Goal: Task Accomplishment & Management: Complete application form

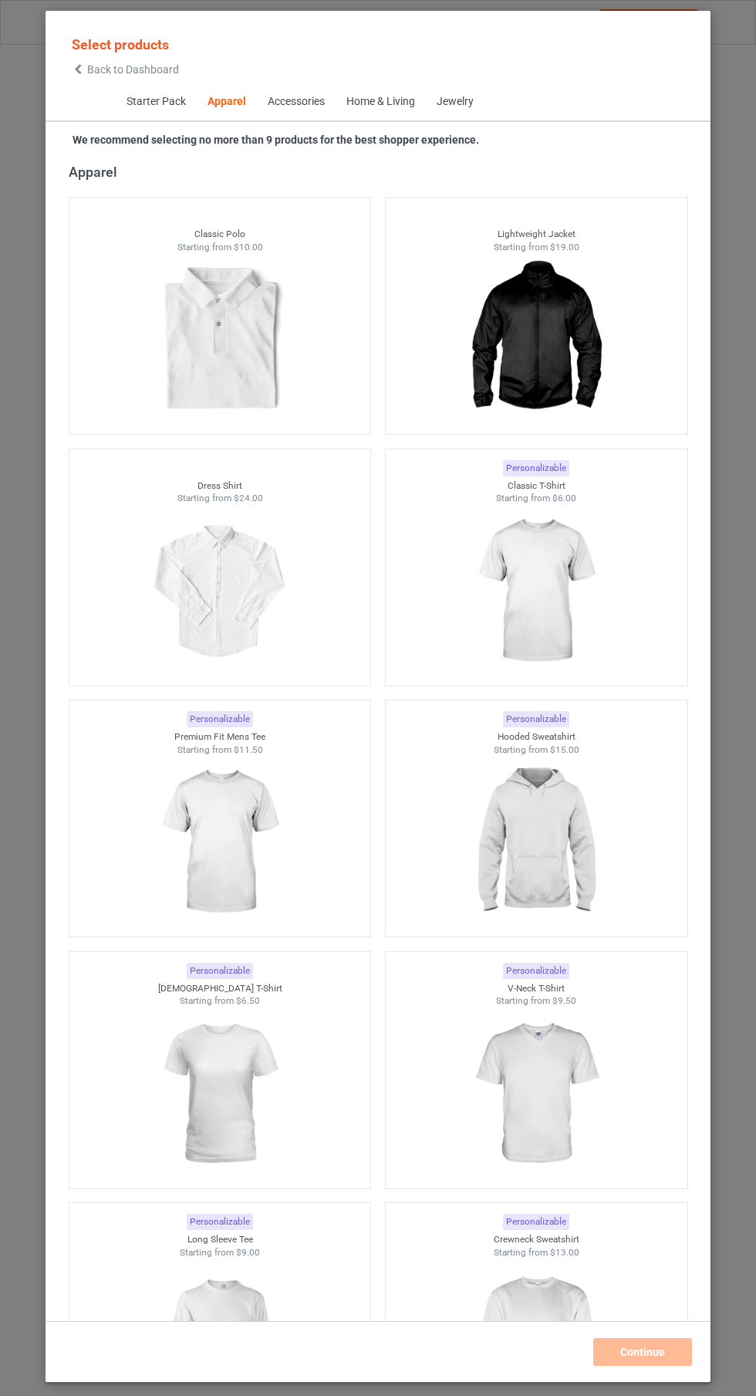
click at [540, 849] on img at bounding box center [536, 842] width 138 height 173
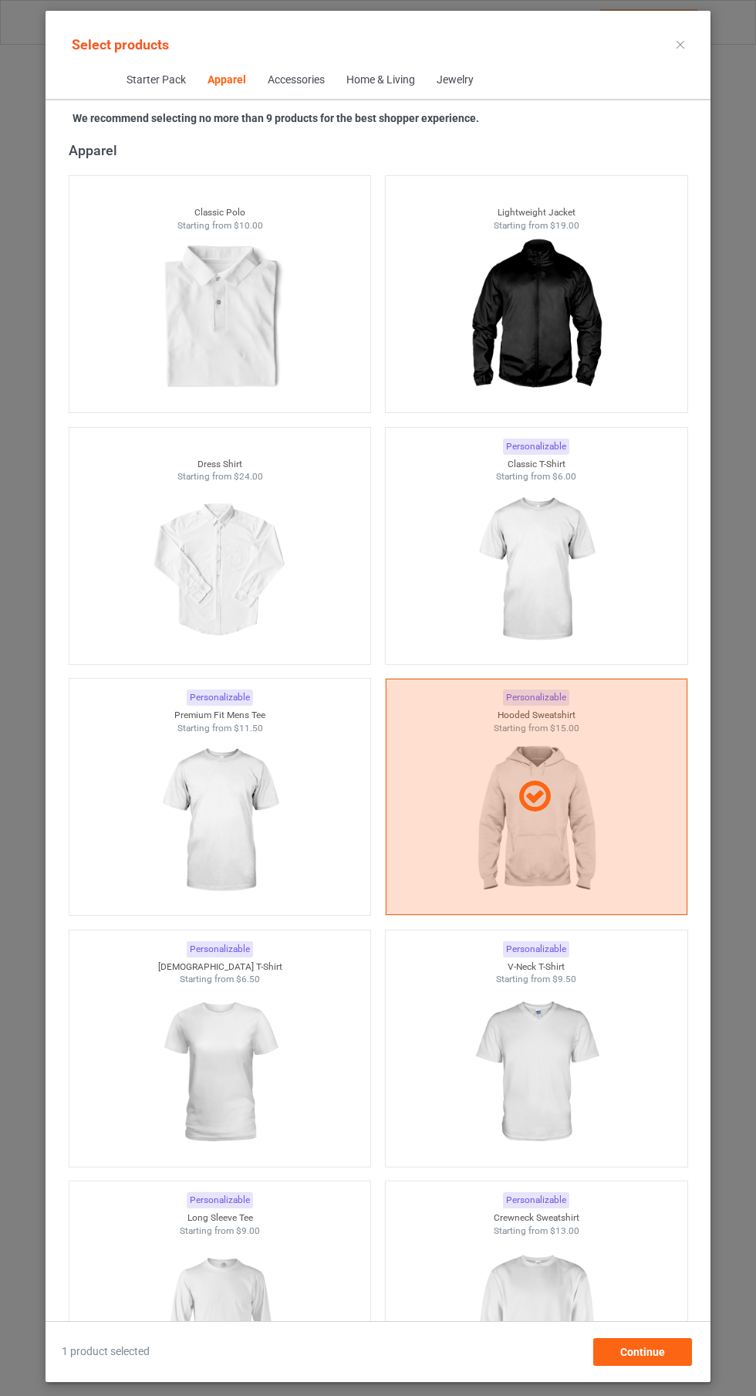
click at [543, 600] on img at bounding box center [536, 569] width 138 height 173
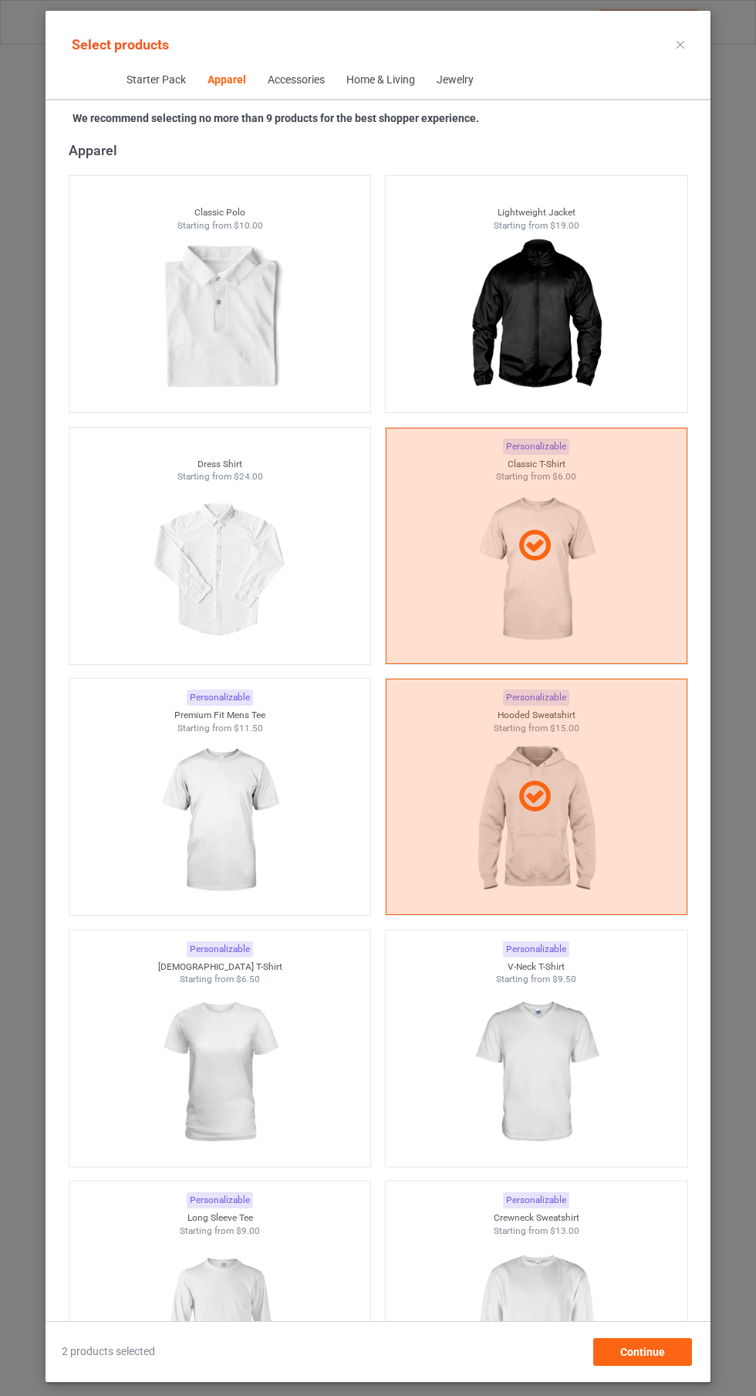
click at [204, 829] on img at bounding box center [220, 820] width 138 height 173
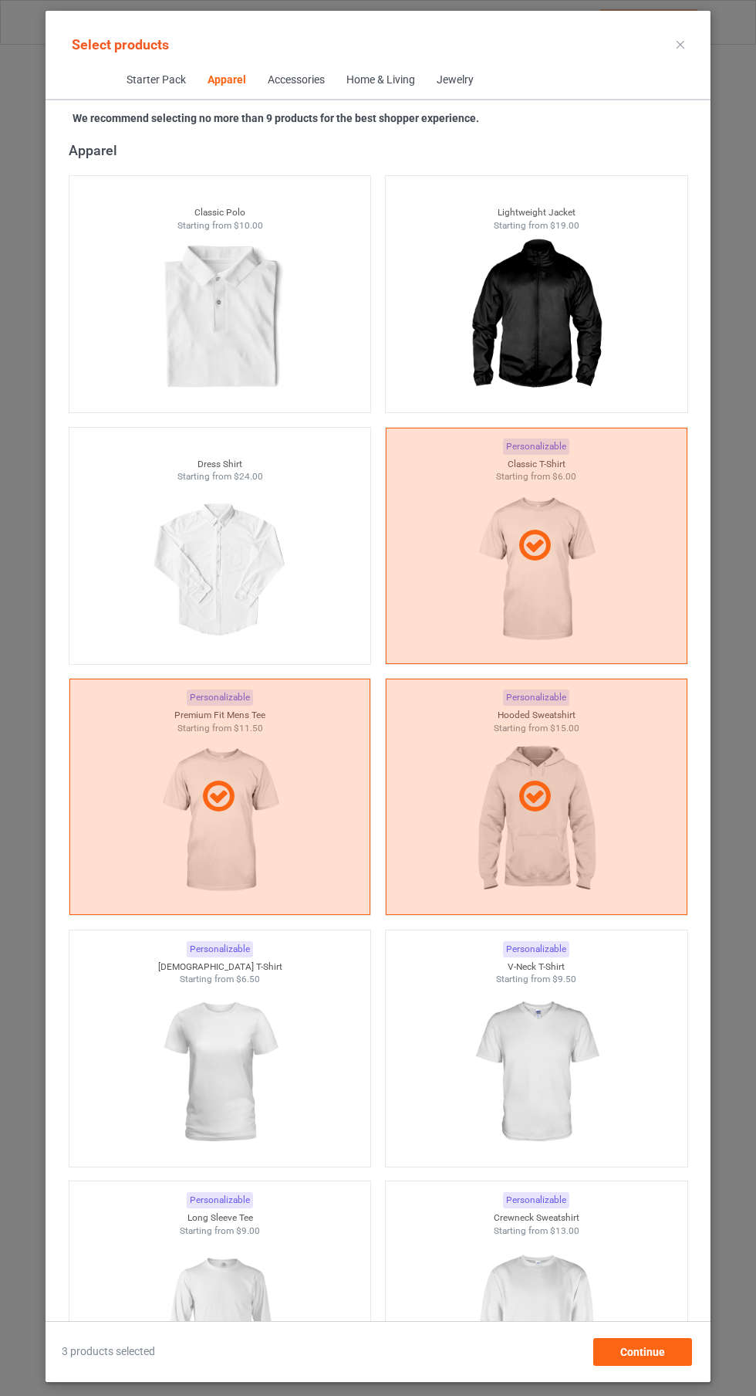
click at [536, 1031] on img at bounding box center [536, 1072] width 138 height 173
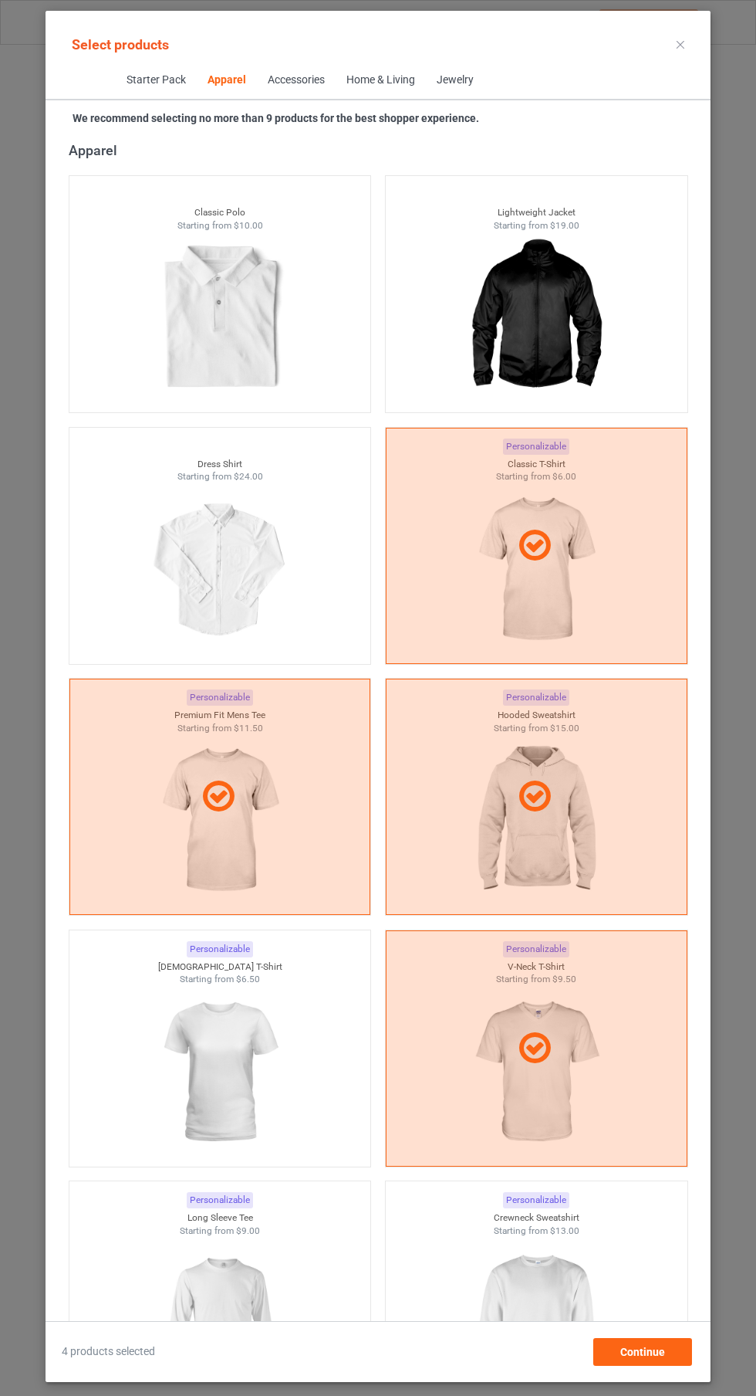
click at [226, 1048] on img at bounding box center [220, 1072] width 138 height 173
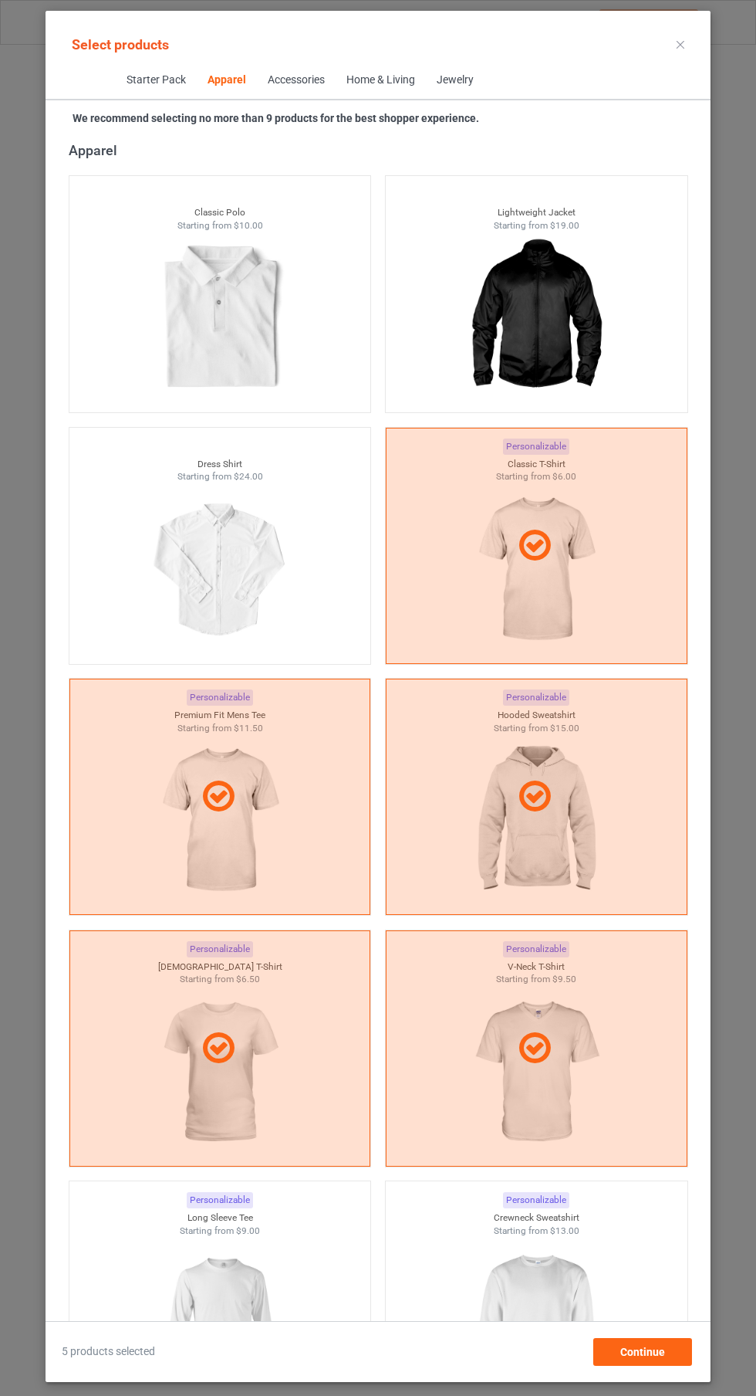
click at [550, 1310] on img at bounding box center [536, 1323] width 138 height 173
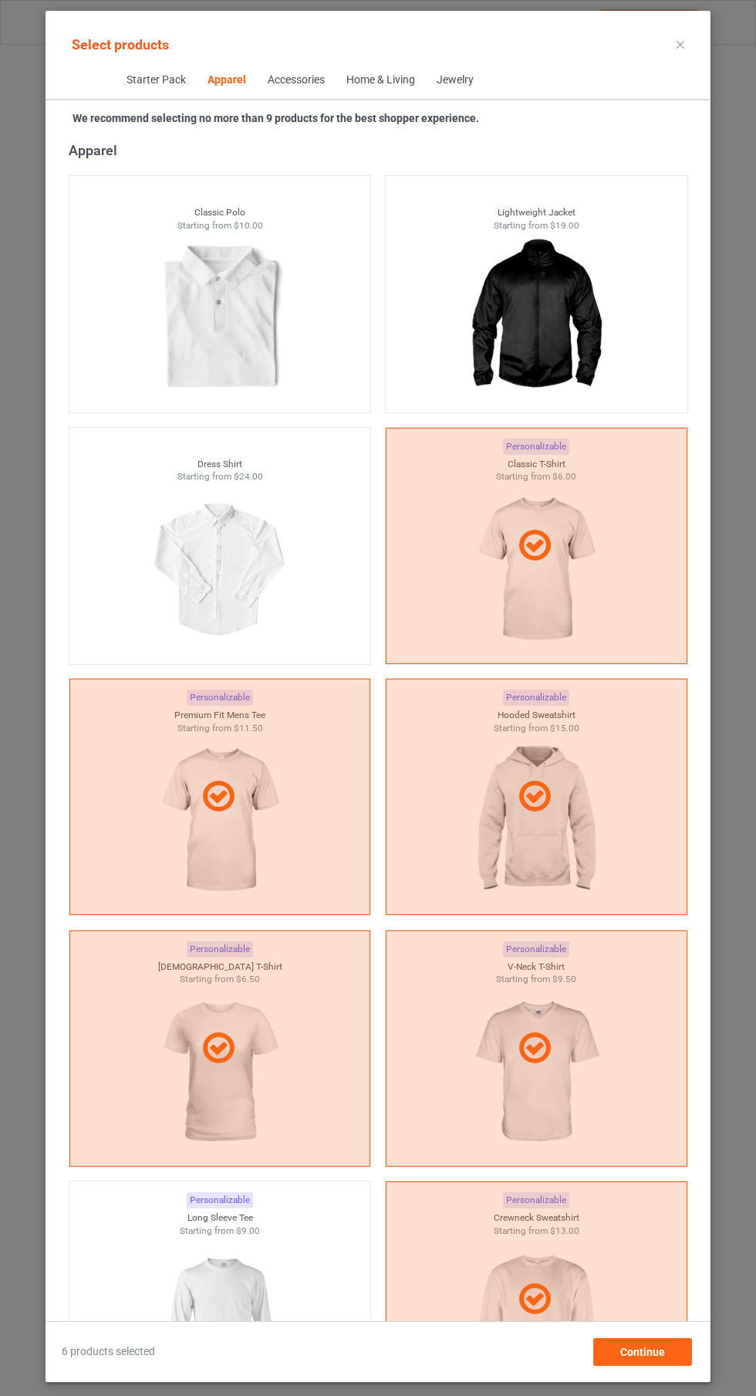
click at [255, 1267] on img at bounding box center [220, 1323] width 138 height 173
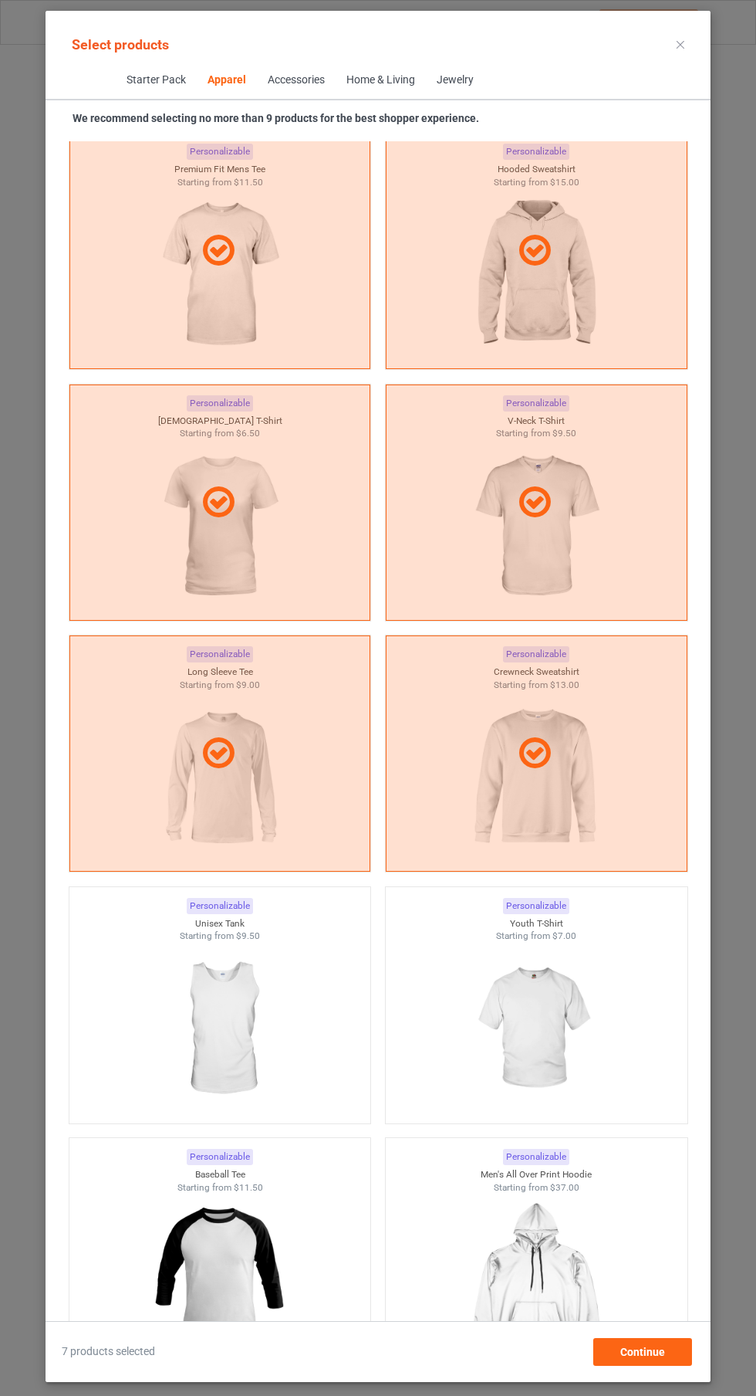
scroll to position [1416, 0]
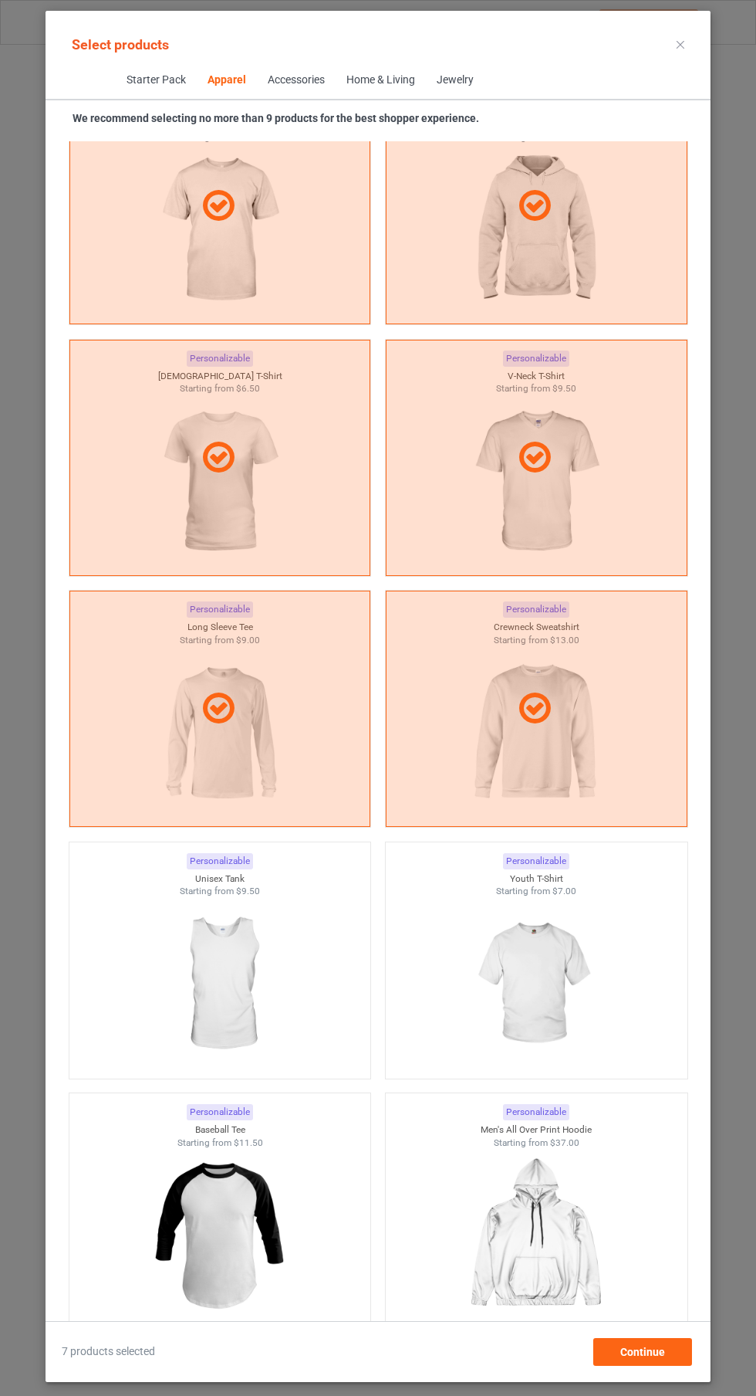
click at [277, 966] on img at bounding box center [220, 984] width 138 height 173
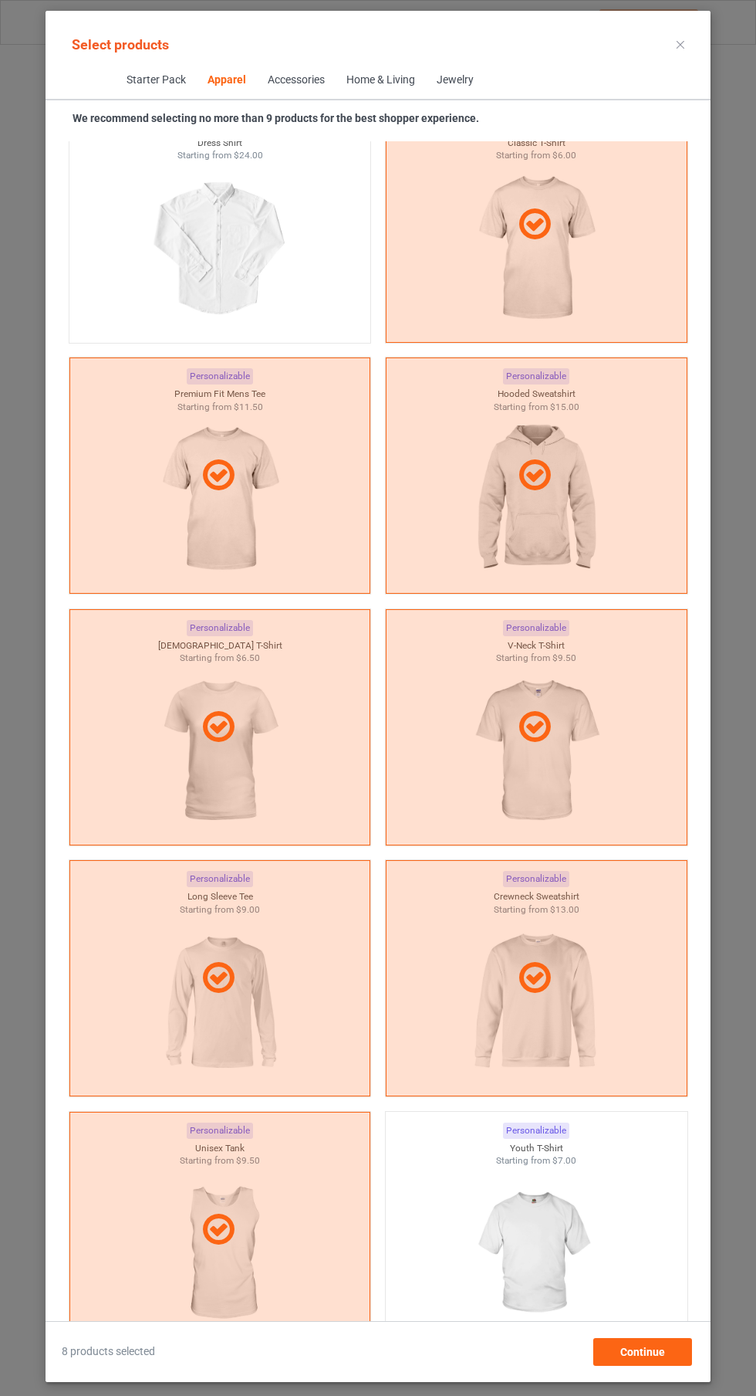
scroll to position [1131, 0]
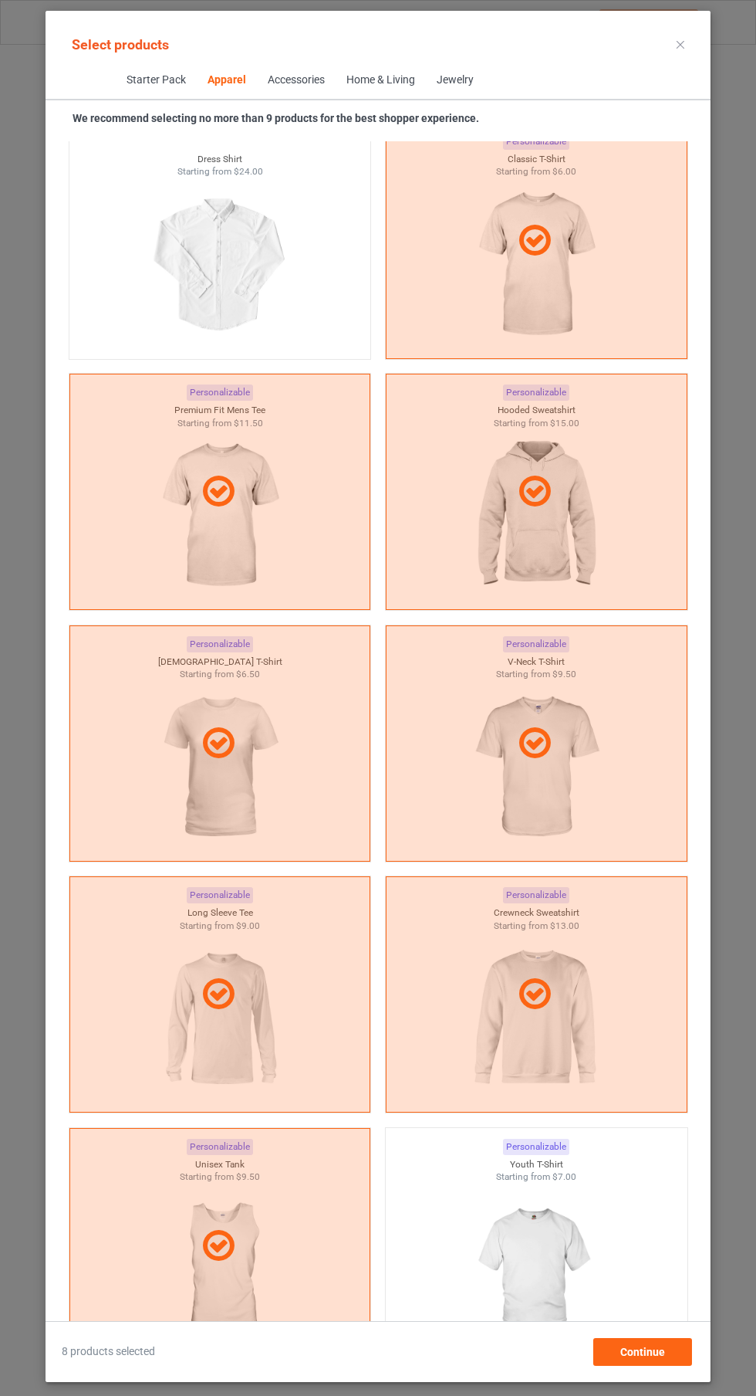
click at [717, 57] on div "Select products Starter Pack Apparel Accessories Home & Living Jewelry We recom…" at bounding box center [378, 698] width 756 height 1396
click at [681, 44] on icon at bounding box center [681, 45] width 8 height 8
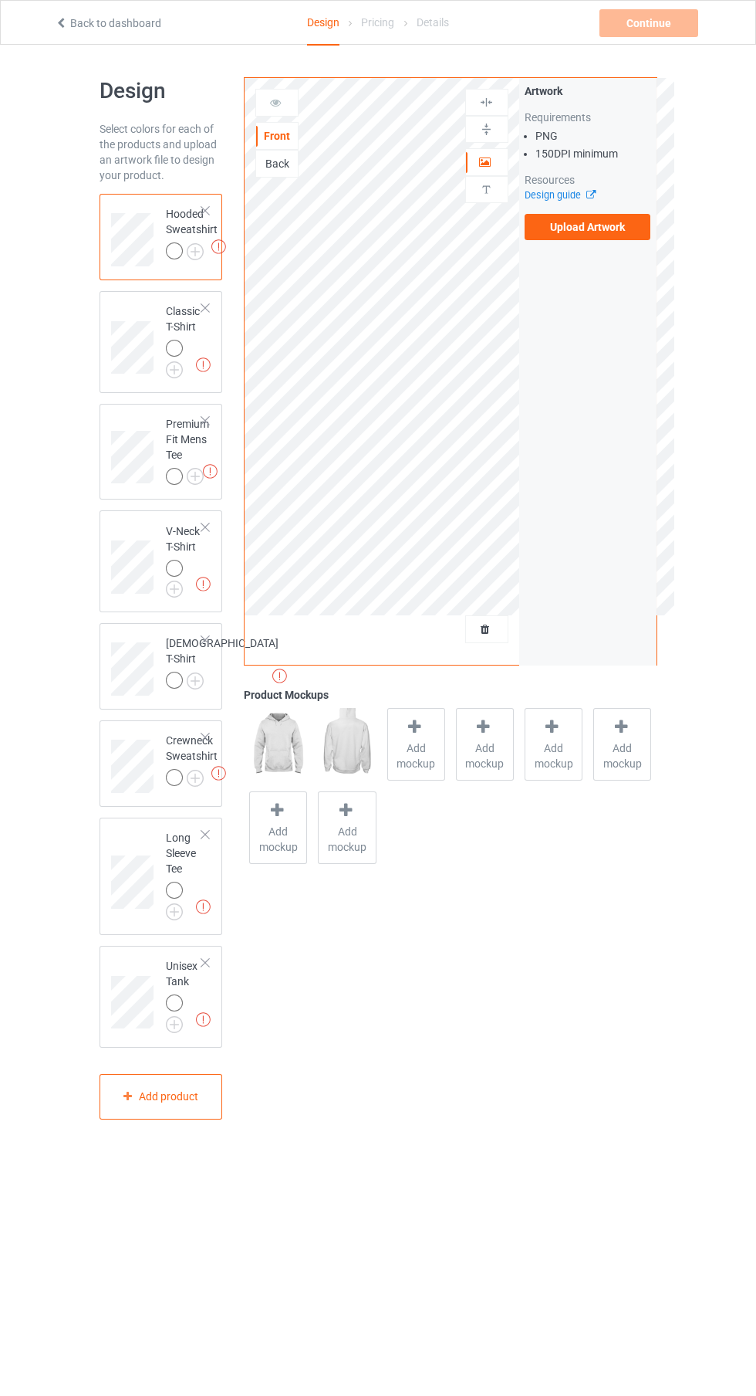
click at [600, 227] on label "Upload Artwork" at bounding box center [588, 227] width 127 height 26
click at [0, 0] on input "Upload Artwork" at bounding box center [0, 0] width 0 height 0
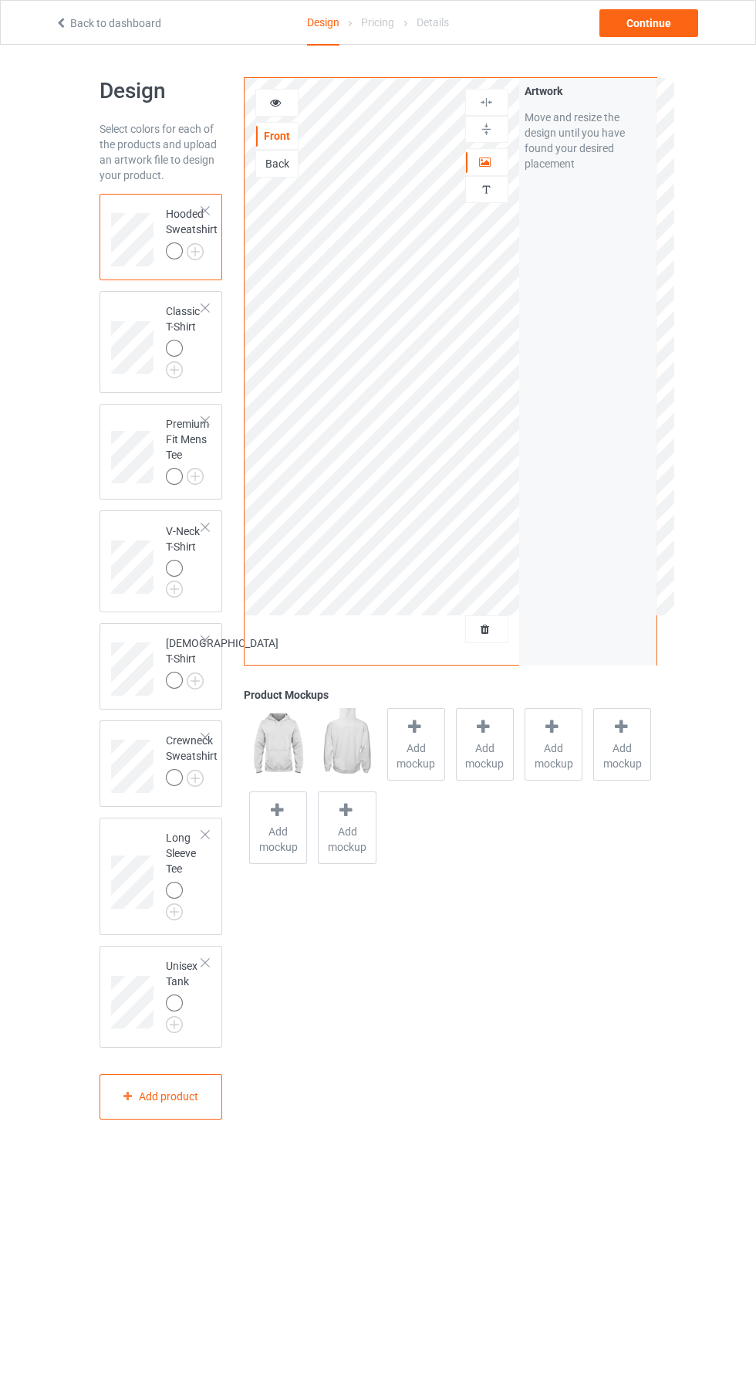
click at [0, 0] on img at bounding box center [0, 0] width 0 height 0
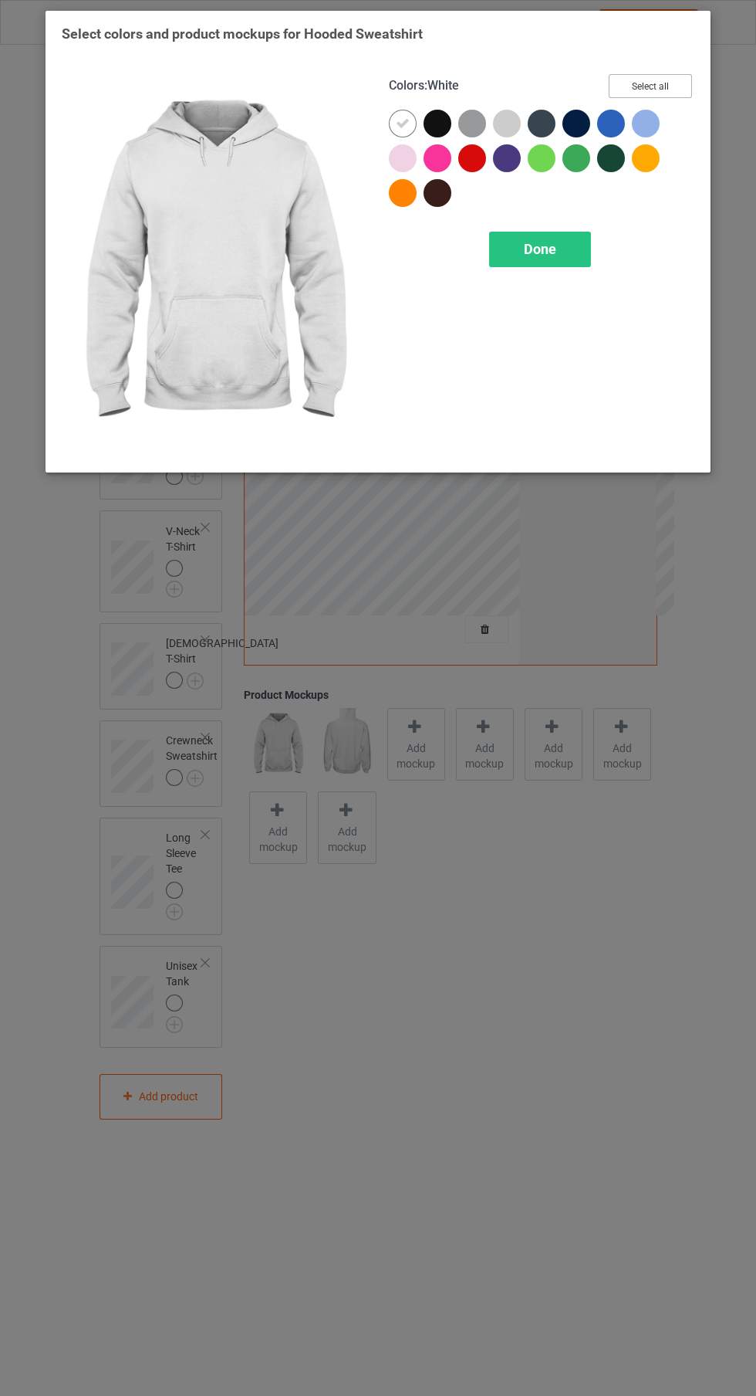
click at [654, 85] on button "Select all" at bounding box center [650, 86] width 83 height 24
click at [549, 257] on div "Done" at bounding box center [540, 250] width 102 height 36
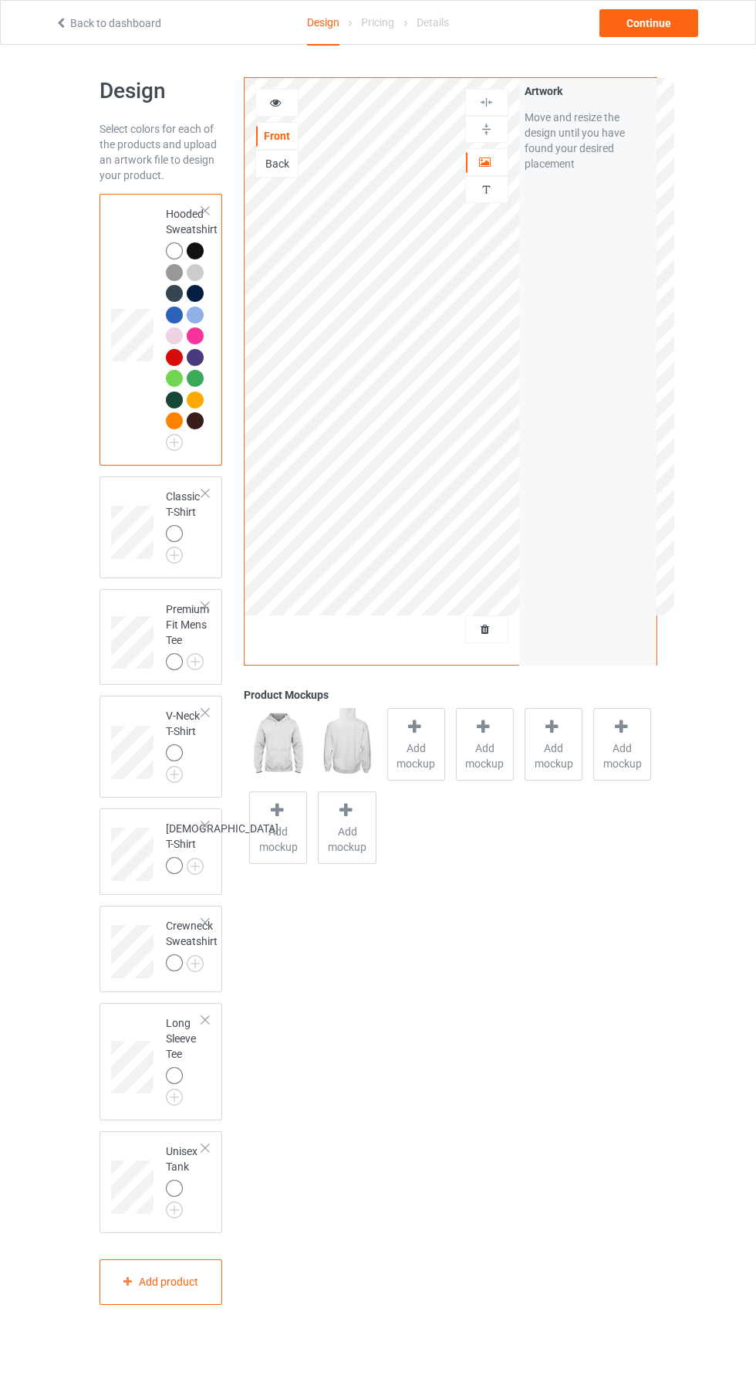
click at [0, 0] on img at bounding box center [0, 0] width 0 height 0
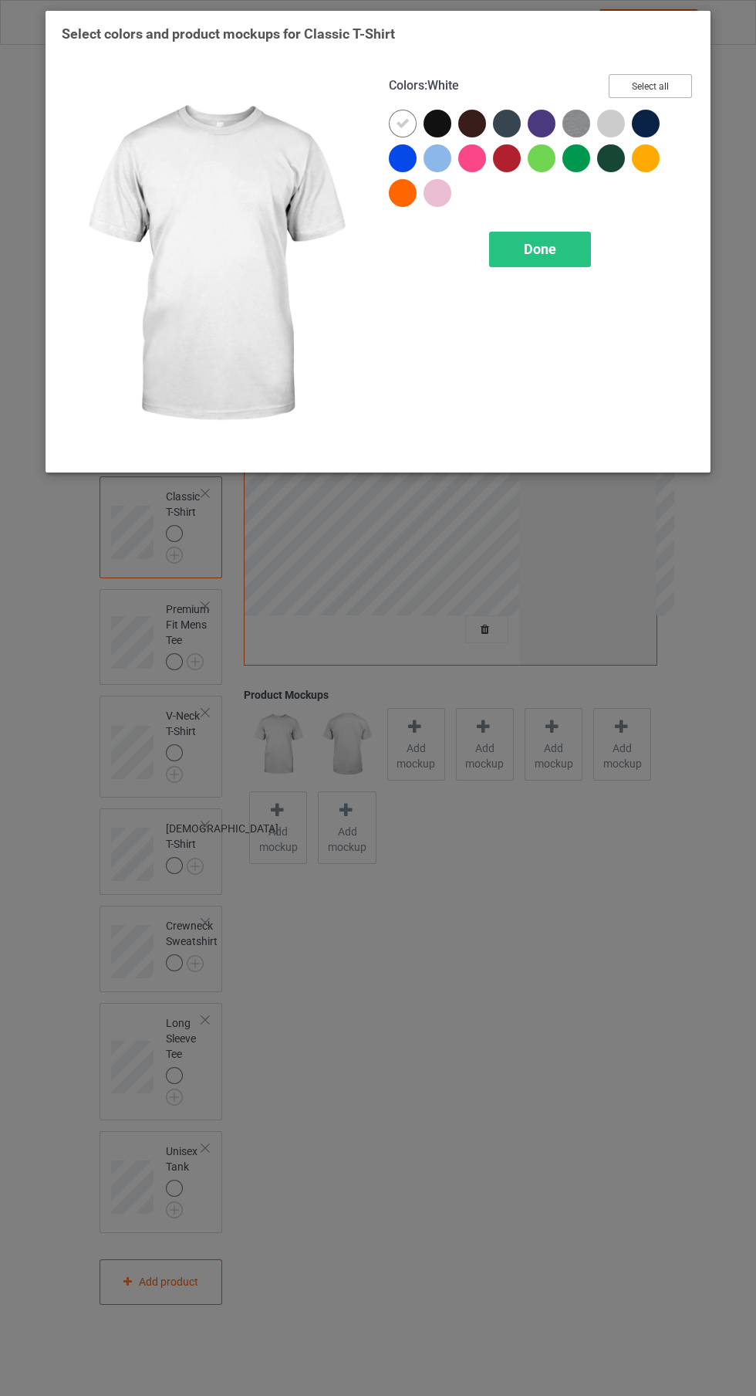
click at [660, 76] on button "Select all" at bounding box center [650, 86] width 83 height 24
click at [567, 259] on div "Done" at bounding box center [540, 250] width 102 height 36
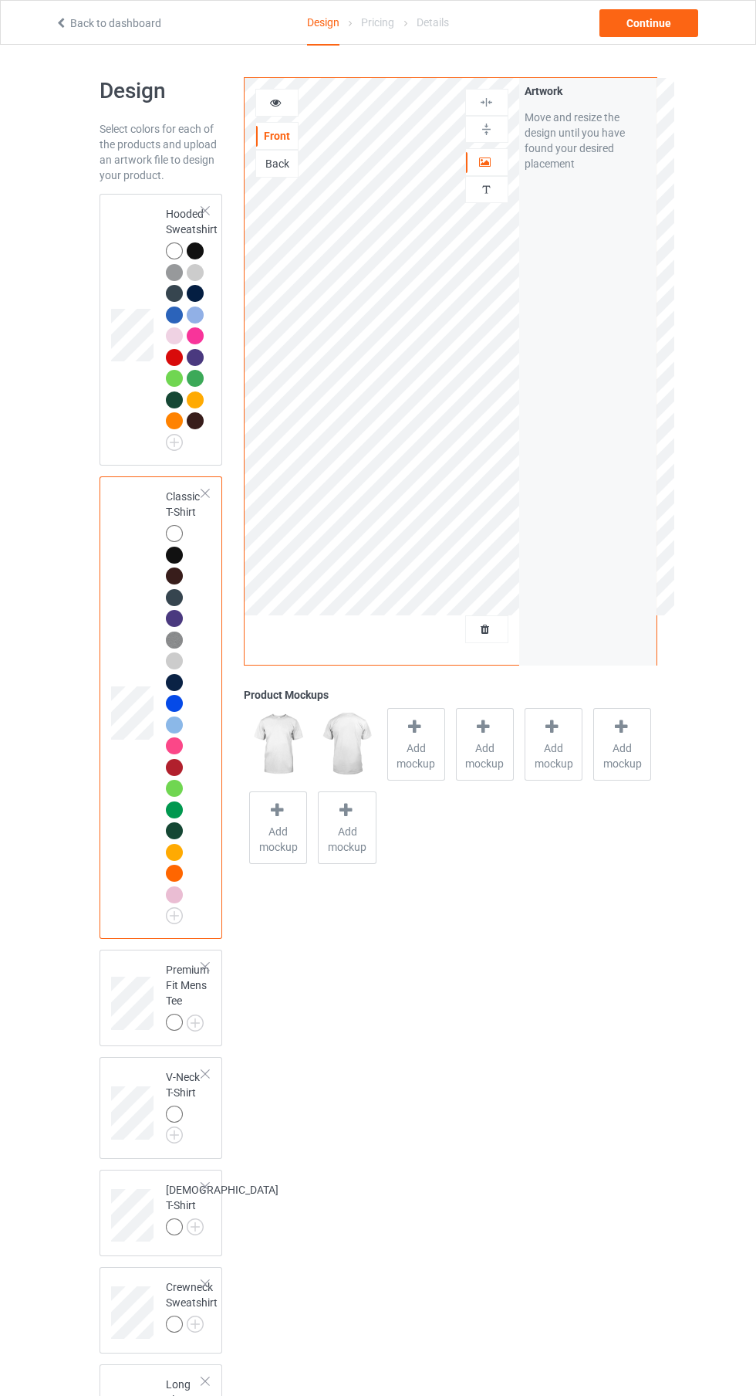
click at [0, 0] on img at bounding box center [0, 0] width 0 height 0
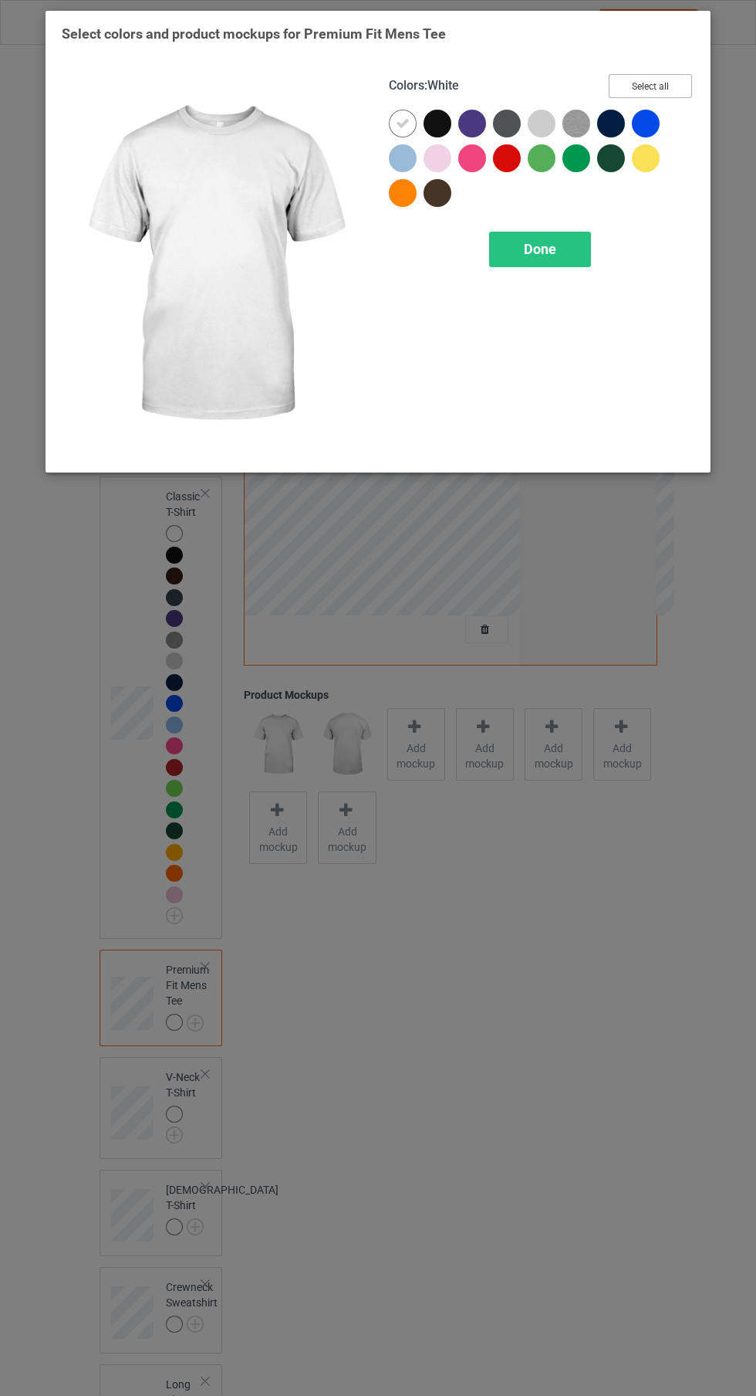
click at [672, 90] on button "Select all" at bounding box center [650, 86] width 83 height 24
click at [553, 258] on div "Done" at bounding box center [540, 250] width 102 height 36
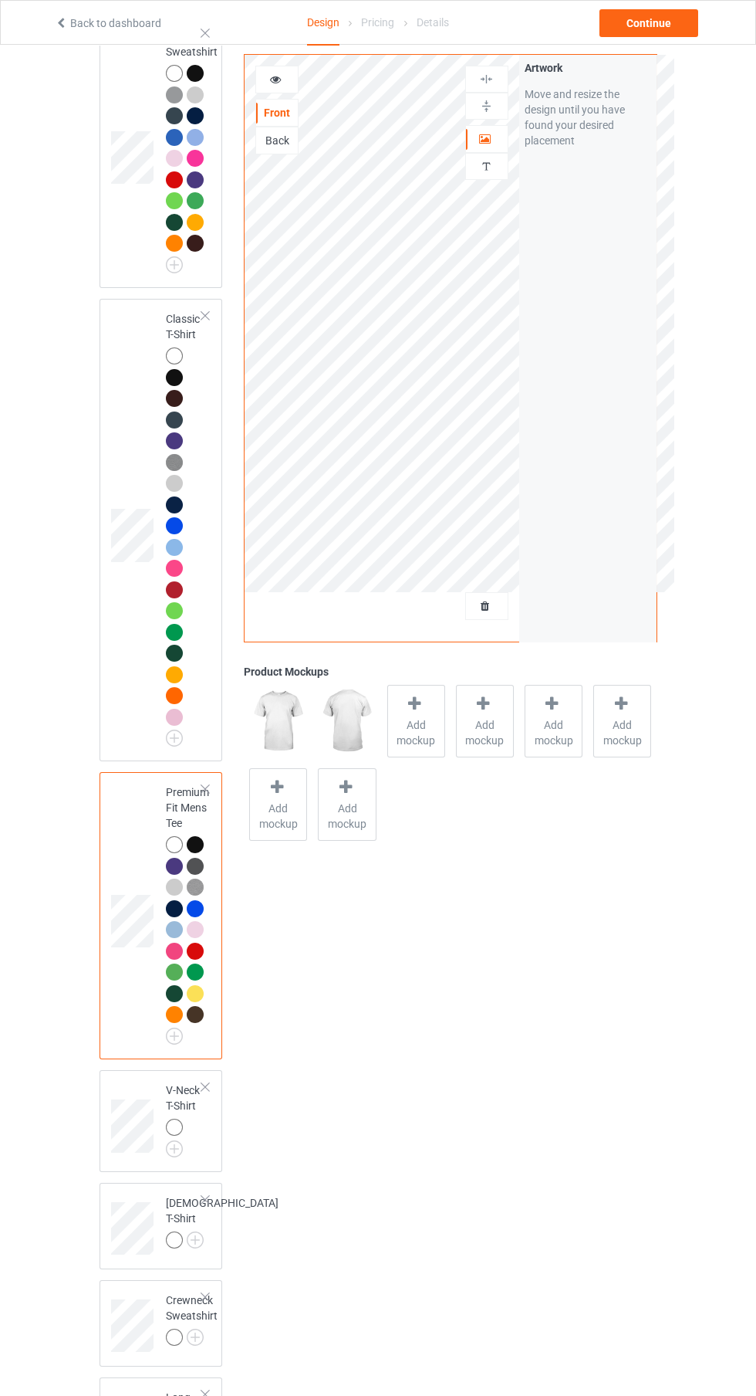
scroll to position [178, 0]
click at [182, 1189] on div "Ladies T-Shirt" at bounding box center [162, 1225] width 124 height 86
click at [0, 0] on img at bounding box center [0, 0] width 0 height 0
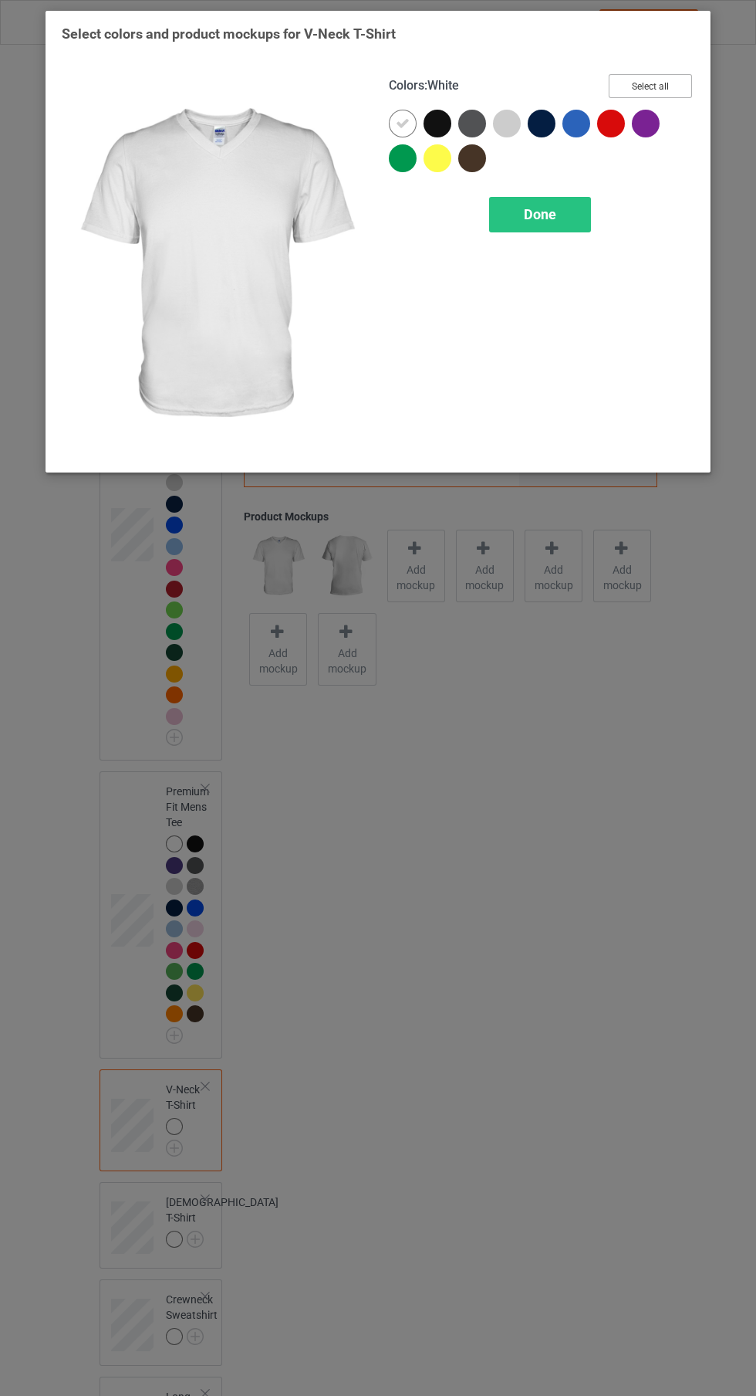
click at [672, 76] on button "Select all" at bounding box center [650, 86] width 83 height 24
click at [580, 210] on div "Done" at bounding box center [540, 215] width 102 height 36
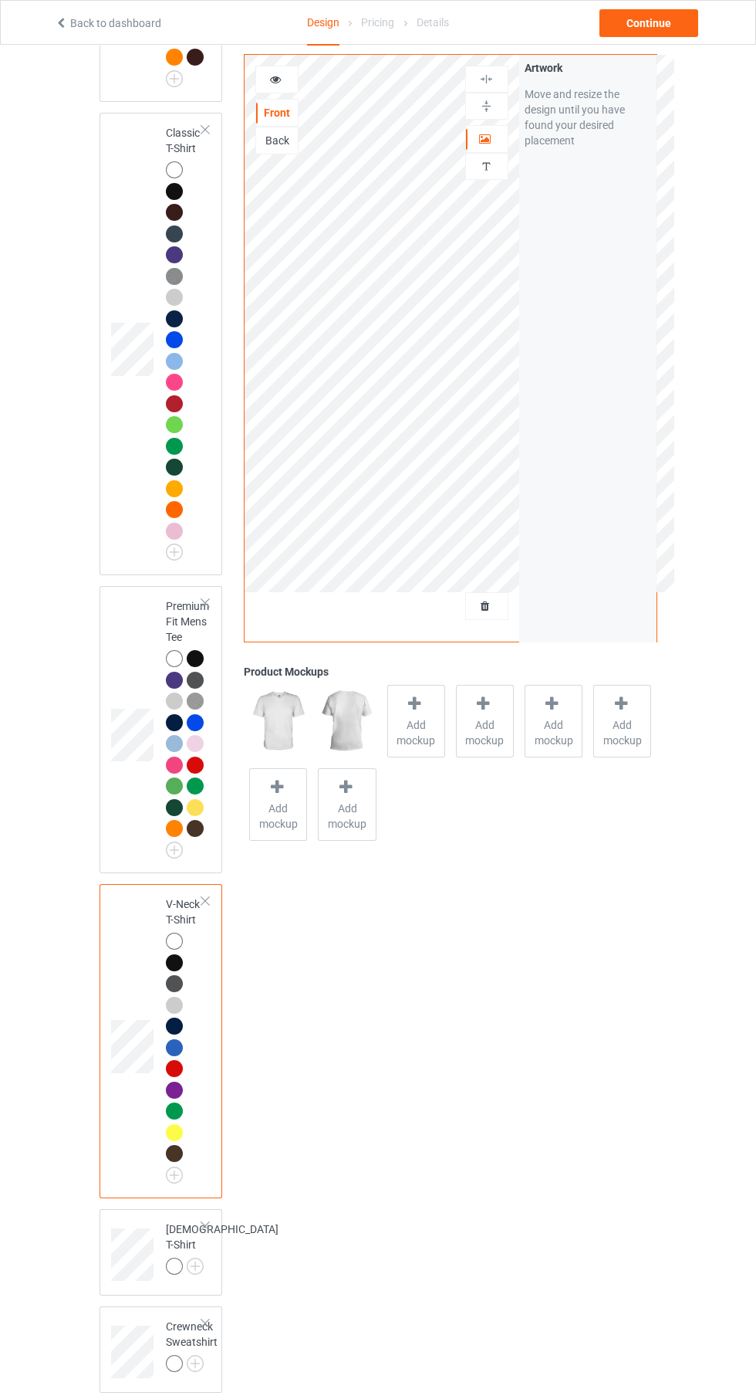
scroll to position [367, 0]
click at [0, 0] on img at bounding box center [0, 0] width 0 height 0
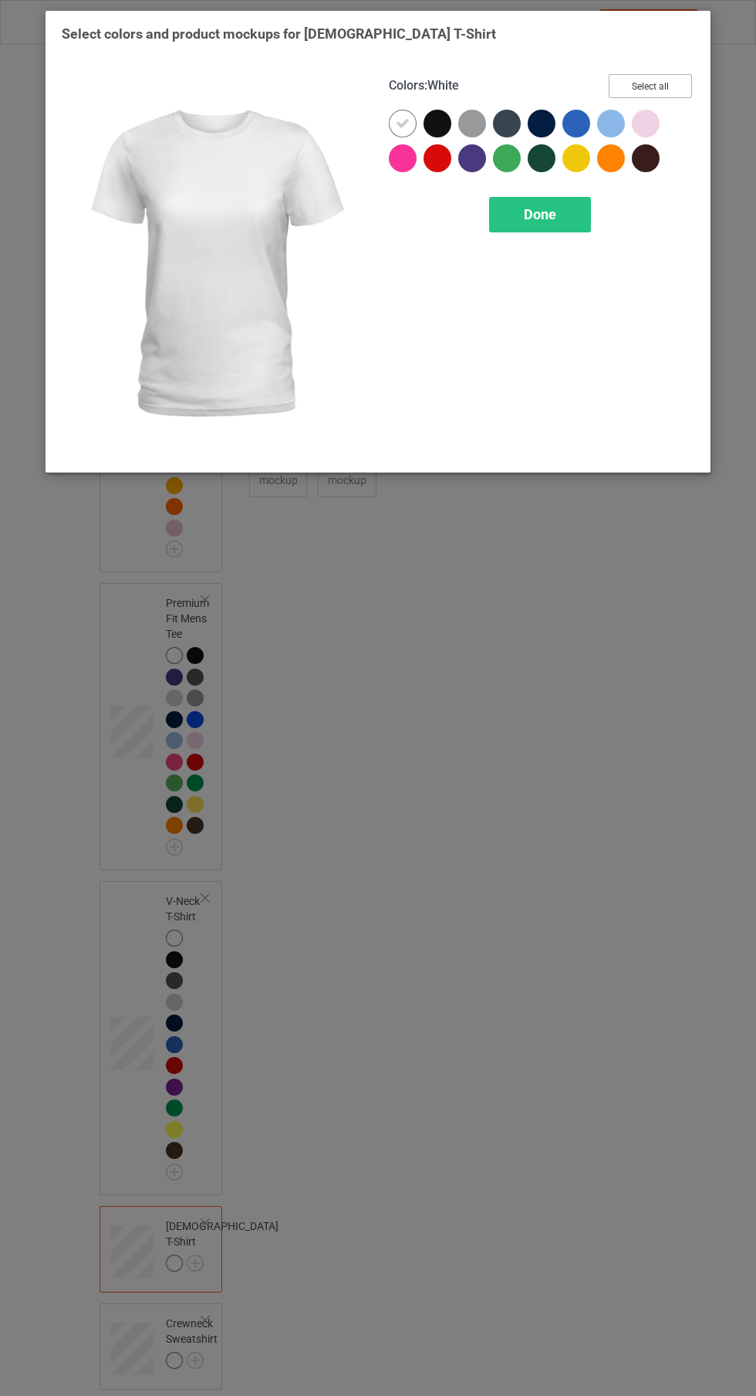
click at [657, 93] on button "Select all" at bounding box center [650, 86] width 83 height 24
click at [568, 215] on div "Done" at bounding box center [540, 215] width 102 height 36
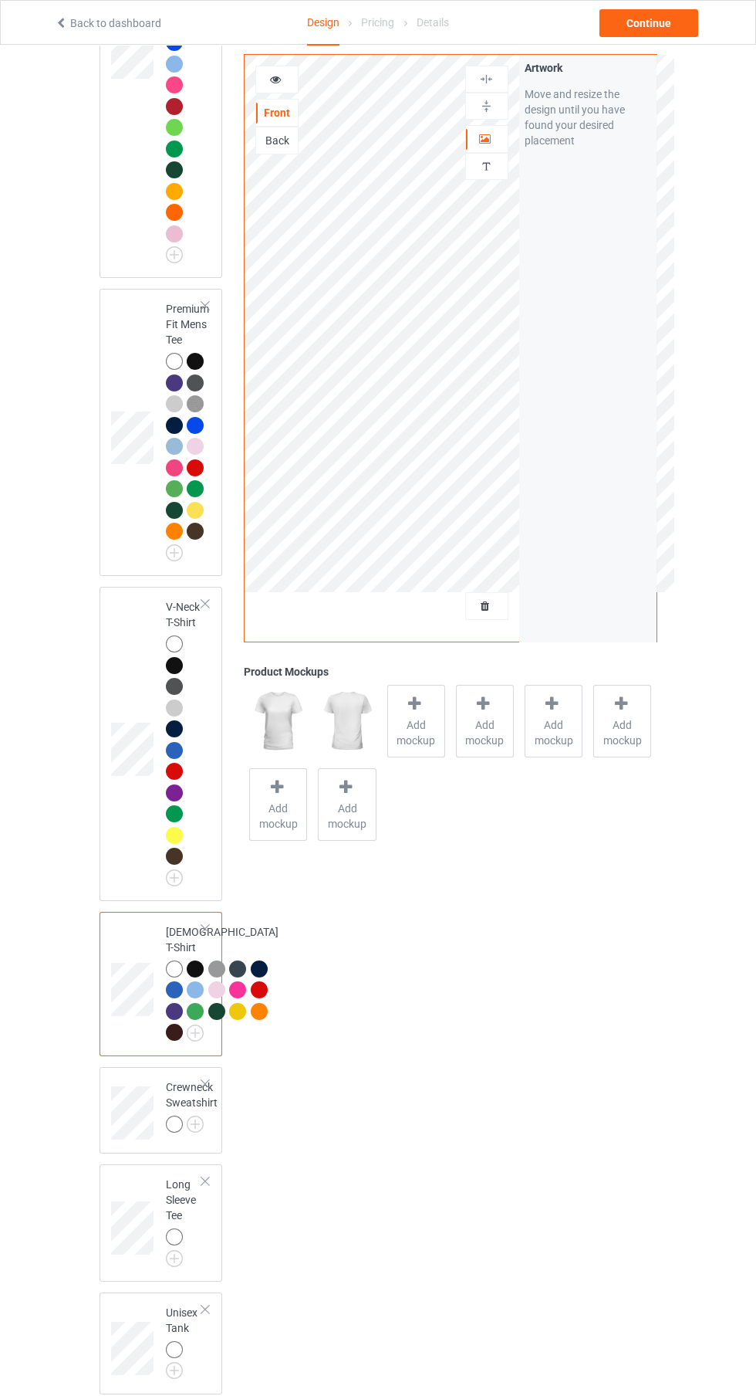
scroll to position [924, 0]
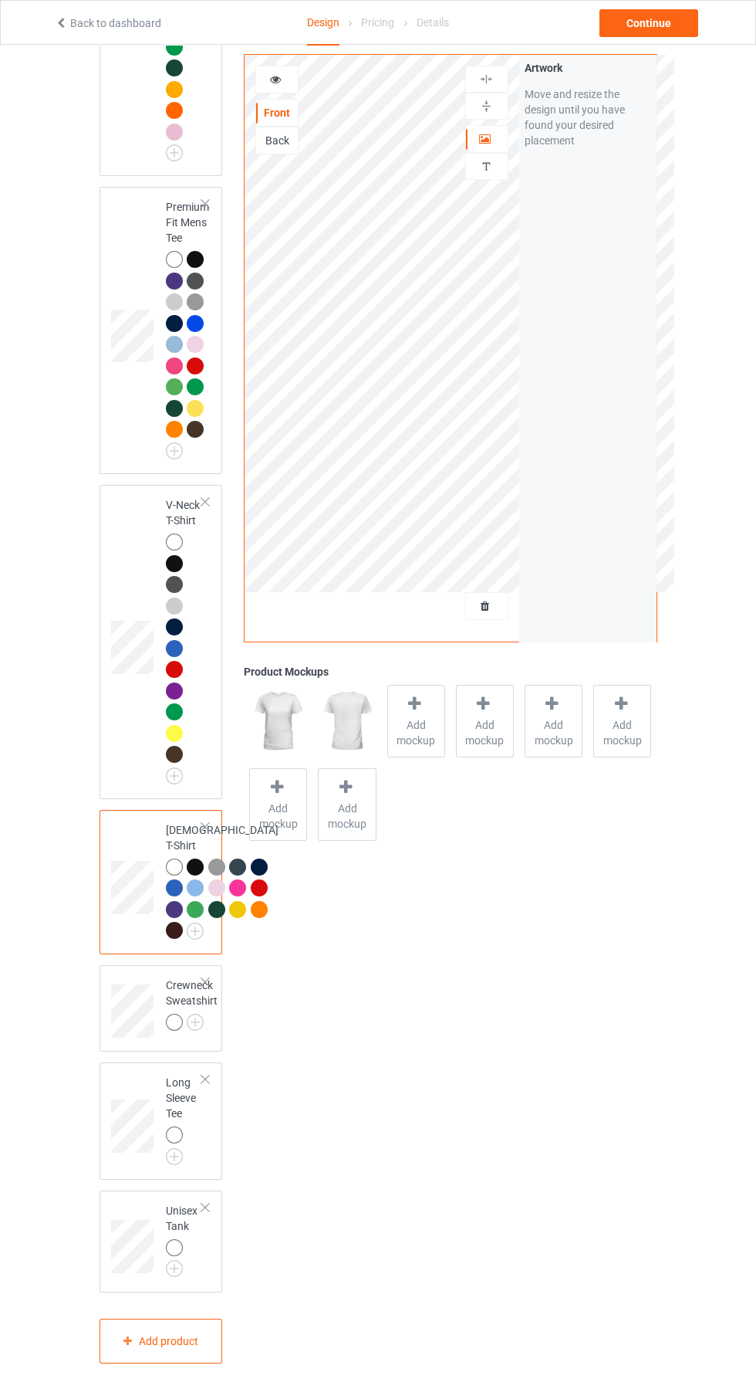
click at [0, 0] on img at bounding box center [0, 0] width 0 height 0
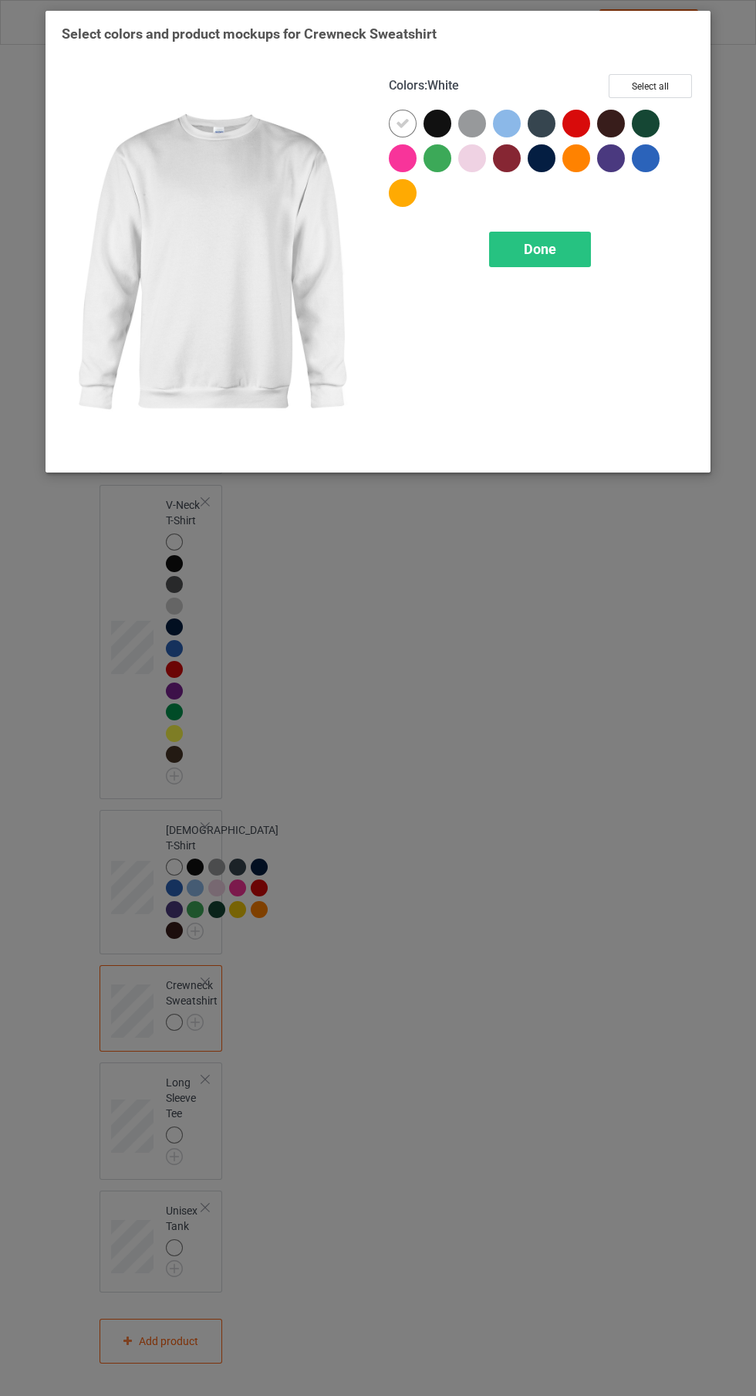
click at [662, 81] on button "Select all" at bounding box center [650, 86] width 83 height 24
click at [561, 249] on div "Done" at bounding box center [540, 250] width 102 height 36
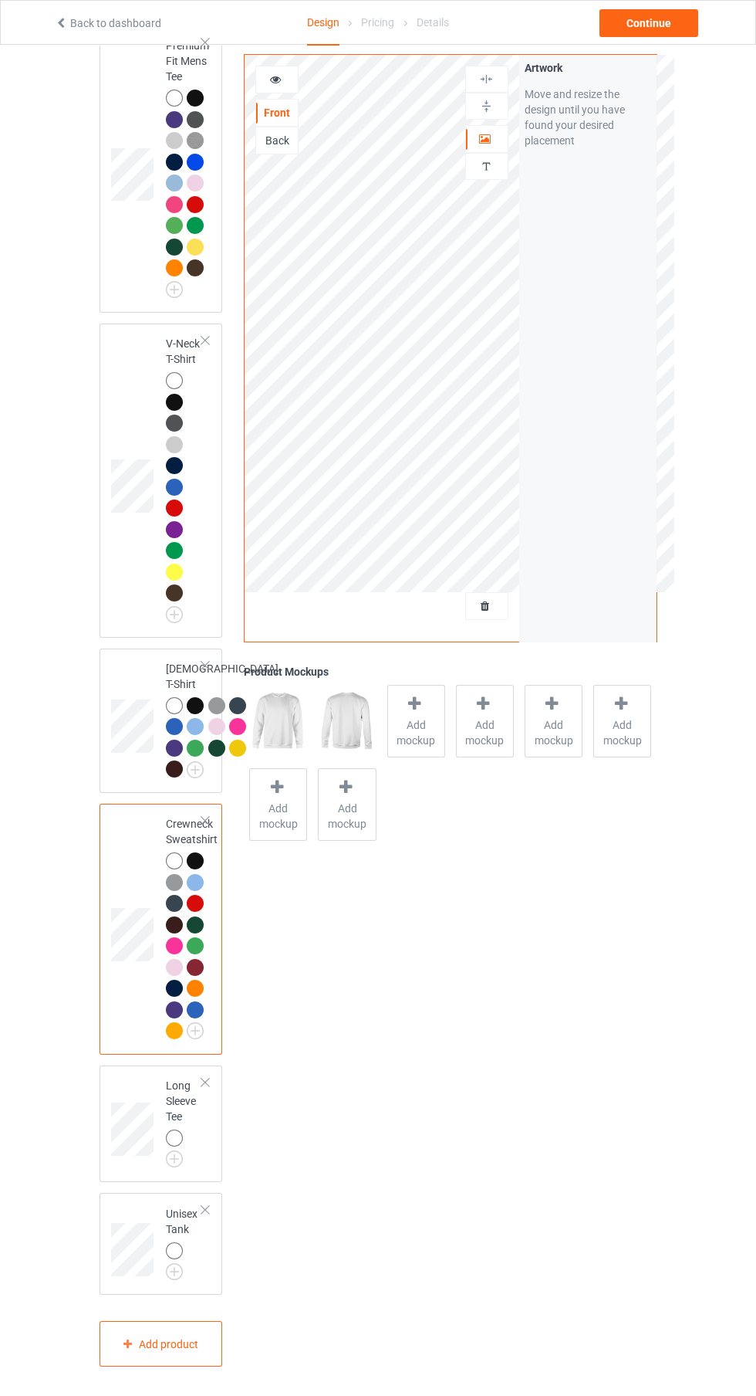
scroll to position [1089, 0]
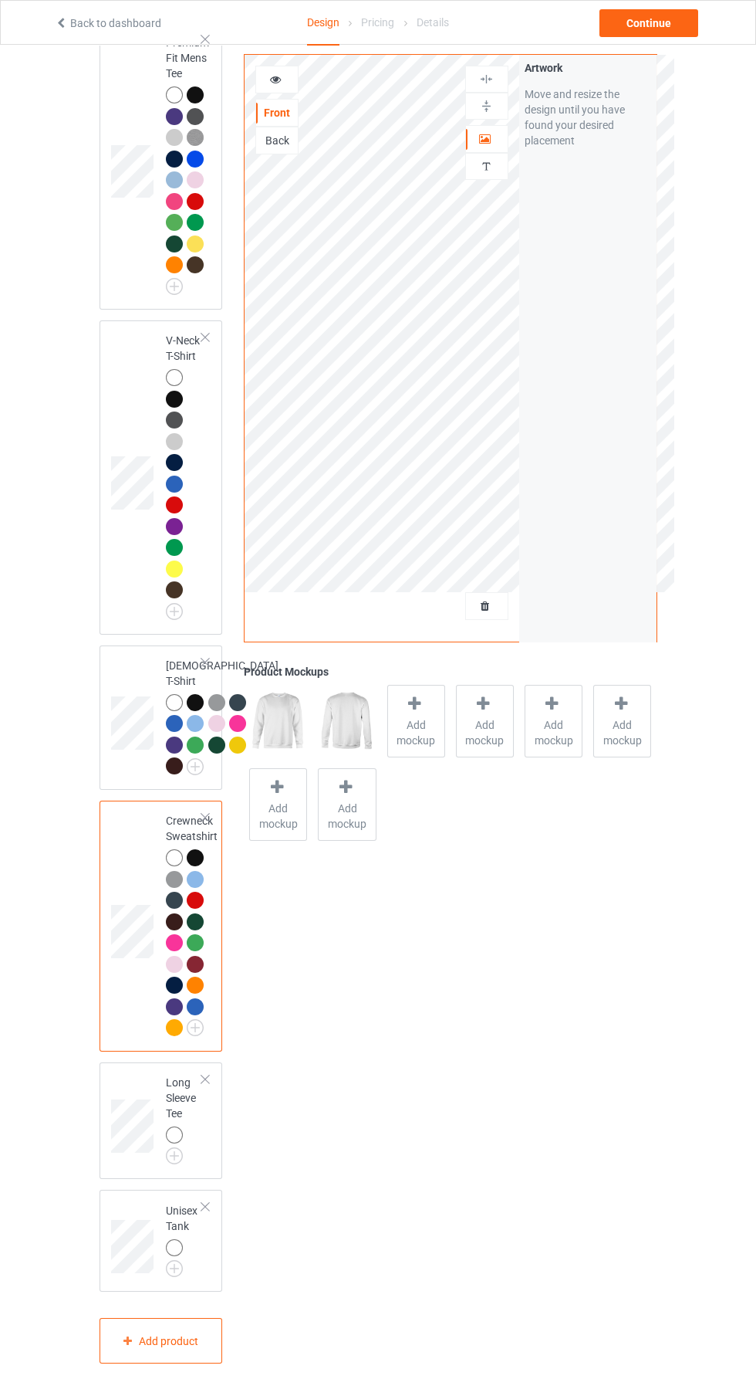
click at [0, 0] on img at bounding box center [0, 0] width 0 height 0
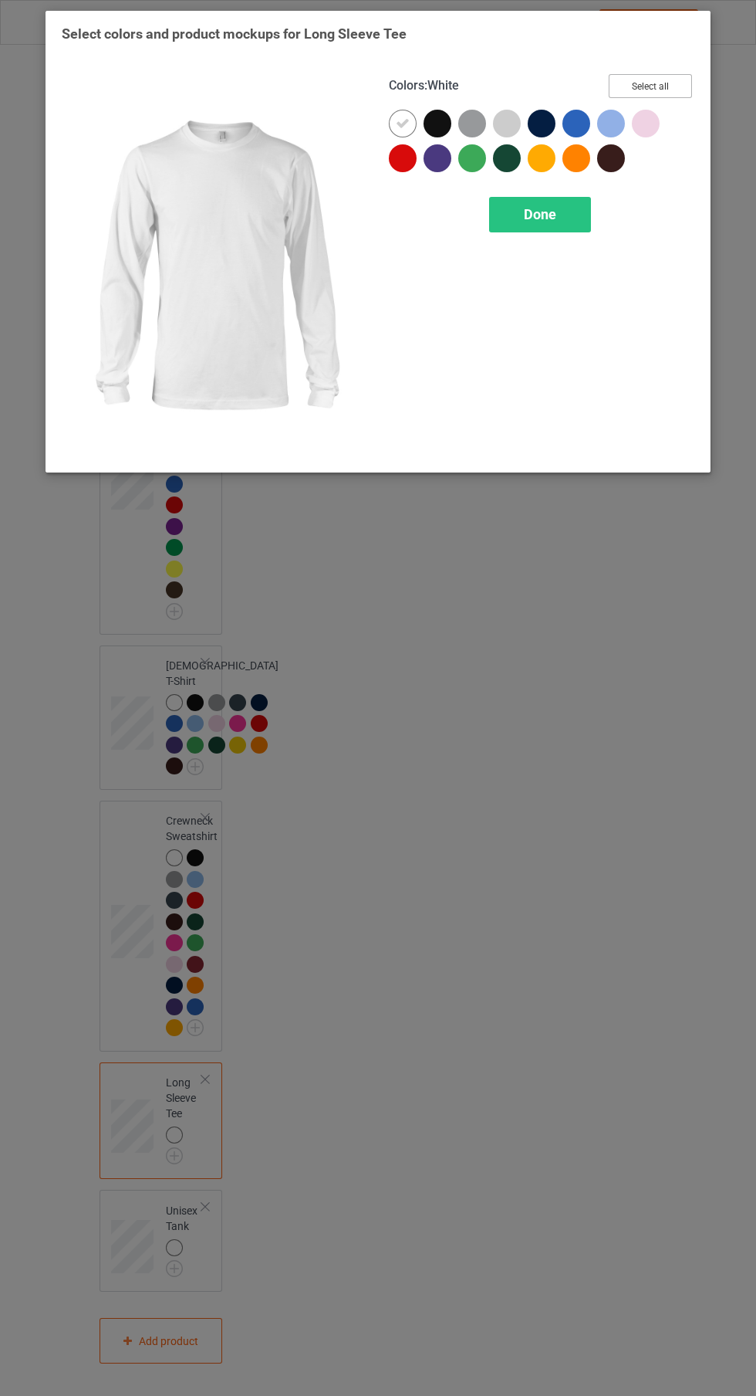
click at [666, 82] on button "Select all" at bounding box center [650, 86] width 83 height 24
click at [574, 231] on div "Done" at bounding box center [540, 215] width 102 height 36
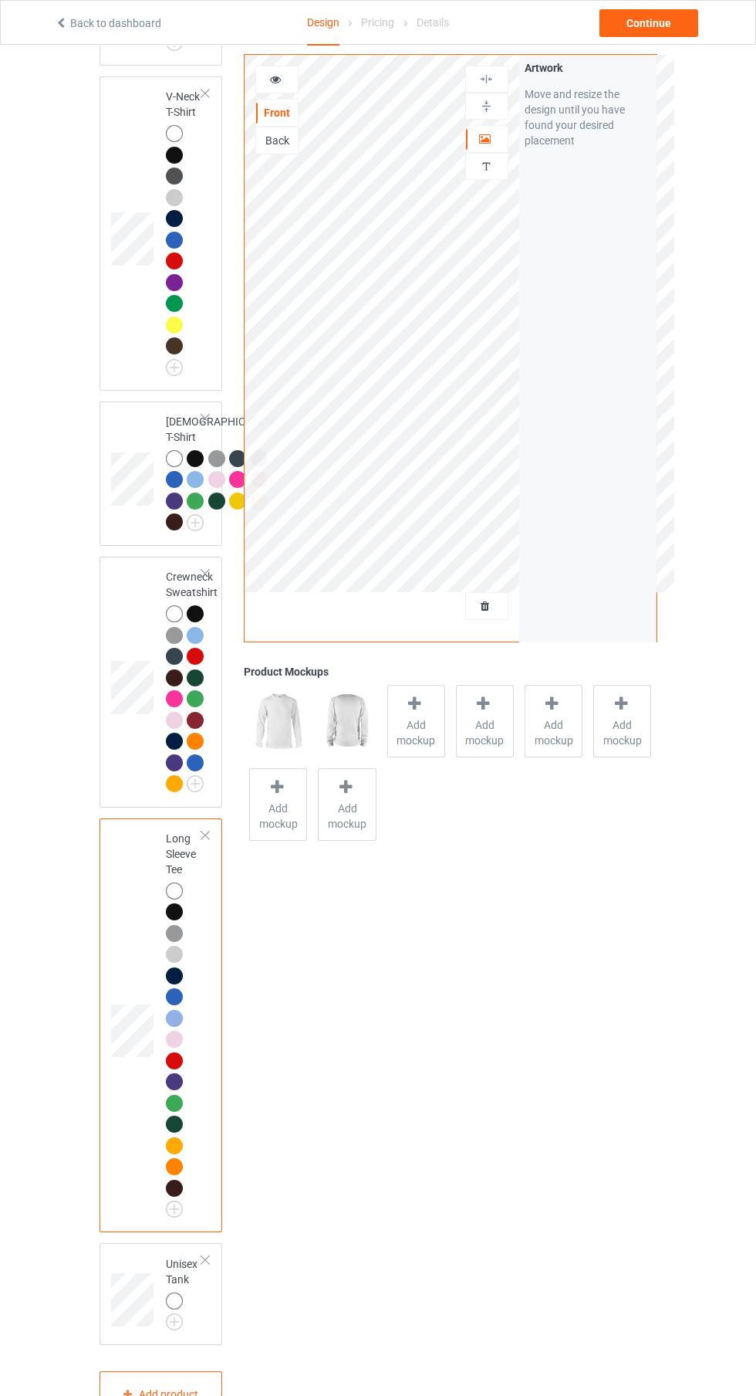
scroll to position [1366, 0]
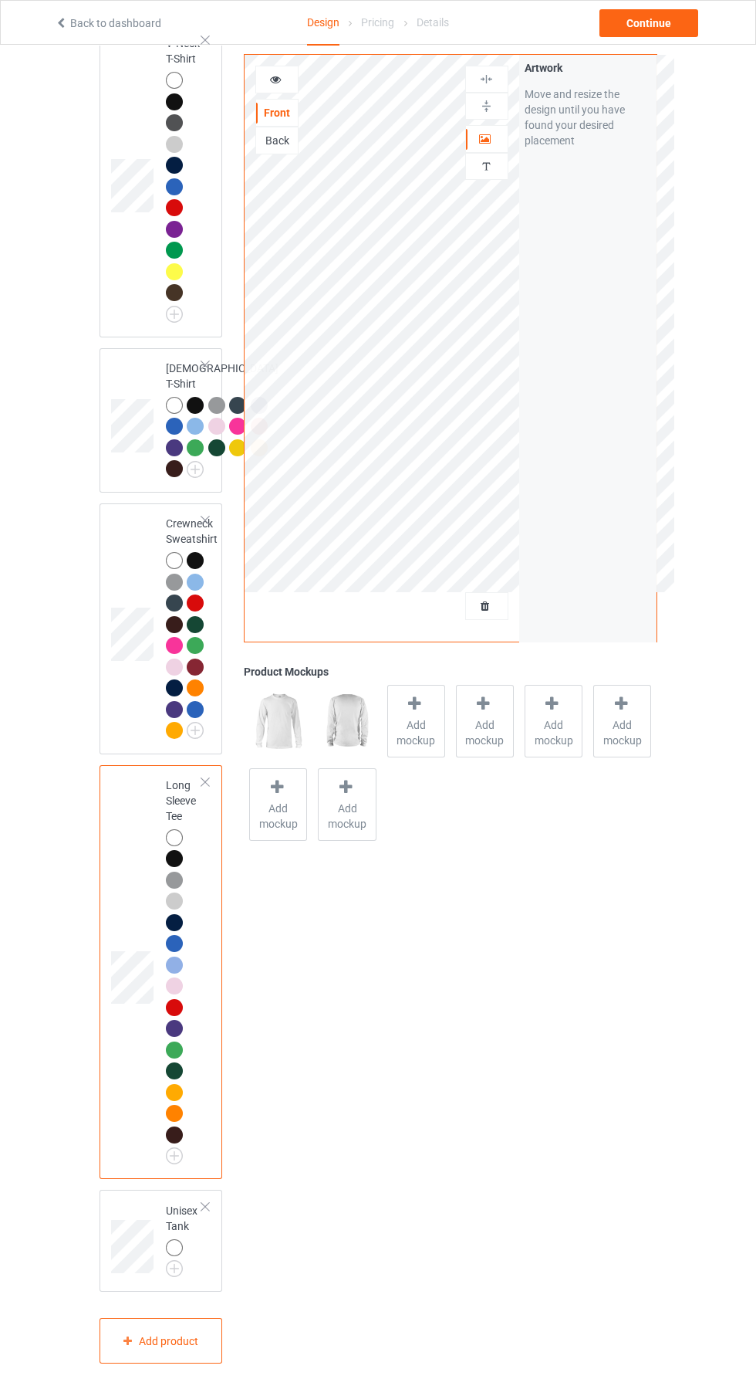
click at [166, 1256] on div at bounding box center [174, 1247] width 17 height 17
click at [0, 0] on img at bounding box center [0, 0] width 0 height 0
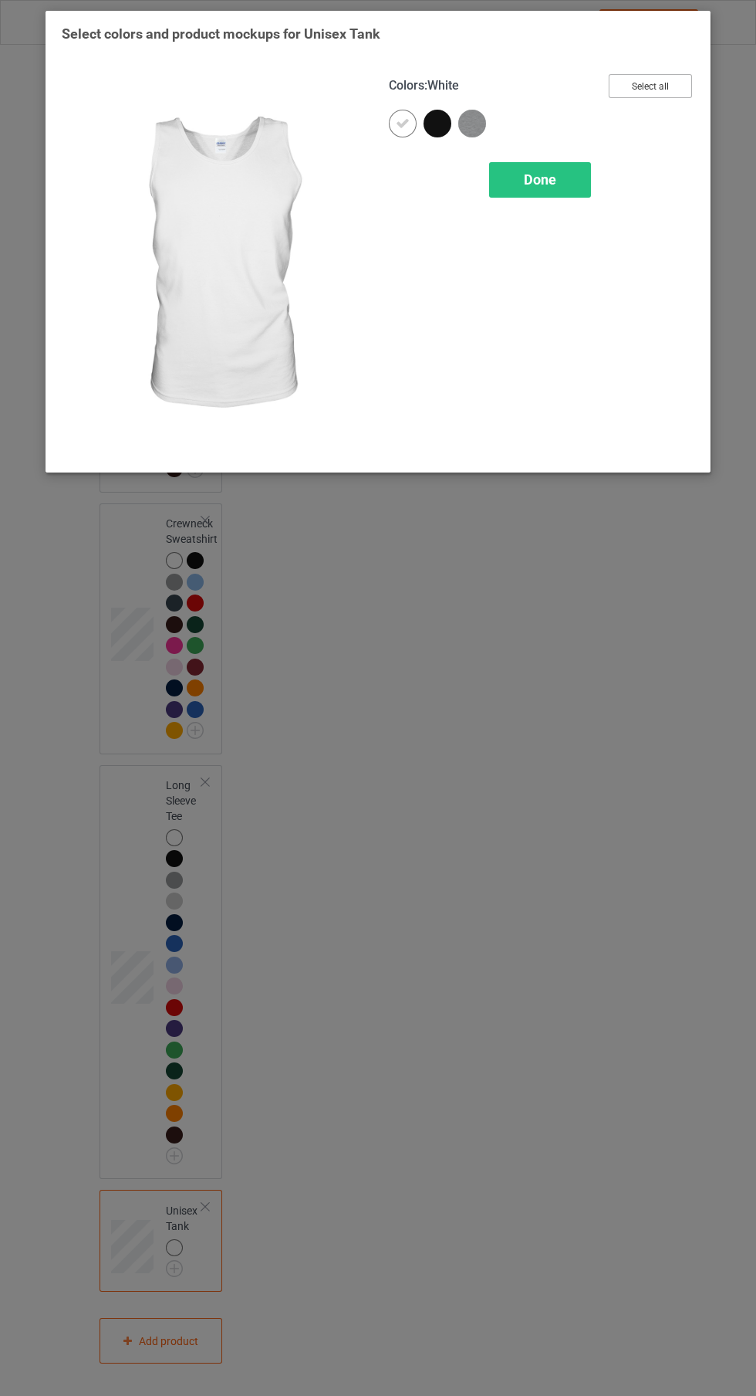
click at [664, 95] on button "Select all" at bounding box center [650, 86] width 83 height 24
click at [541, 179] on span "Done" at bounding box center [540, 179] width 32 height 16
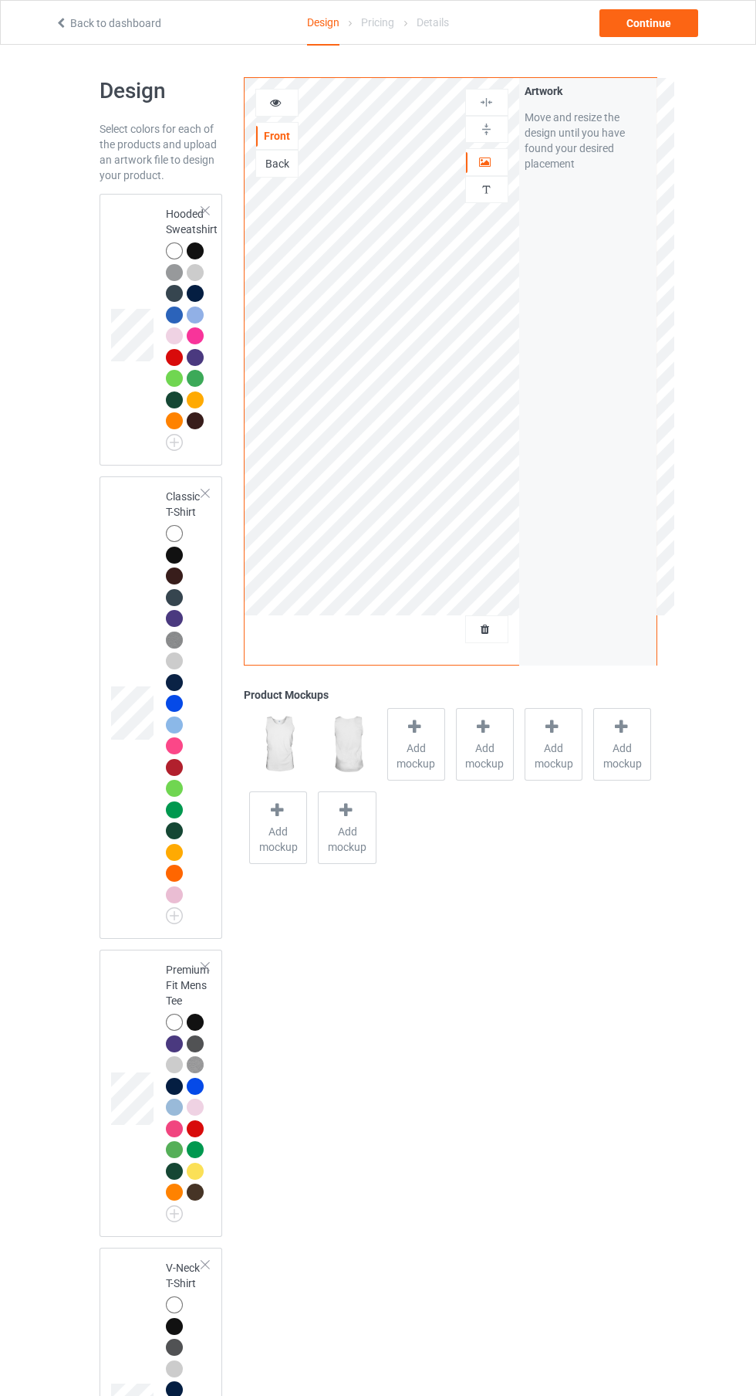
click at [179, 269] on div at bounding box center [174, 272] width 17 height 17
click at [425, 735] on div at bounding box center [416, 730] width 22 height 22
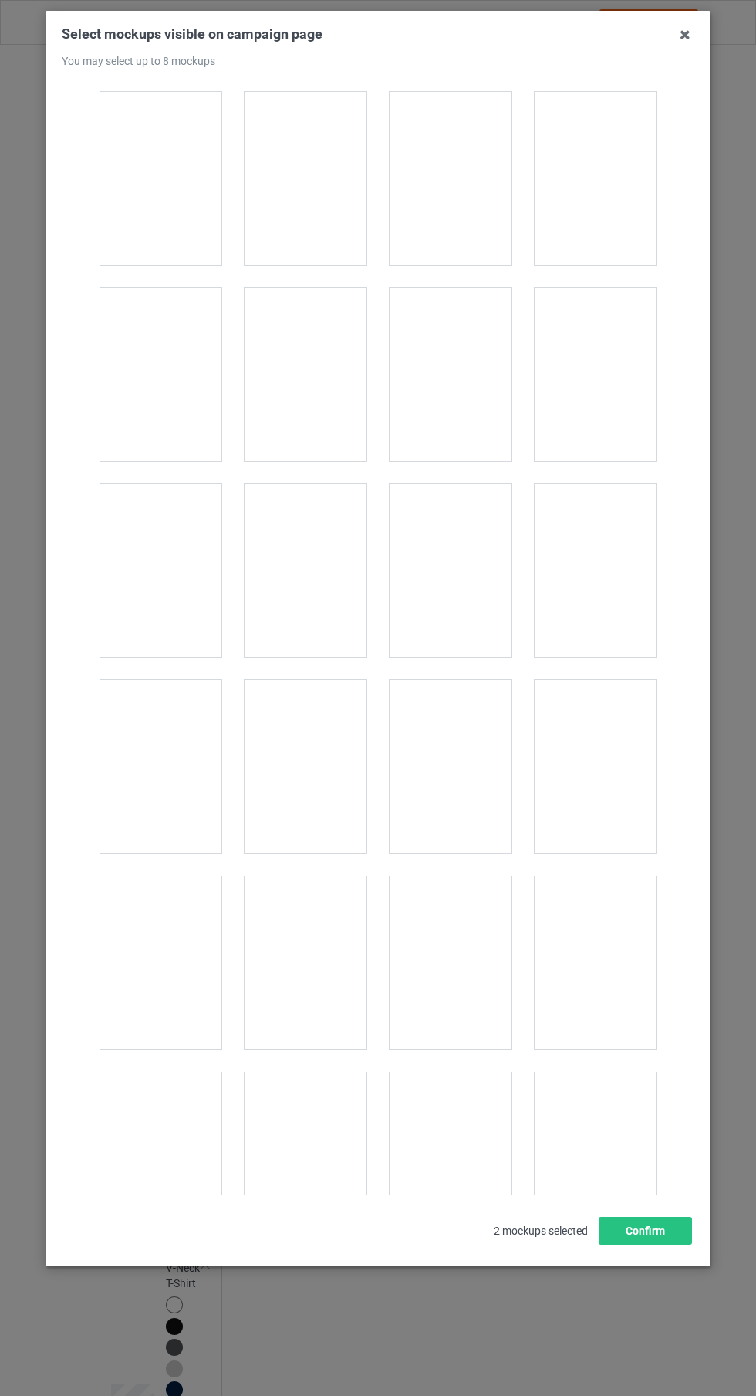
scroll to position [6863, 0]
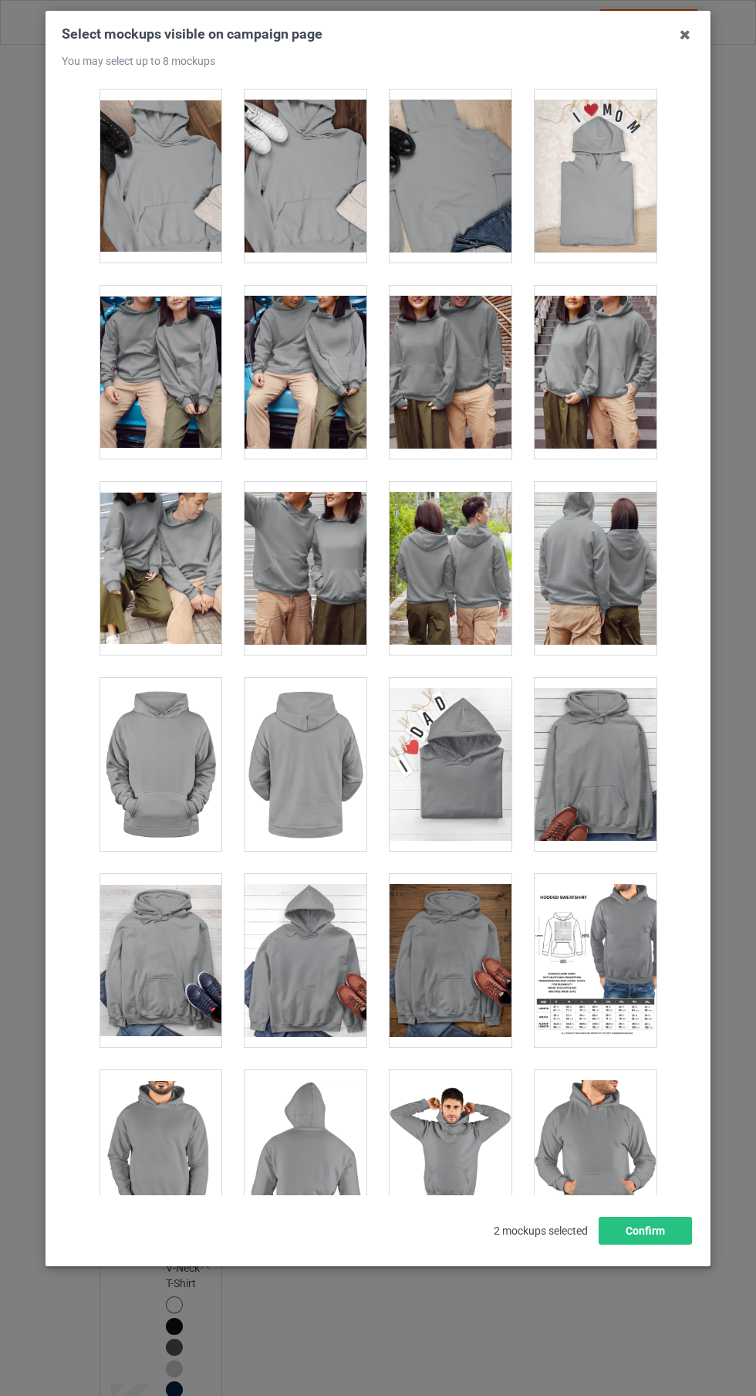
click at [296, 981] on div at bounding box center [306, 960] width 122 height 173
click at [169, 961] on div at bounding box center [161, 960] width 122 height 173
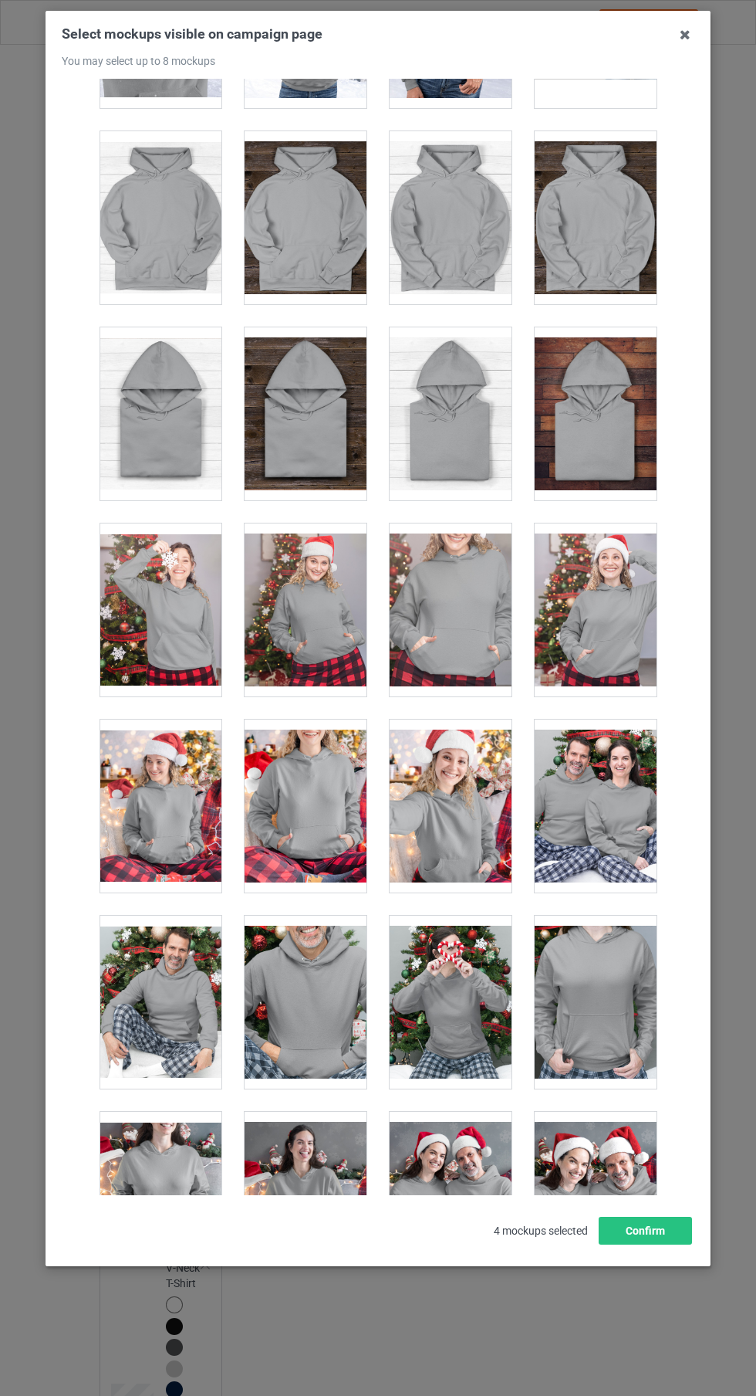
scroll to position [9381, 0]
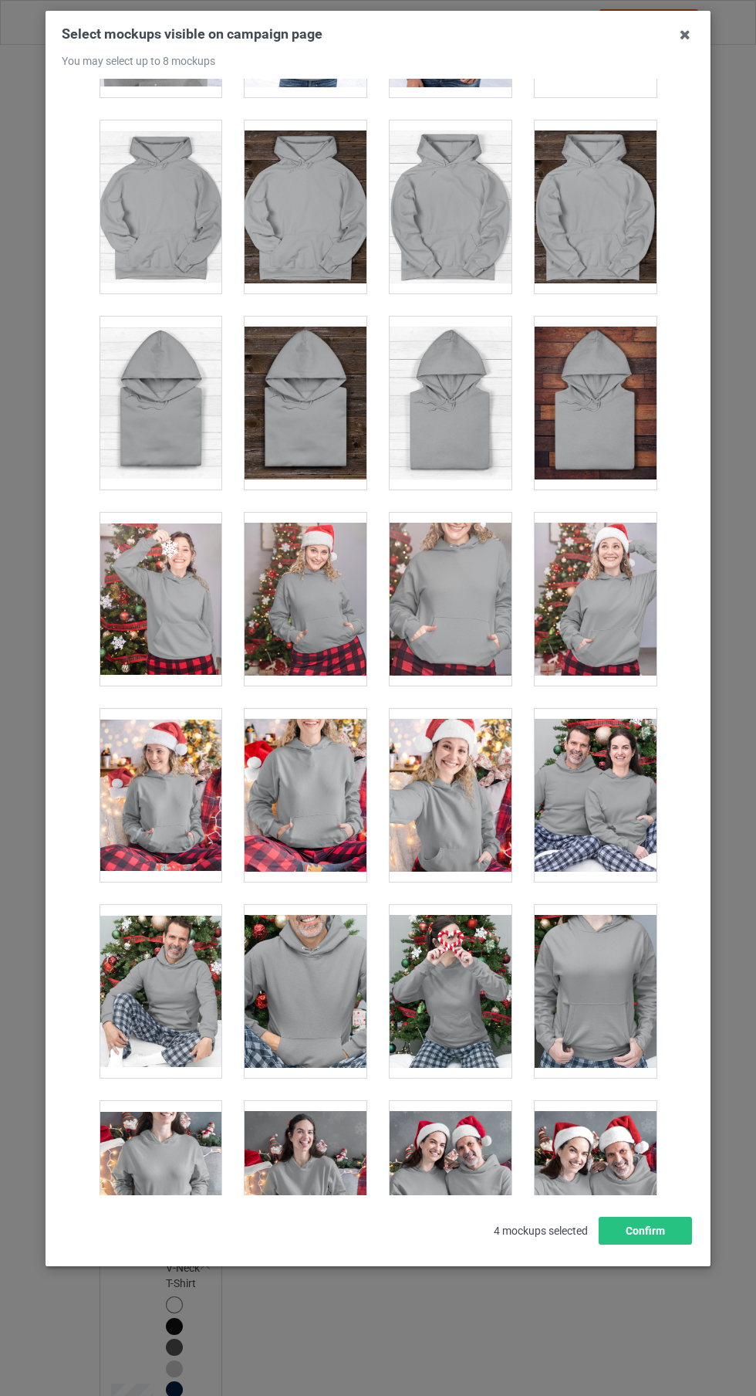
click at [459, 188] on div at bounding box center [451, 206] width 122 height 173
click at [685, 36] on icon at bounding box center [685, 34] width 25 height 25
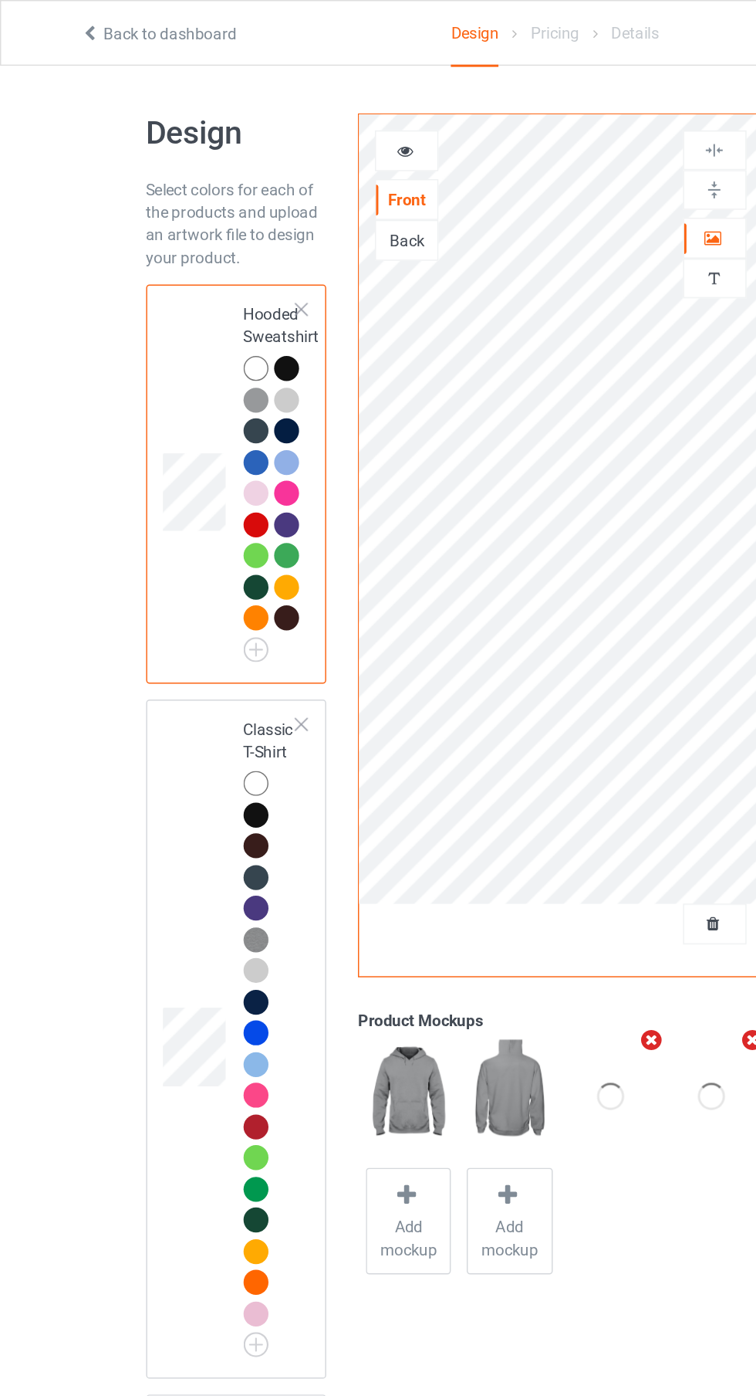
scroll to position [7, 0]
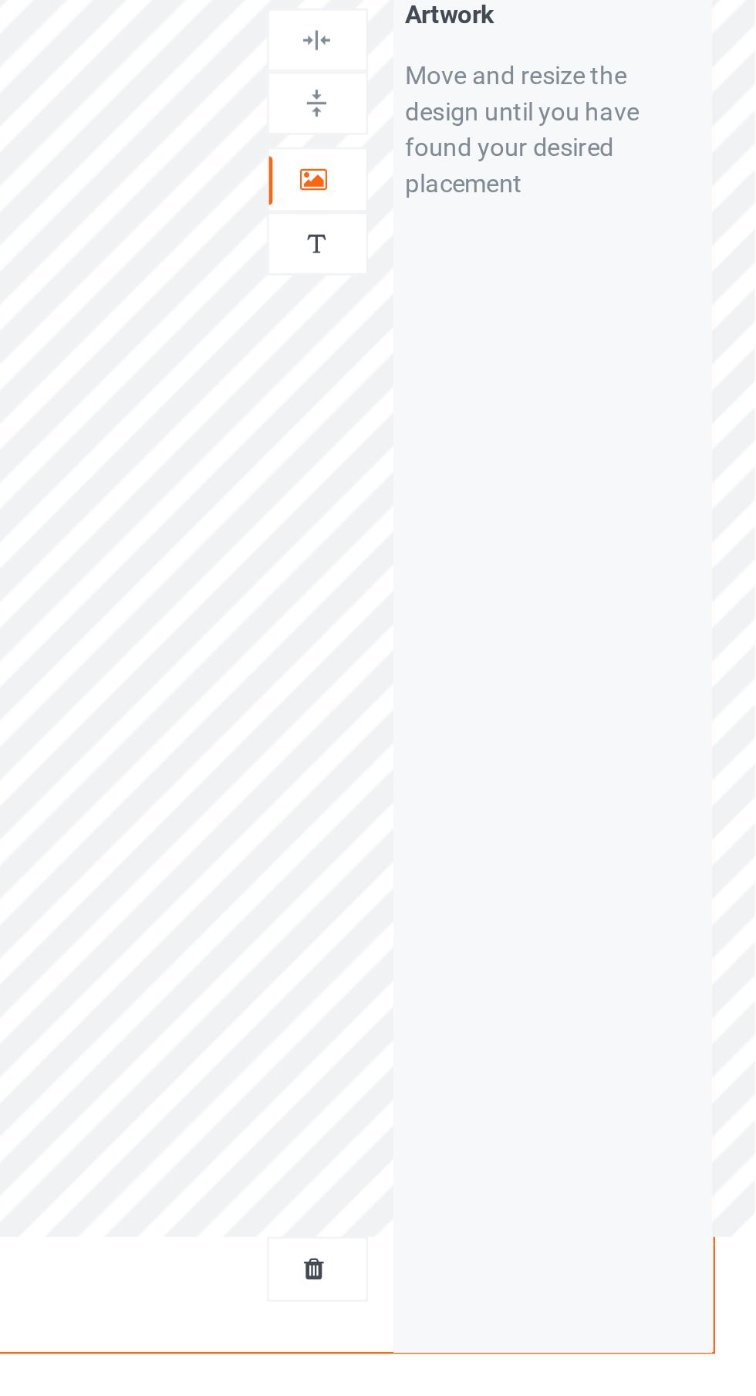
click at [486, 152] on icon at bounding box center [485, 152] width 13 height 11
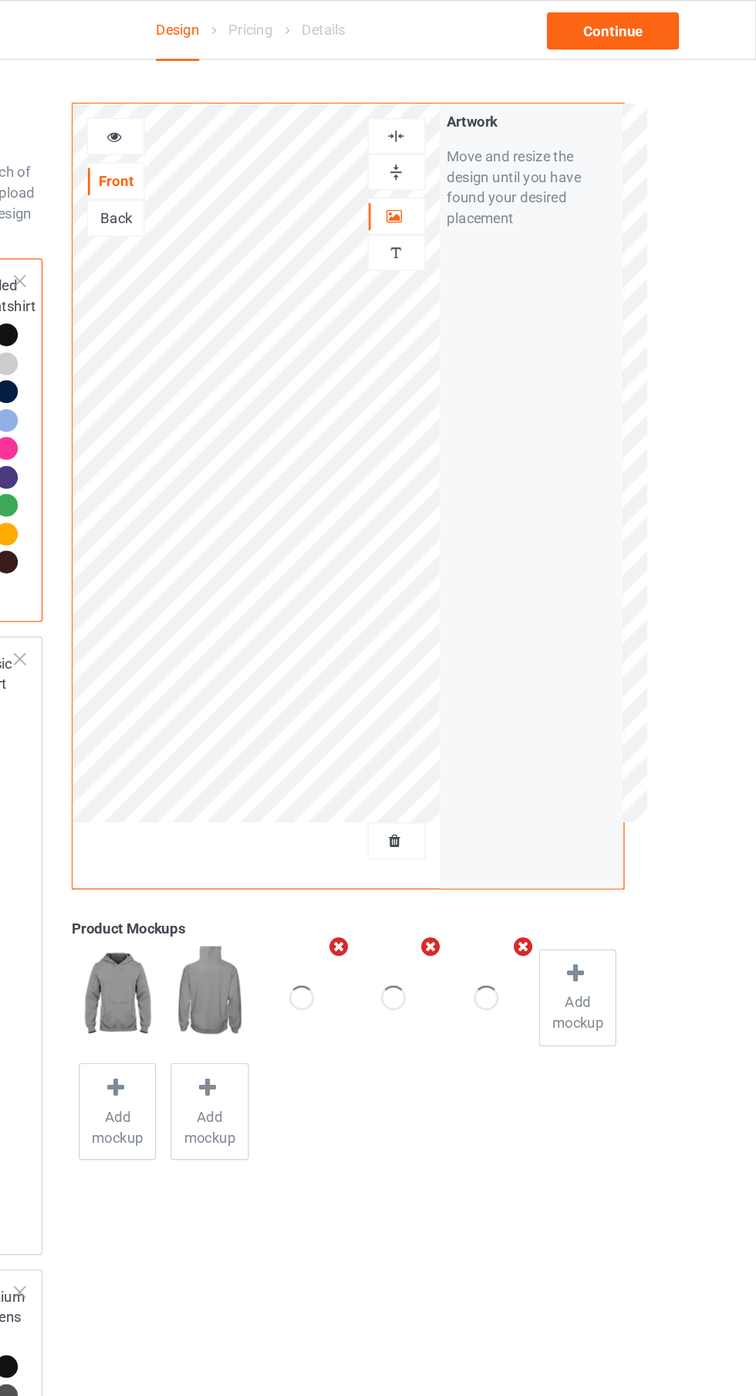
scroll to position [0, 0]
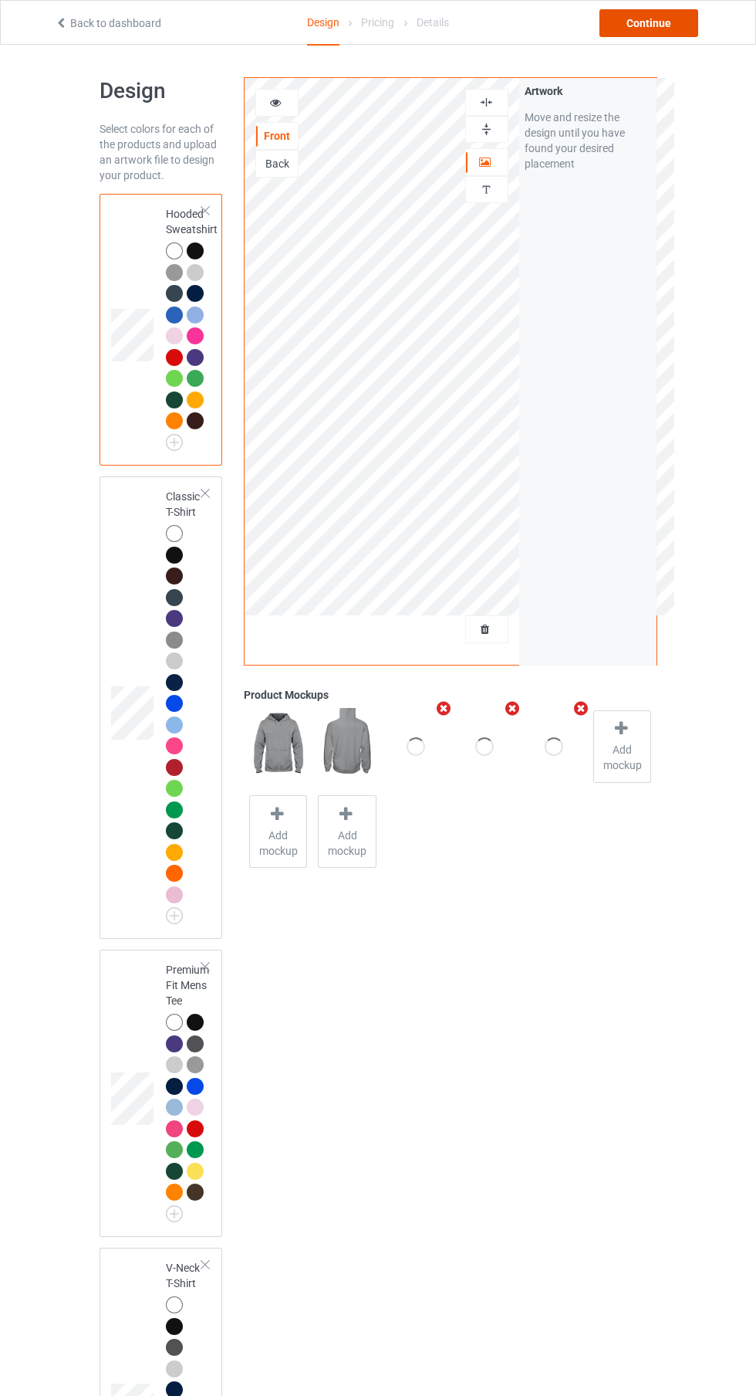
click at [658, 36] on div "Continue" at bounding box center [649, 23] width 99 height 28
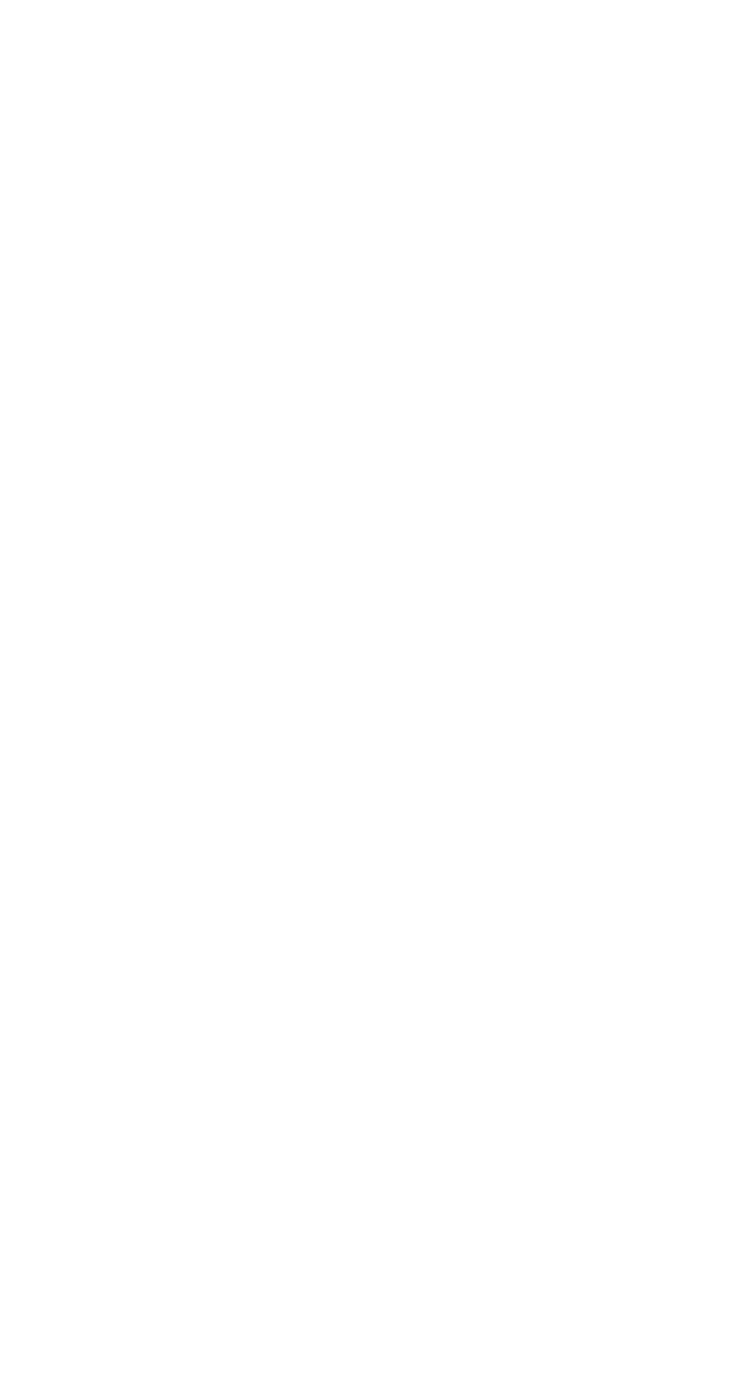
click at [659, 46] on body at bounding box center [378, 698] width 756 height 1396
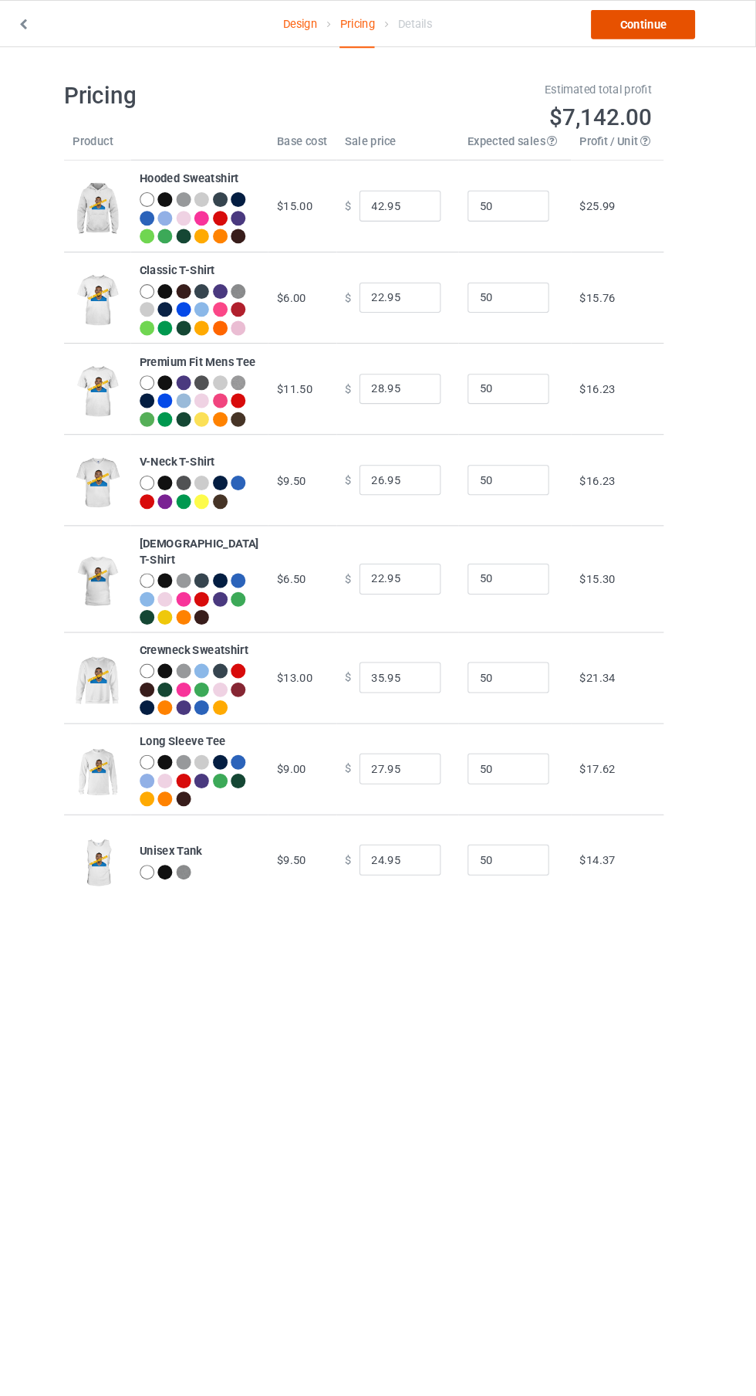
click at [671, 25] on link "Continue" at bounding box center [649, 23] width 99 height 28
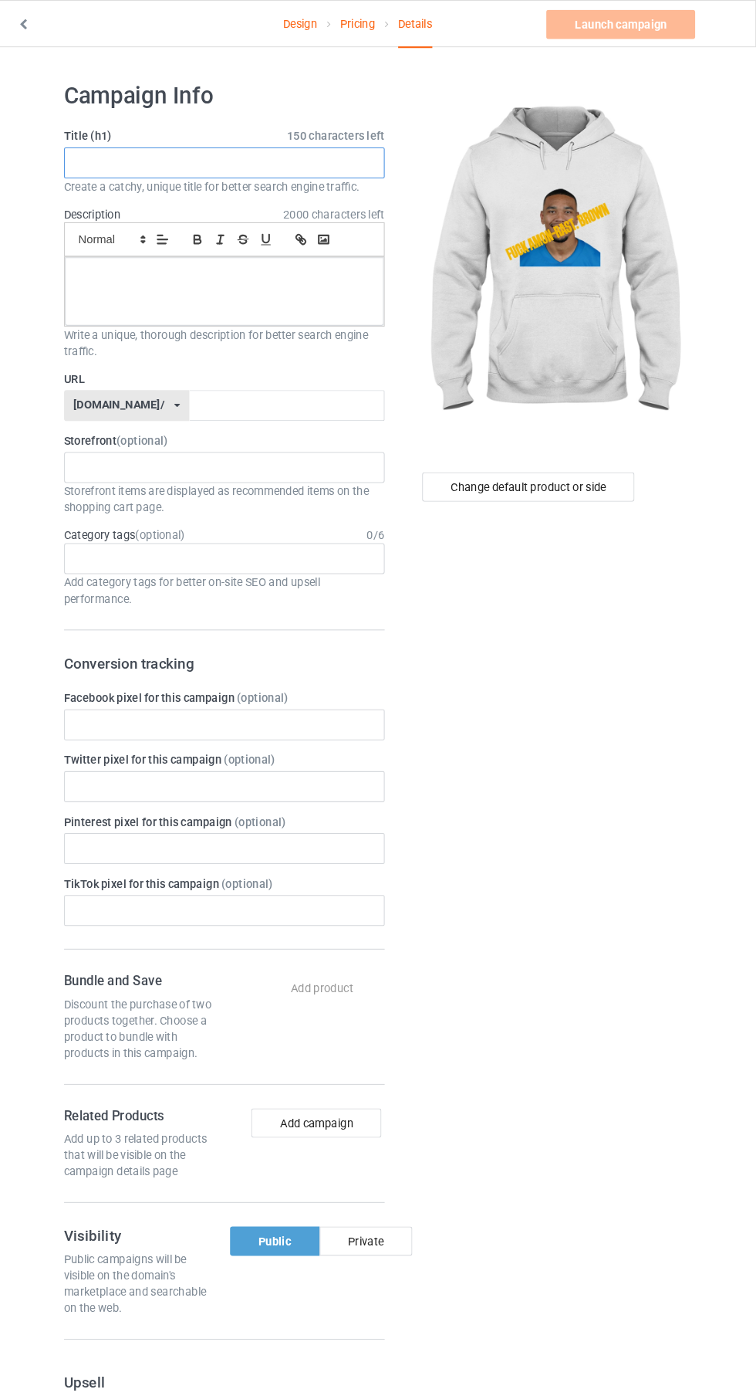
click at [328, 154] on input "text" at bounding box center [252, 154] width 304 height 29
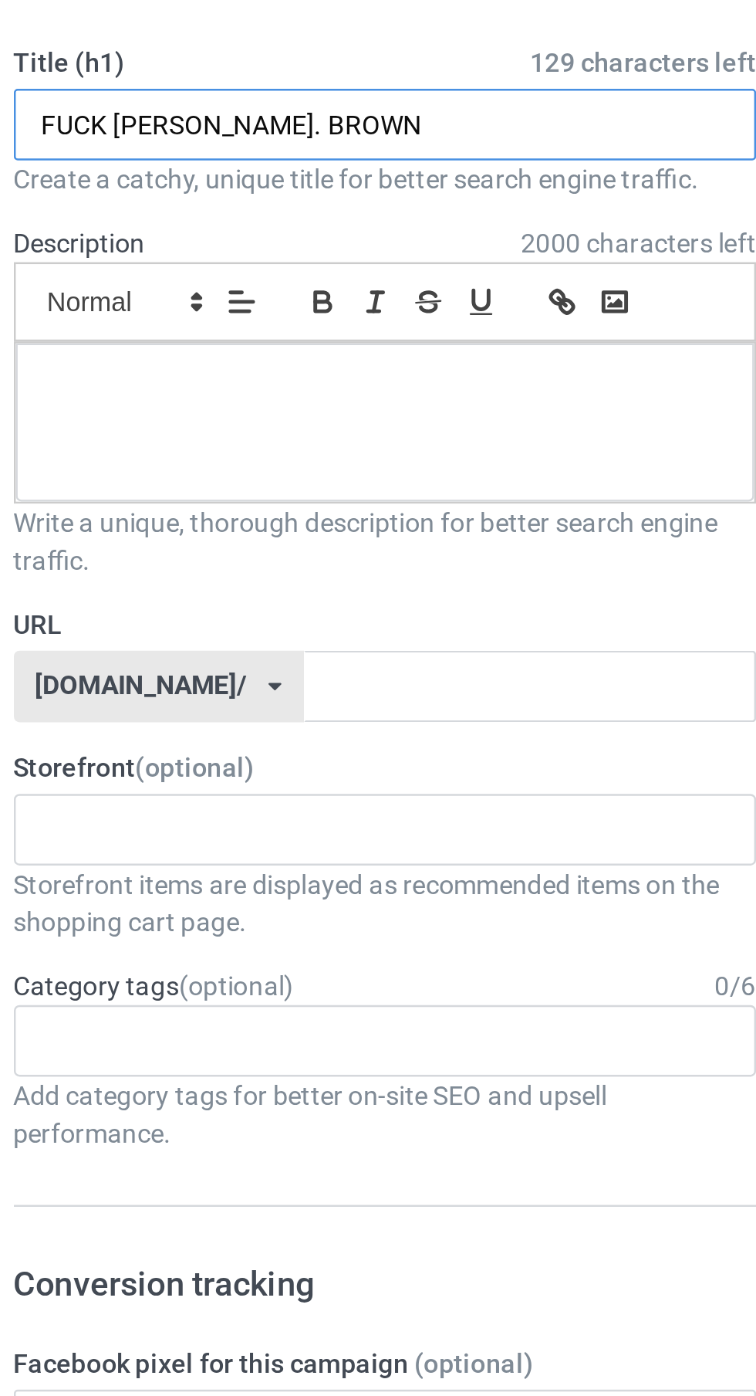
type input "FUCK AMON-RAST. BROWN"
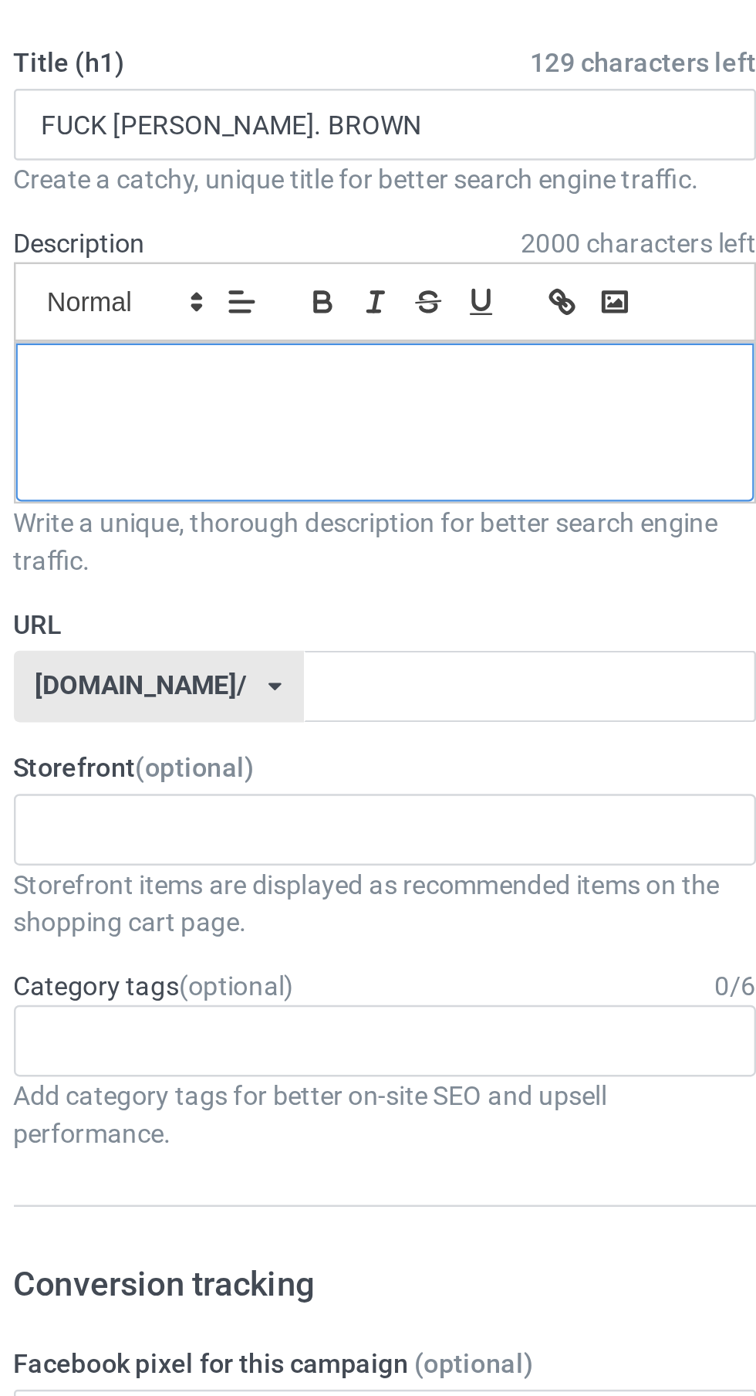
click at [213, 274] on div at bounding box center [251, 276] width 303 height 65
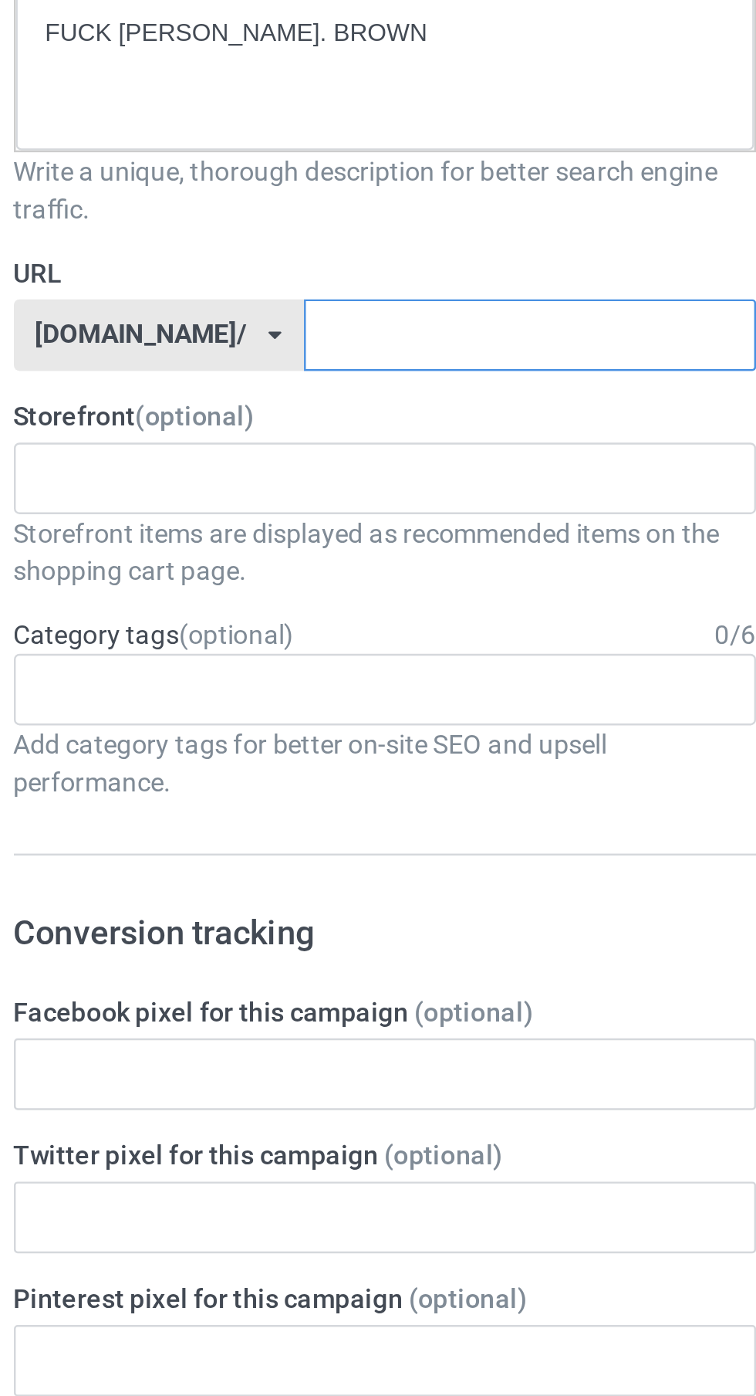
click at [272, 381] on input "text" at bounding box center [310, 384] width 185 height 29
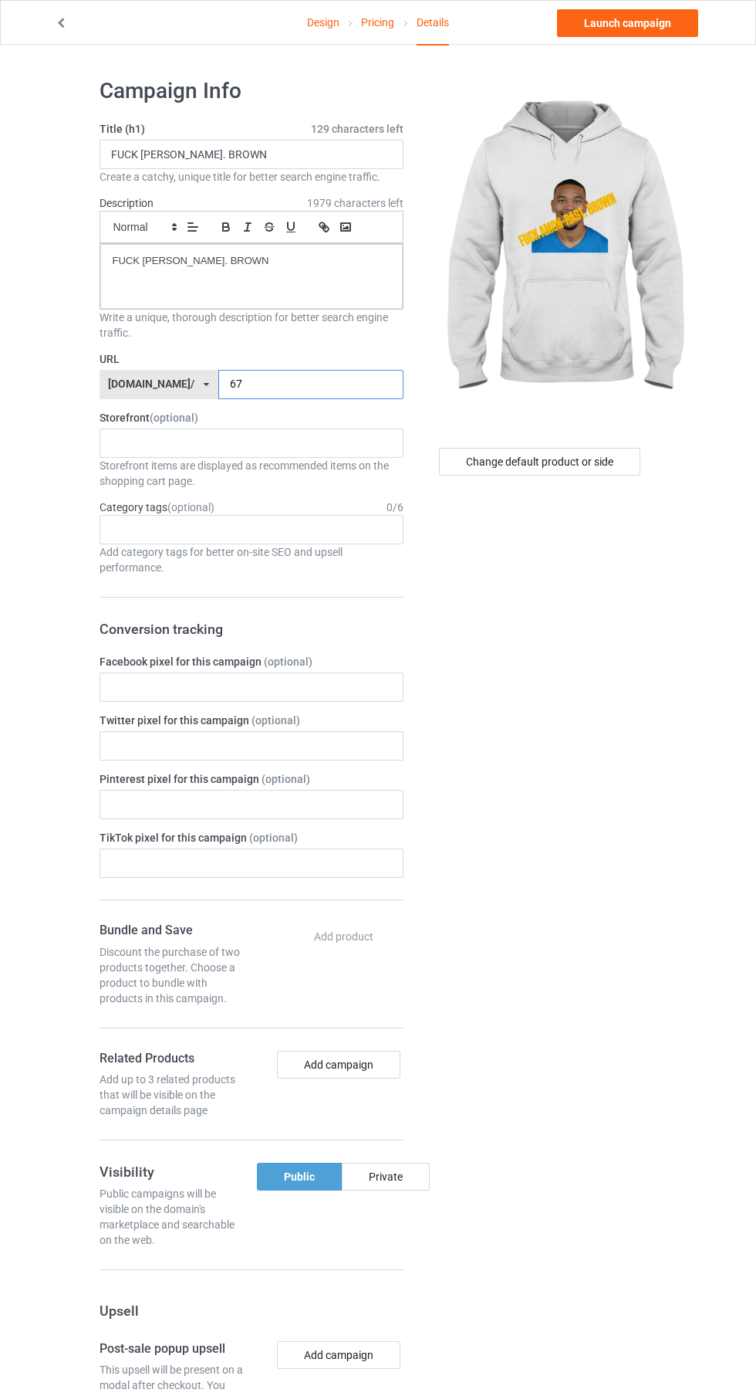
type input "67"
click at [579, 455] on div "Change default product or side" at bounding box center [539, 462] width 201 height 28
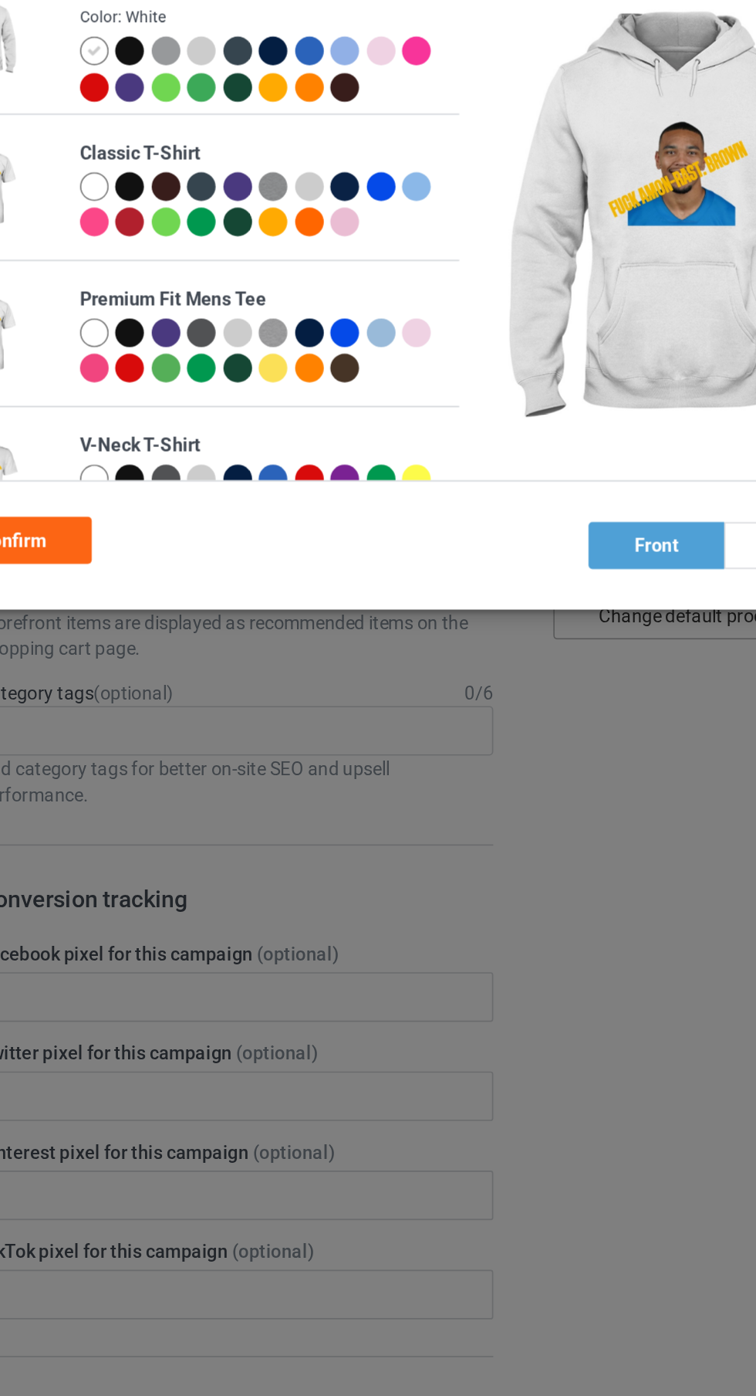
scroll to position [8, 0]
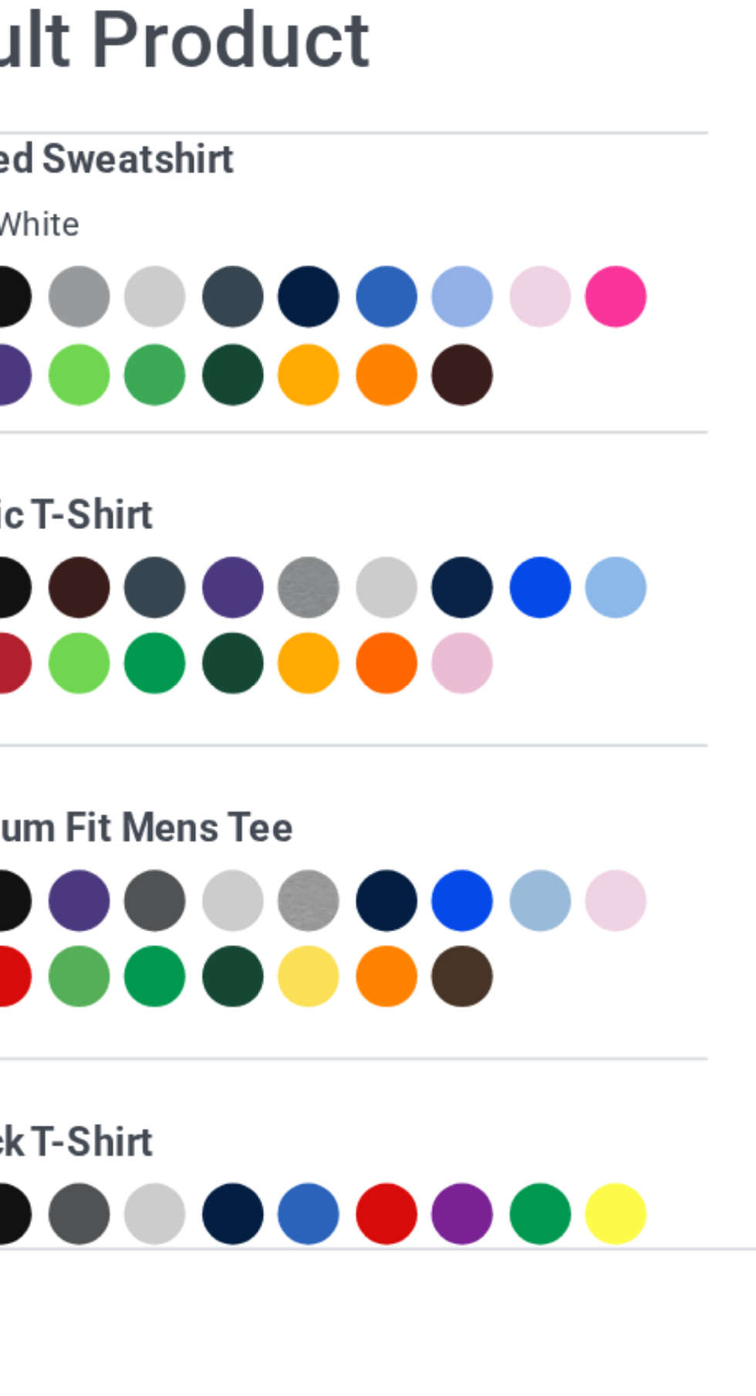
click at [249, 144] on div at bounding box center [252, 140] width 17 height 17
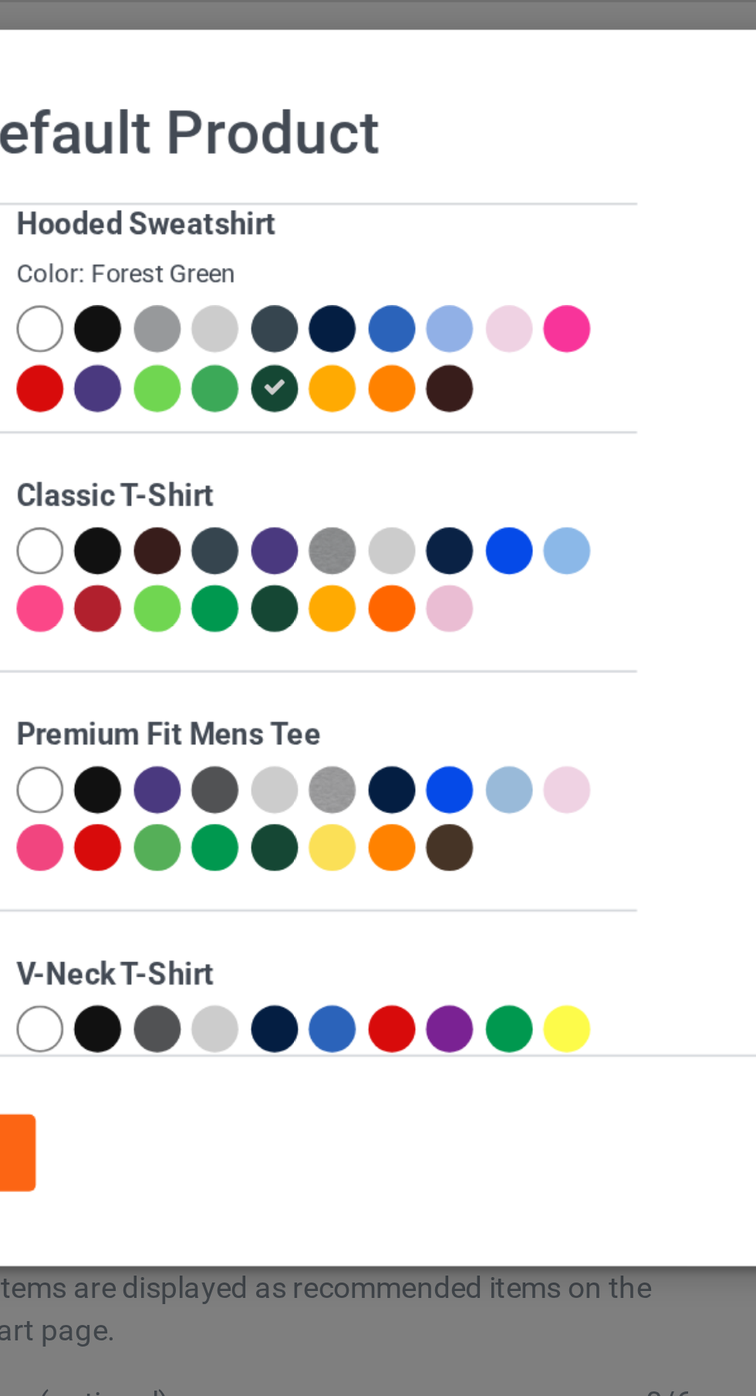
scroll to position [5, 0]
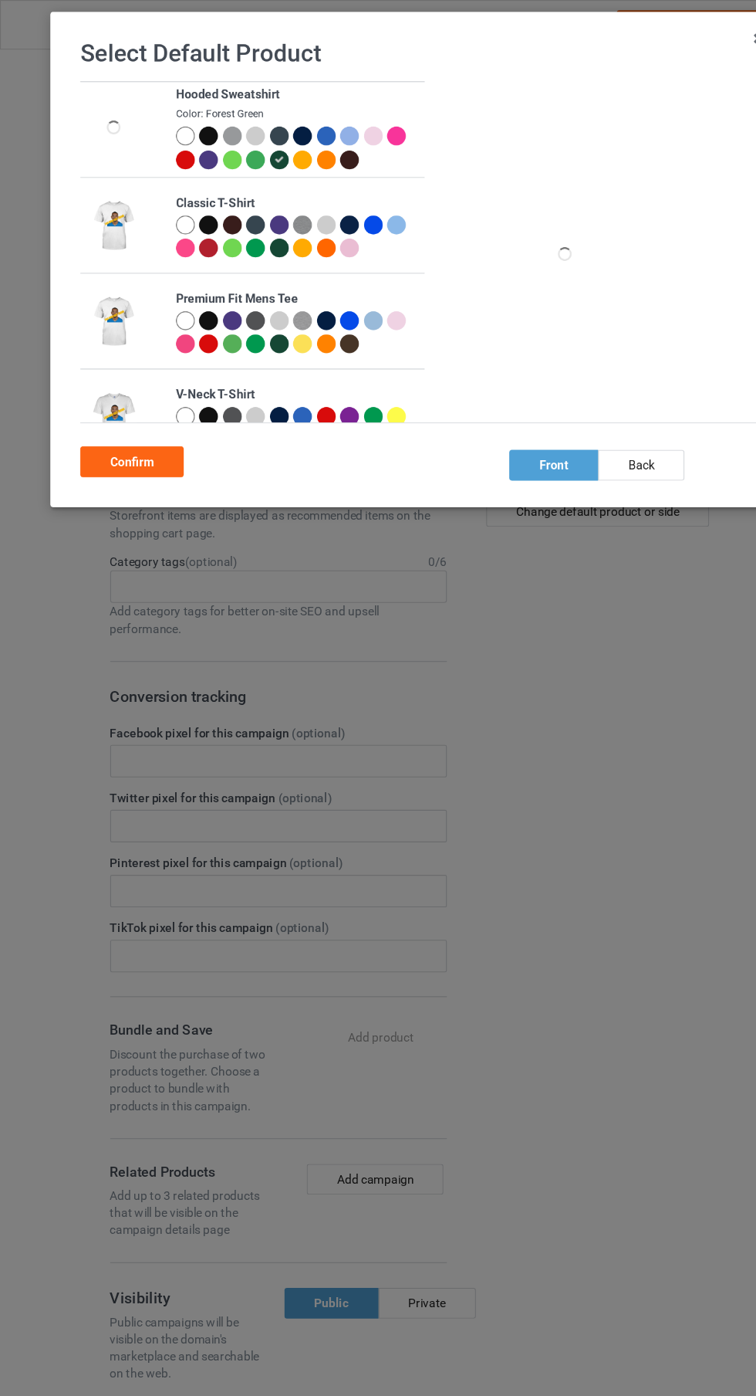
click at [120, 419] on div "Confirm" at bounding box center [119, 417] width 93 height 28
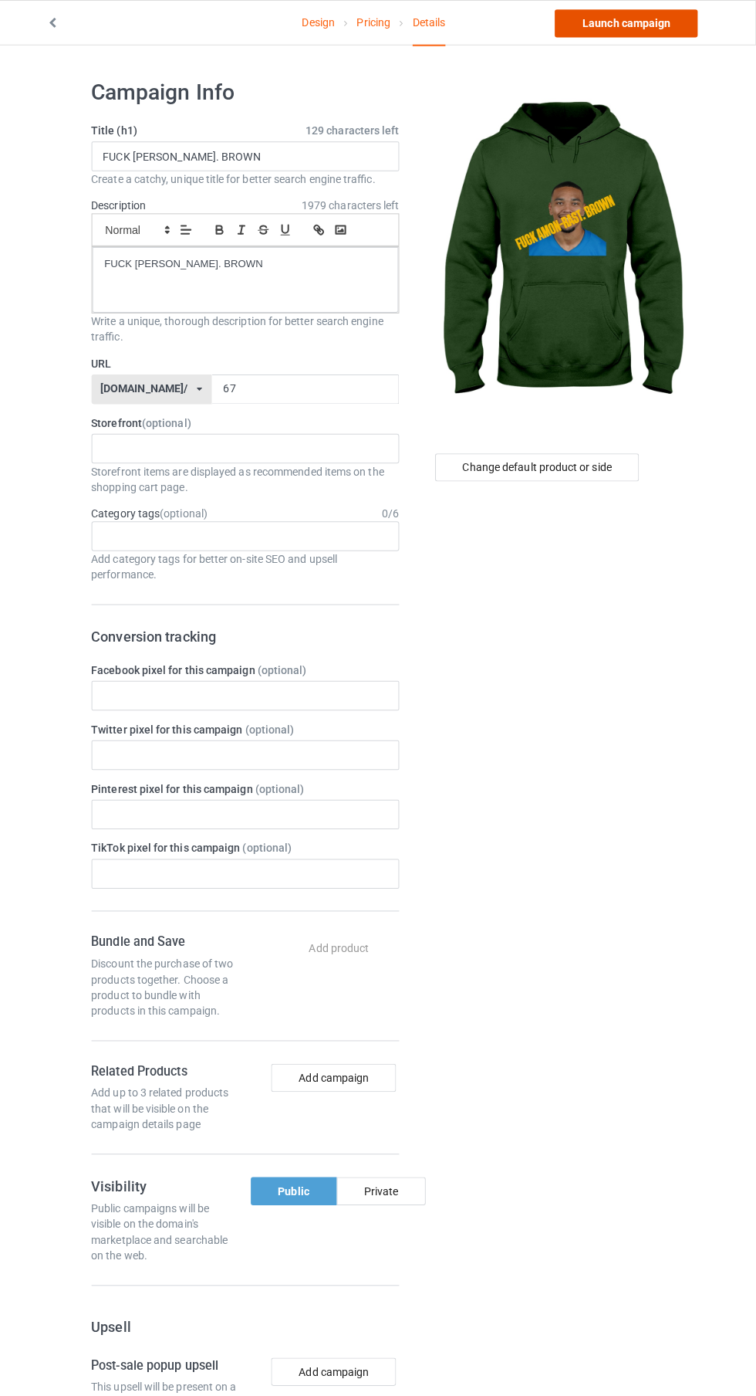
click at [649, 22] on link "Launch campaign" at bounding box center [627, 23] width 141 height 28
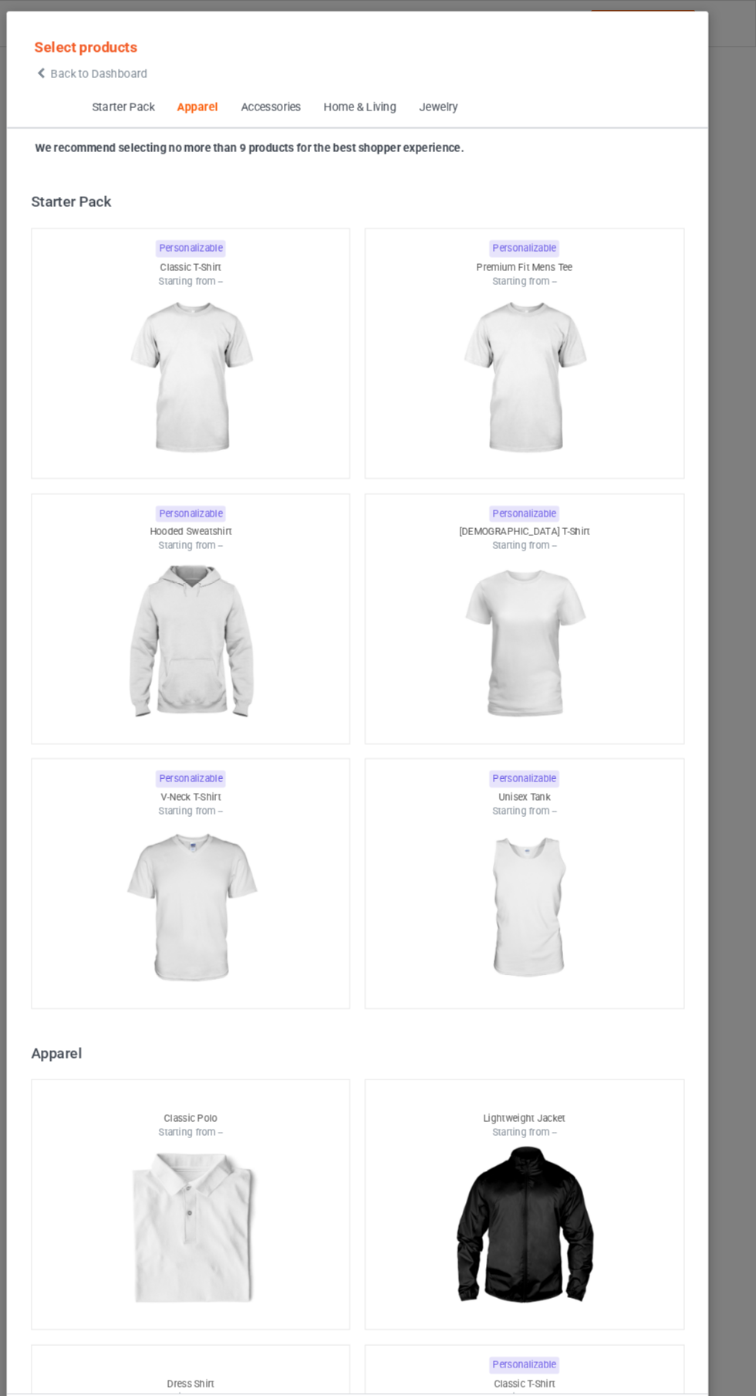
scroll to position [826, 0]
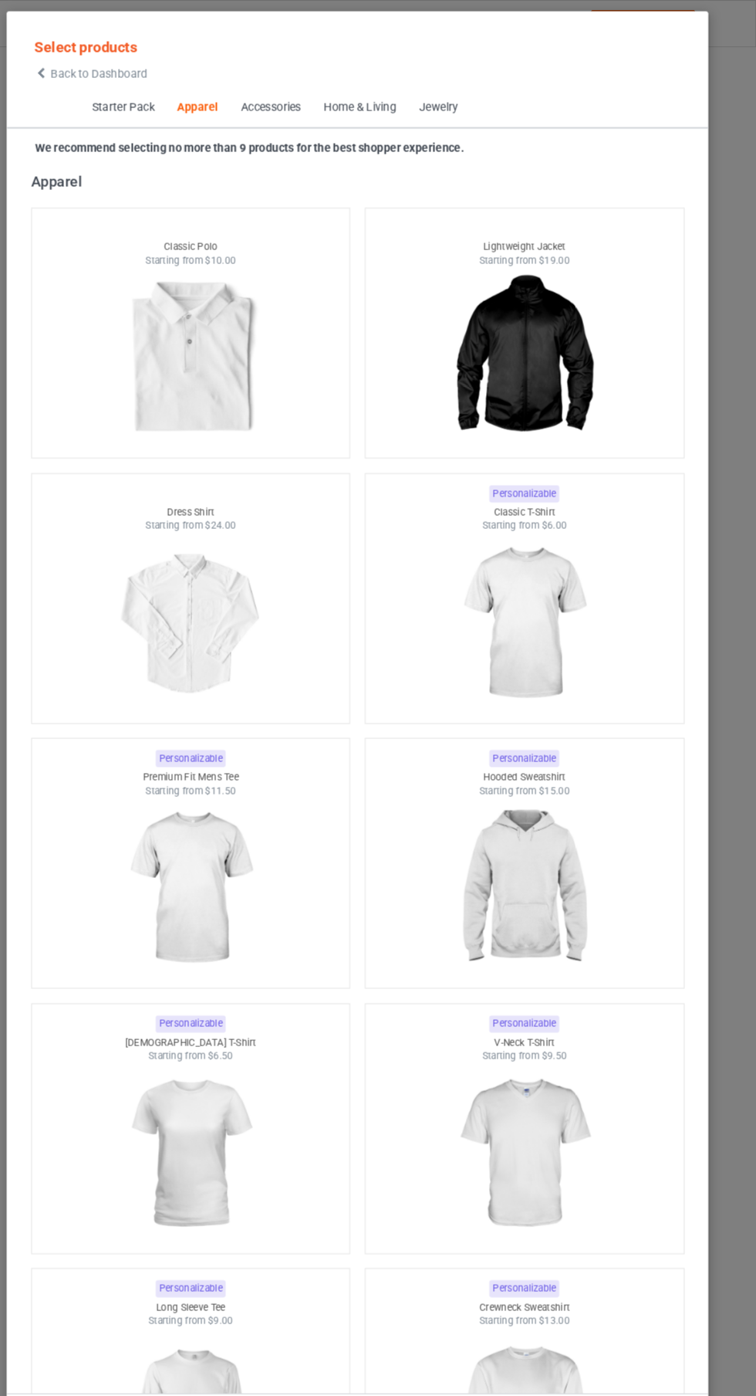
click at [549, 583] on img at bounding box center [536, 591] width 138 height 173
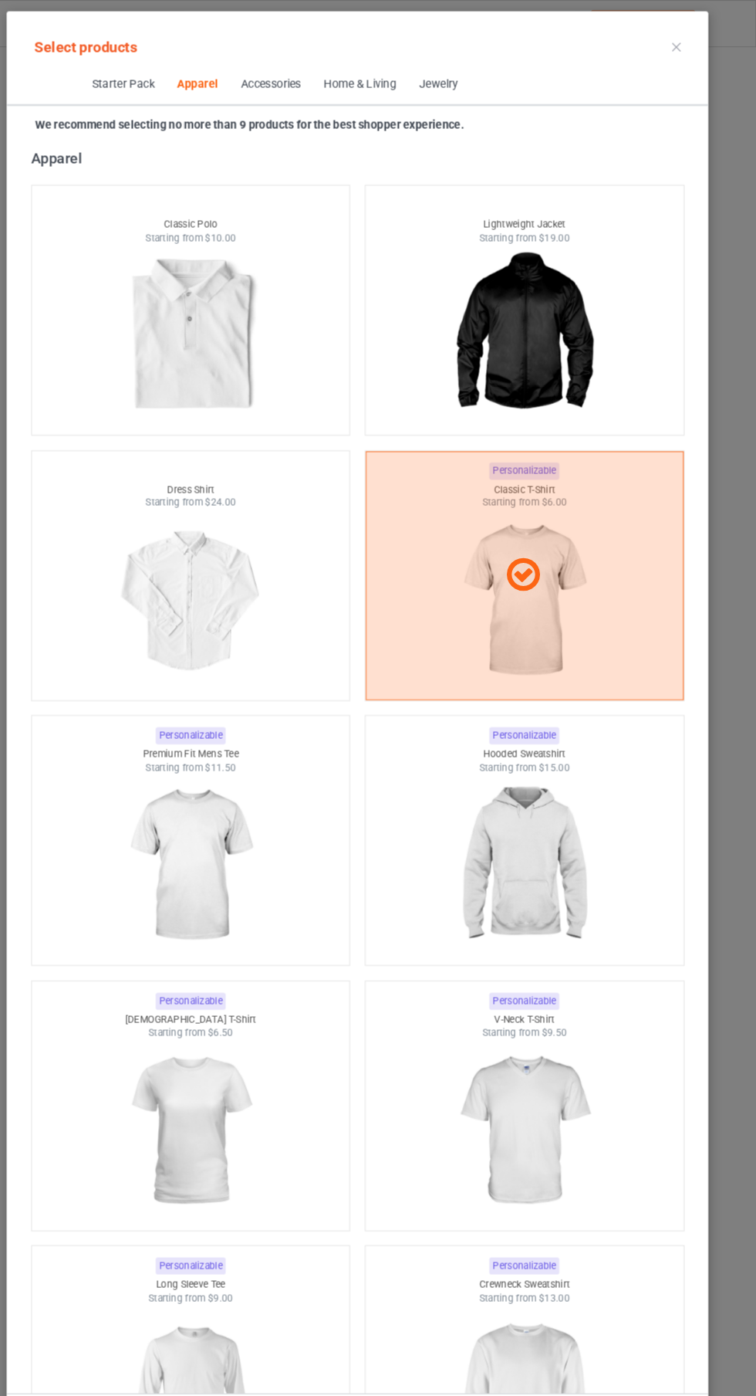
click at [287, 803] on img at bounding box center [220, 820] width 138 height 173
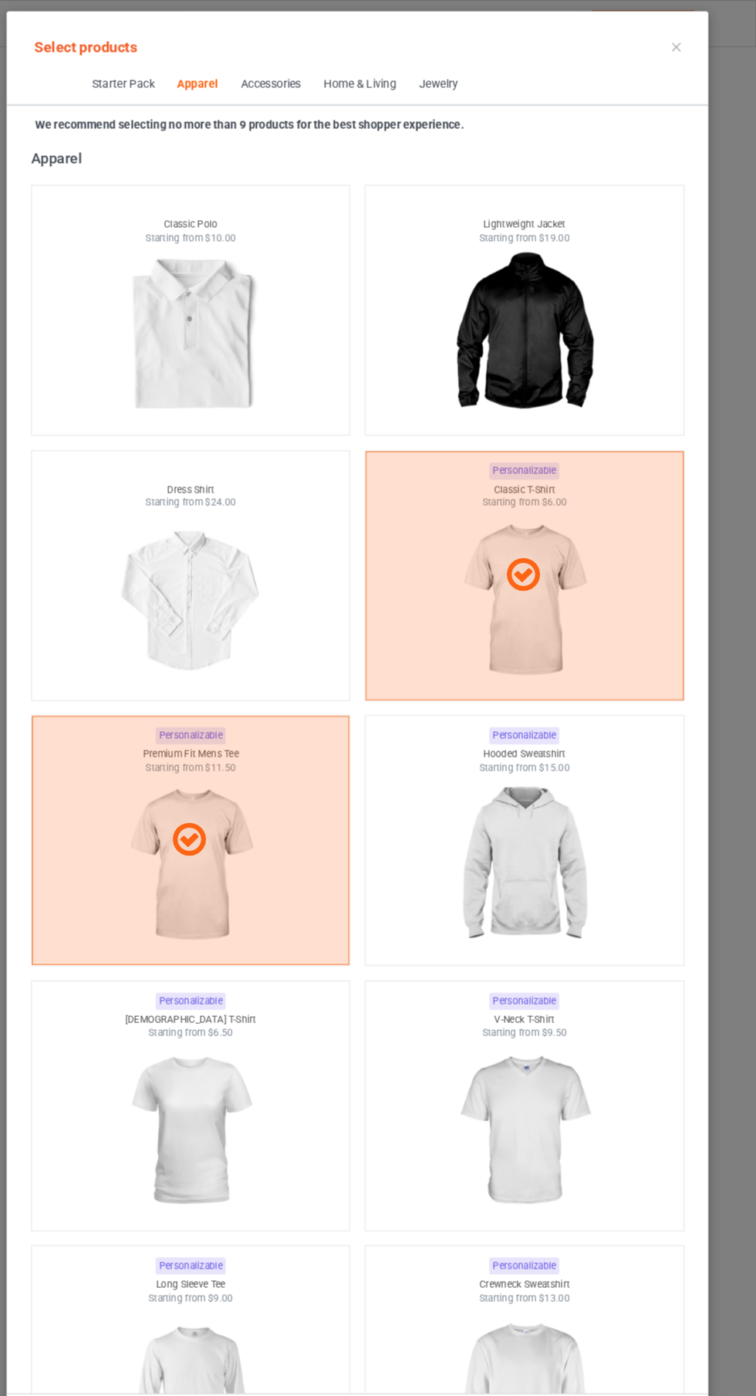
click at [556, 785] on img at bounding box center [536, 820] width 138 height 173
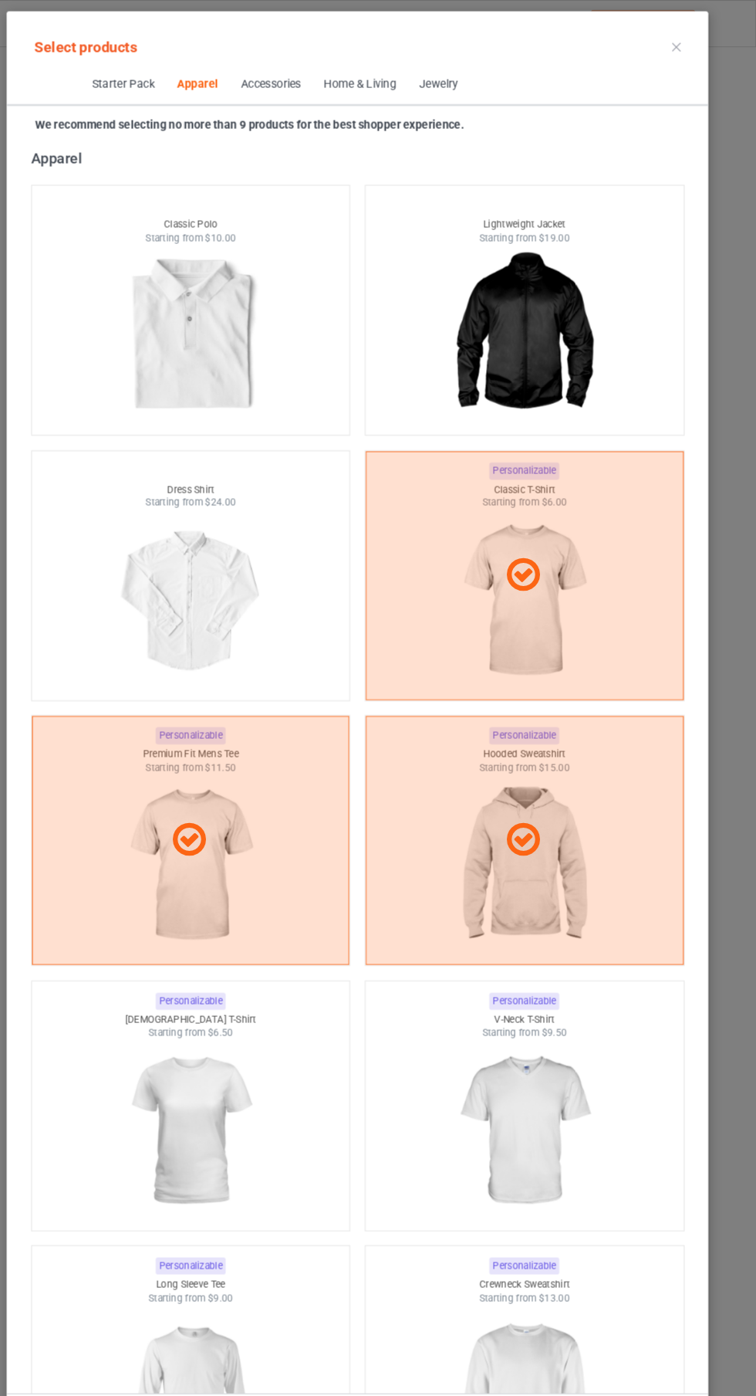
click at [279, 1026] on img at bounding box center [220, 1072] width 138 height 173
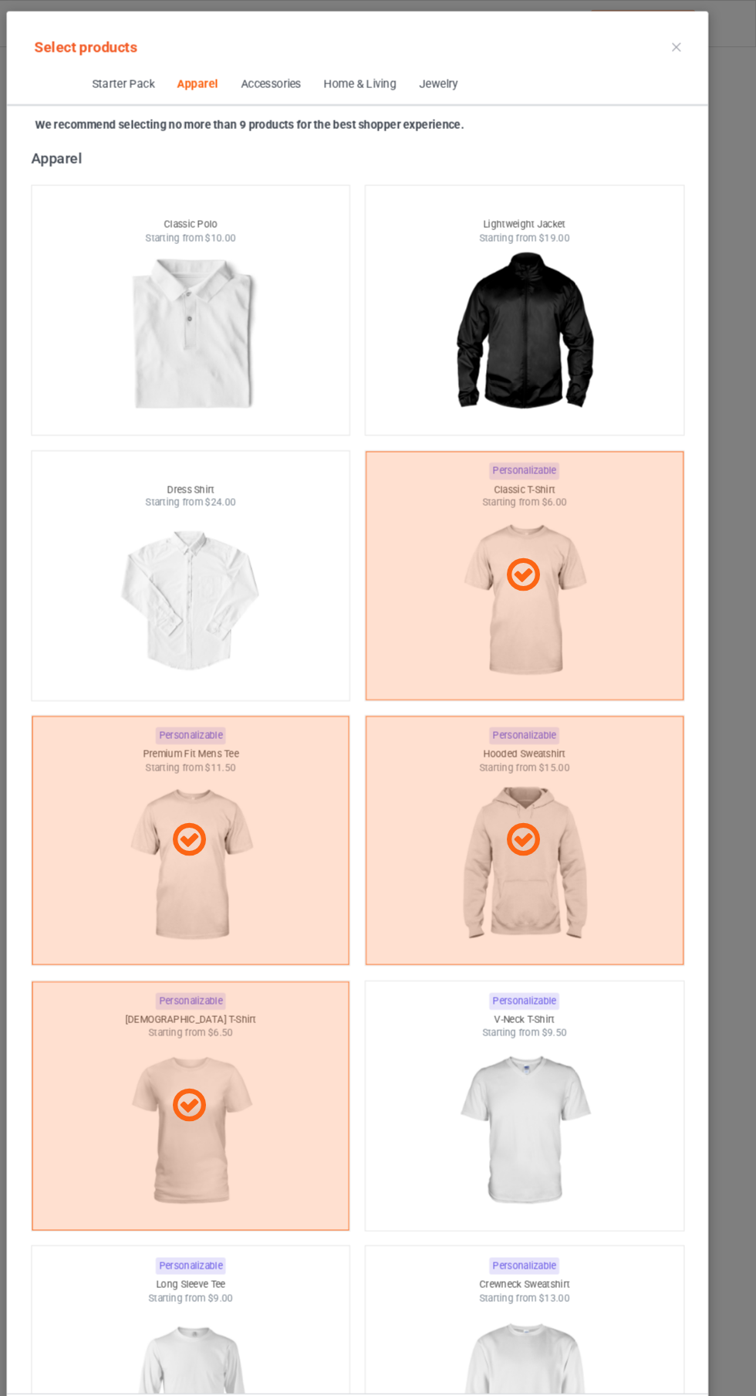
click at [557, 1063] on img at bounding box center [536, 1072] width 138 height 173
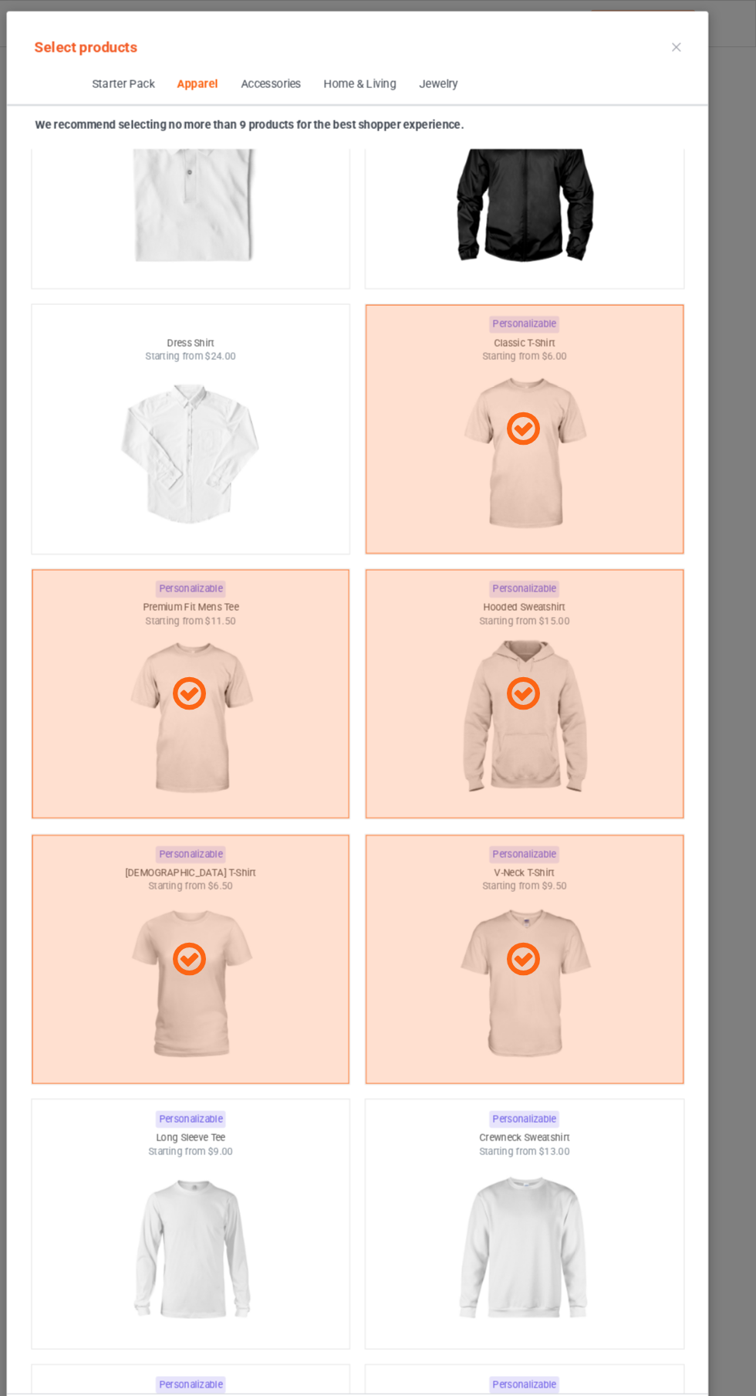
scroll to position [1133, 0]
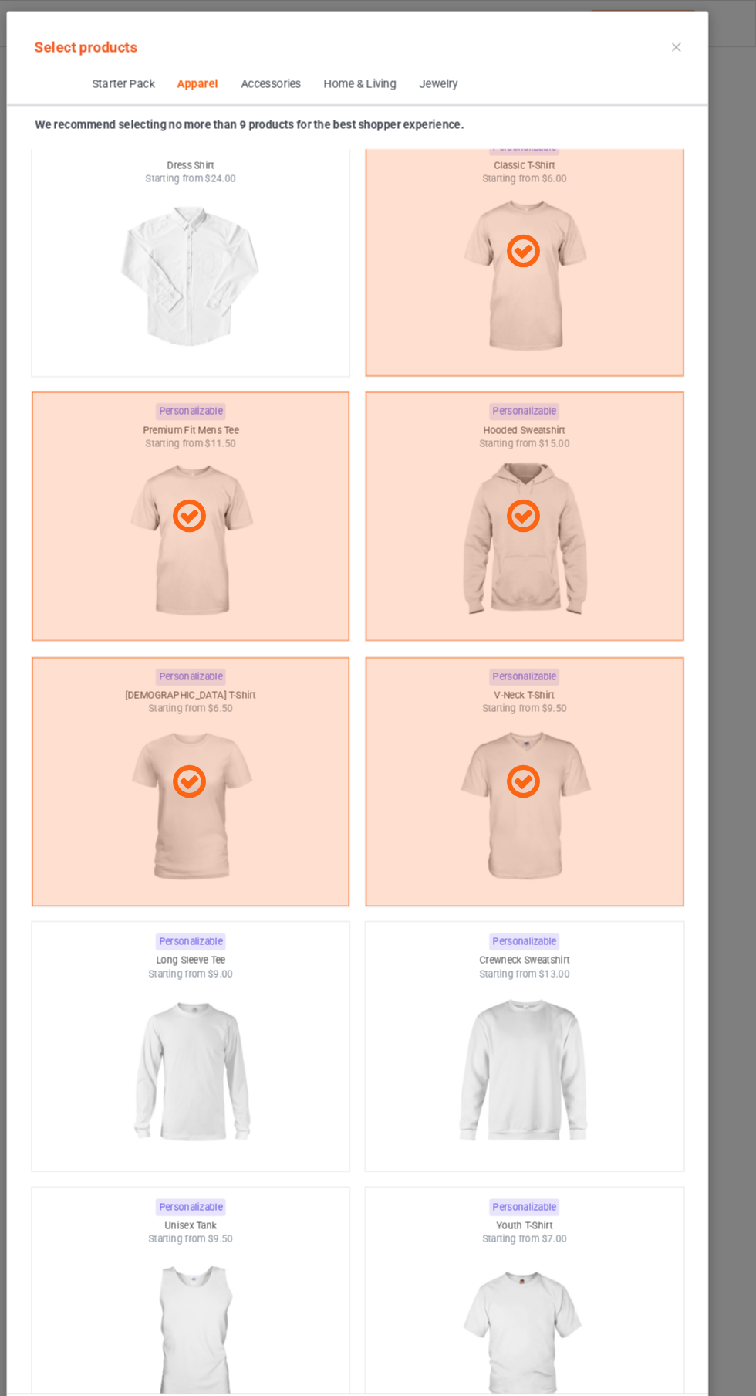
click at [273, 1037] on img at bounding box center [220, 1015] width 138 height 173
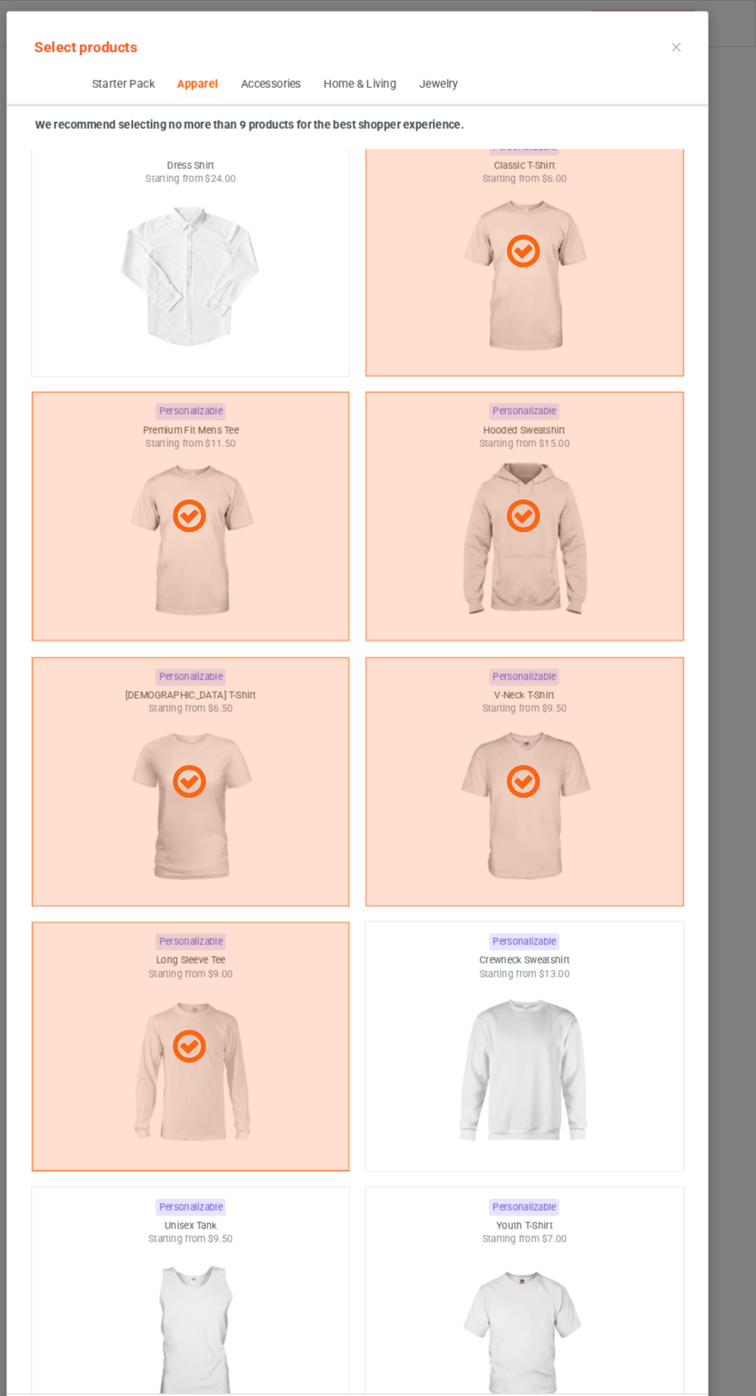
click at [550, 1032] on img at bounding box center [536, 1015] width 138 height 173
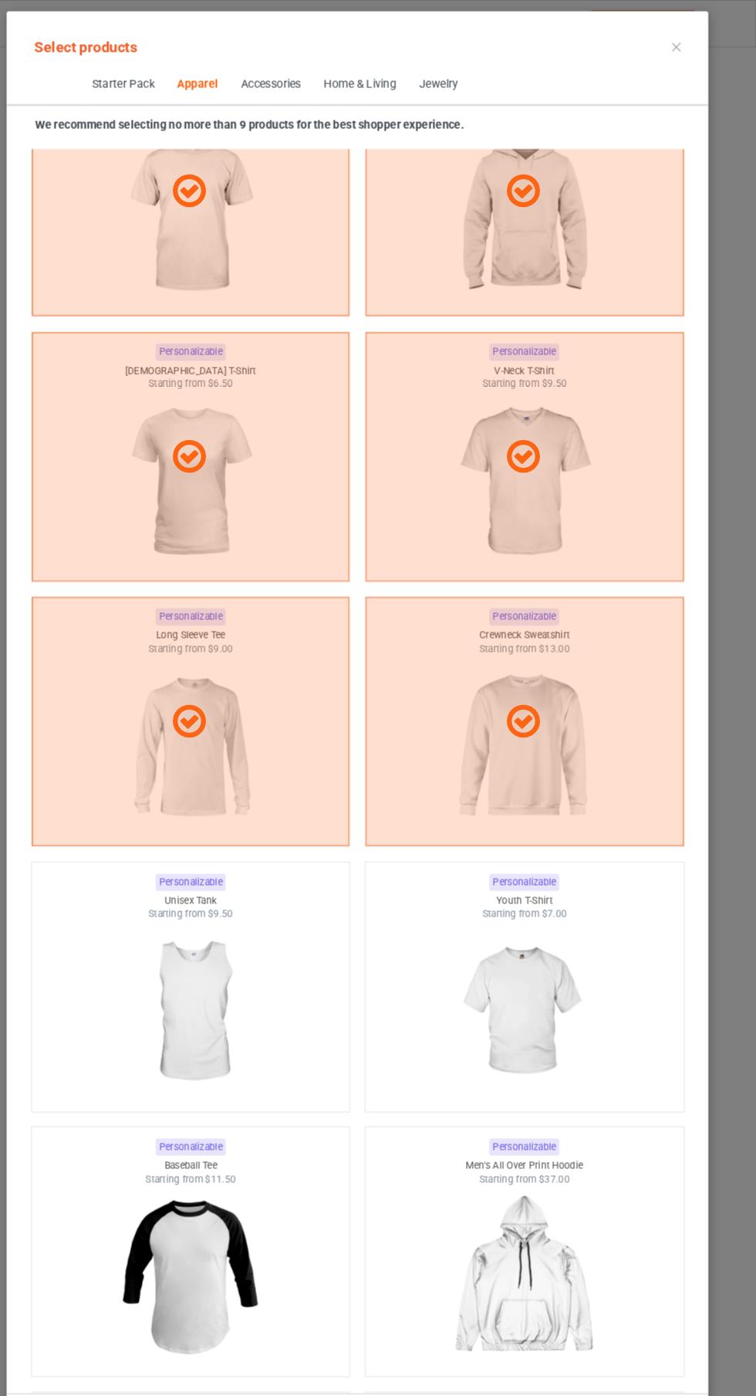
scroll to position [1447, 0]
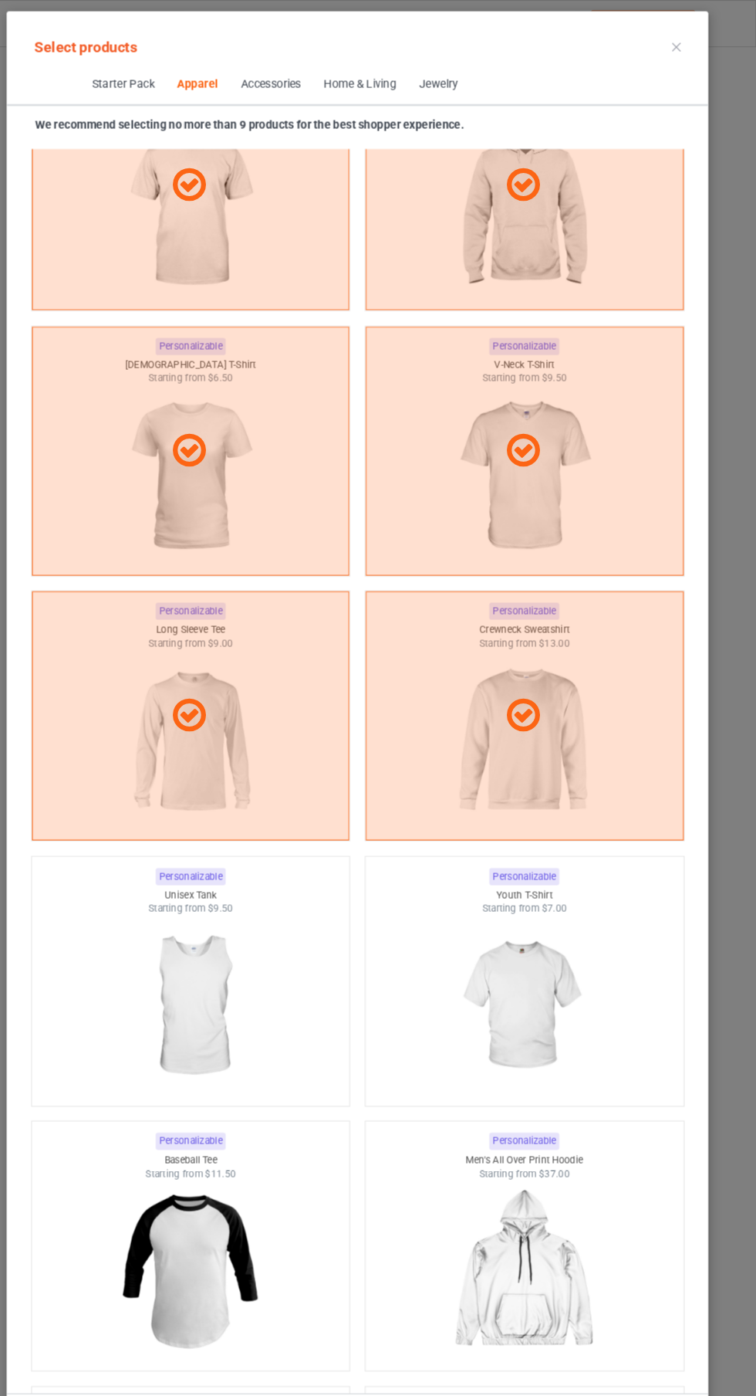
click at [682, 44] on icon at bounding box center [681, 45] width 8 height 8
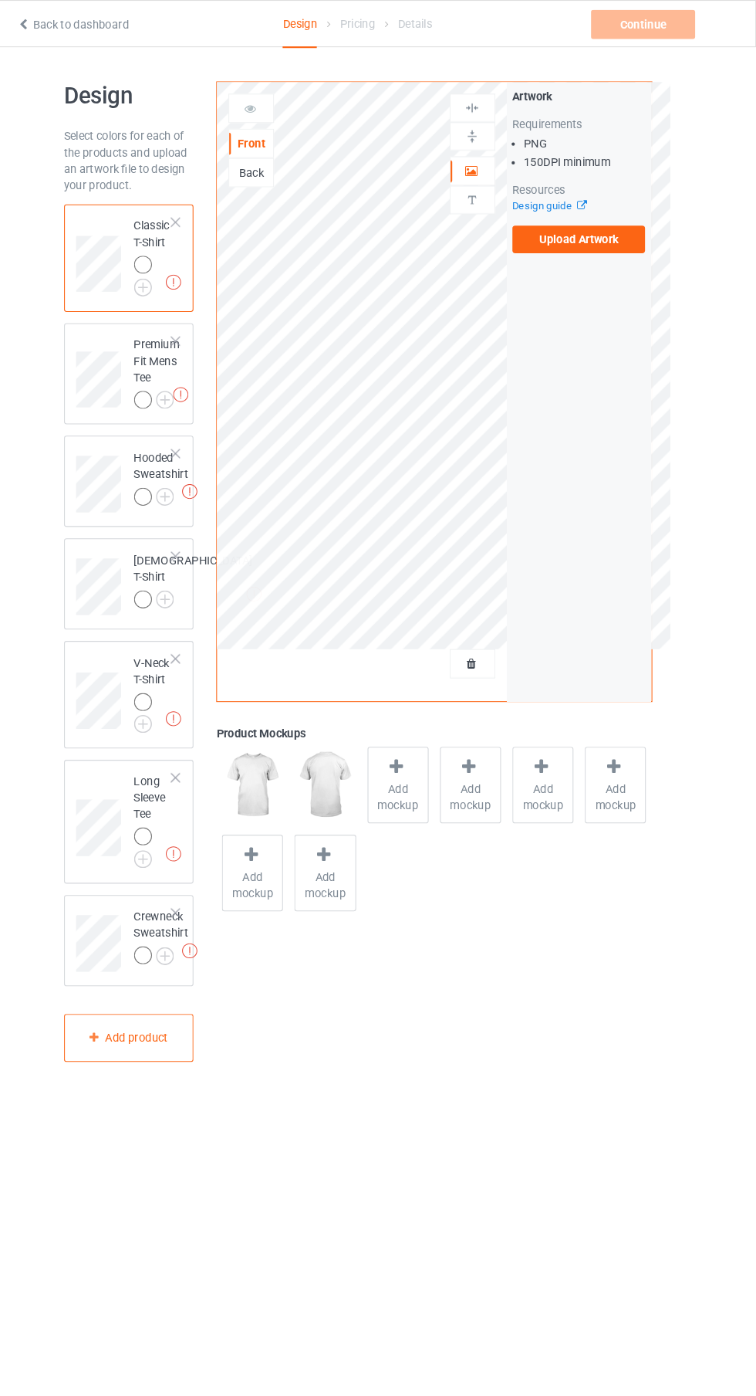
click at [614, 232] on label "Upload Artwork" at bounding box center [588, 227] width 127 height 26
click at [0, 0] on input "Upload Artwork" at bounding box center [0, 0] width 0 height 0
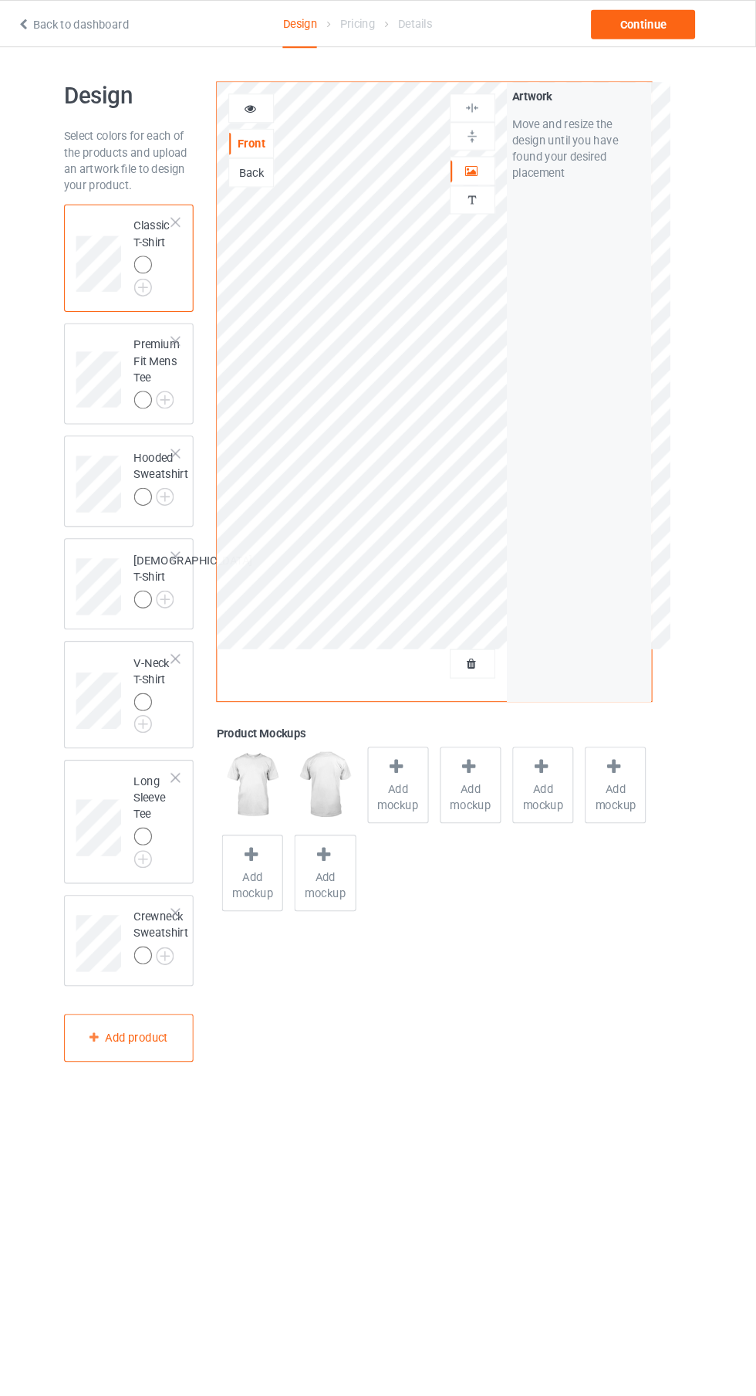
click at [486, 629] on icon at bounding box center [485, 626] width 13 height 11
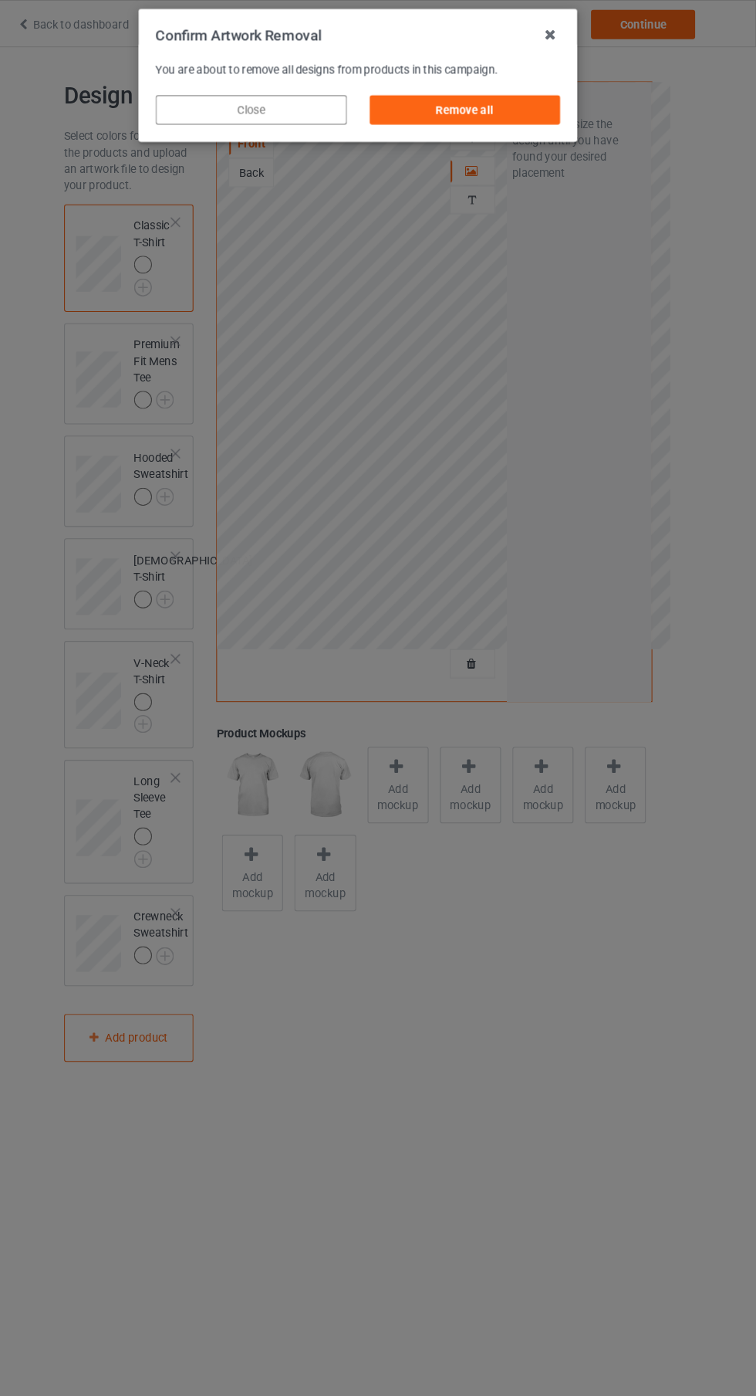
click at [551, 113] on div "Remove all" at bounding box center [479, 104] width 181 height 28
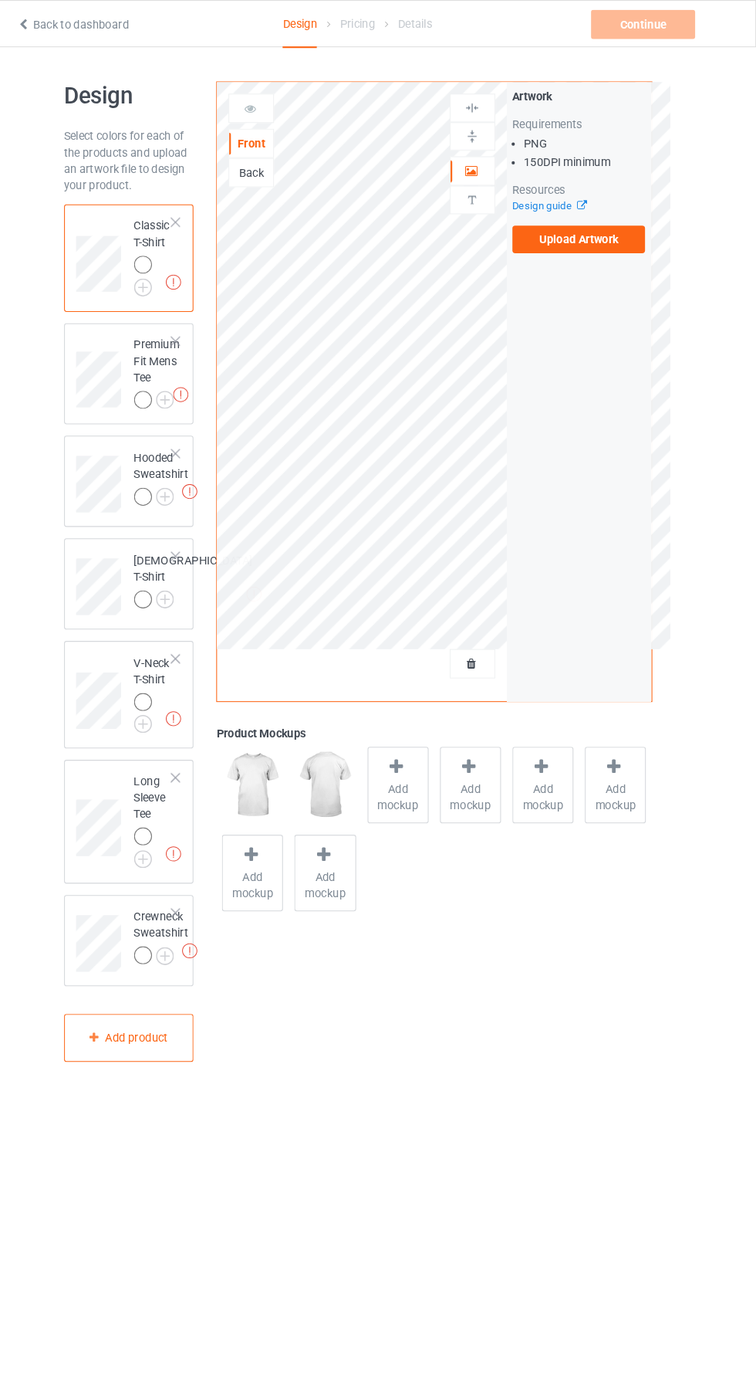
click at [0, 0] on img at bounding box center [0, 0] width 0 height 0
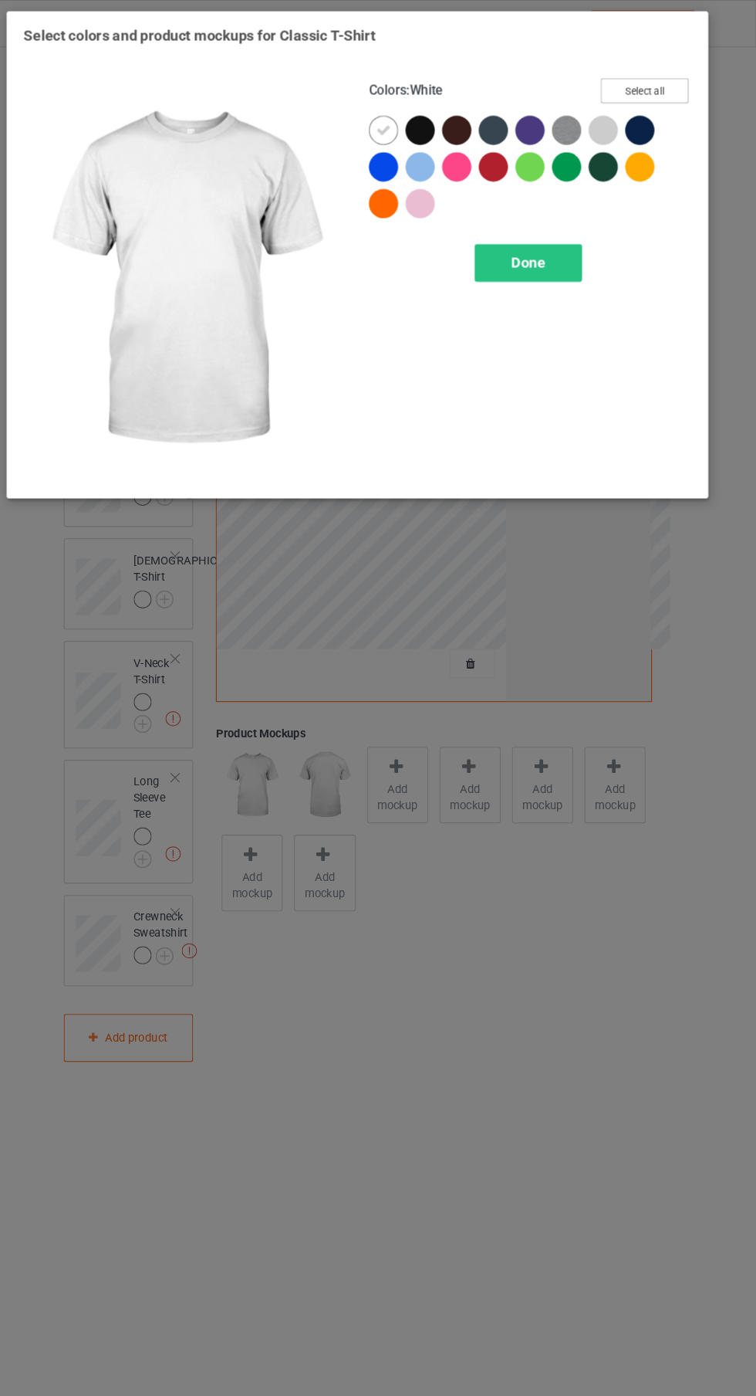
click at [672, 87] on button "Select all" at bounding box center [650, 86] width 83 height 24
click at [559, 253] on div "Done" at bounding box center [540, 250] width 102 height 36
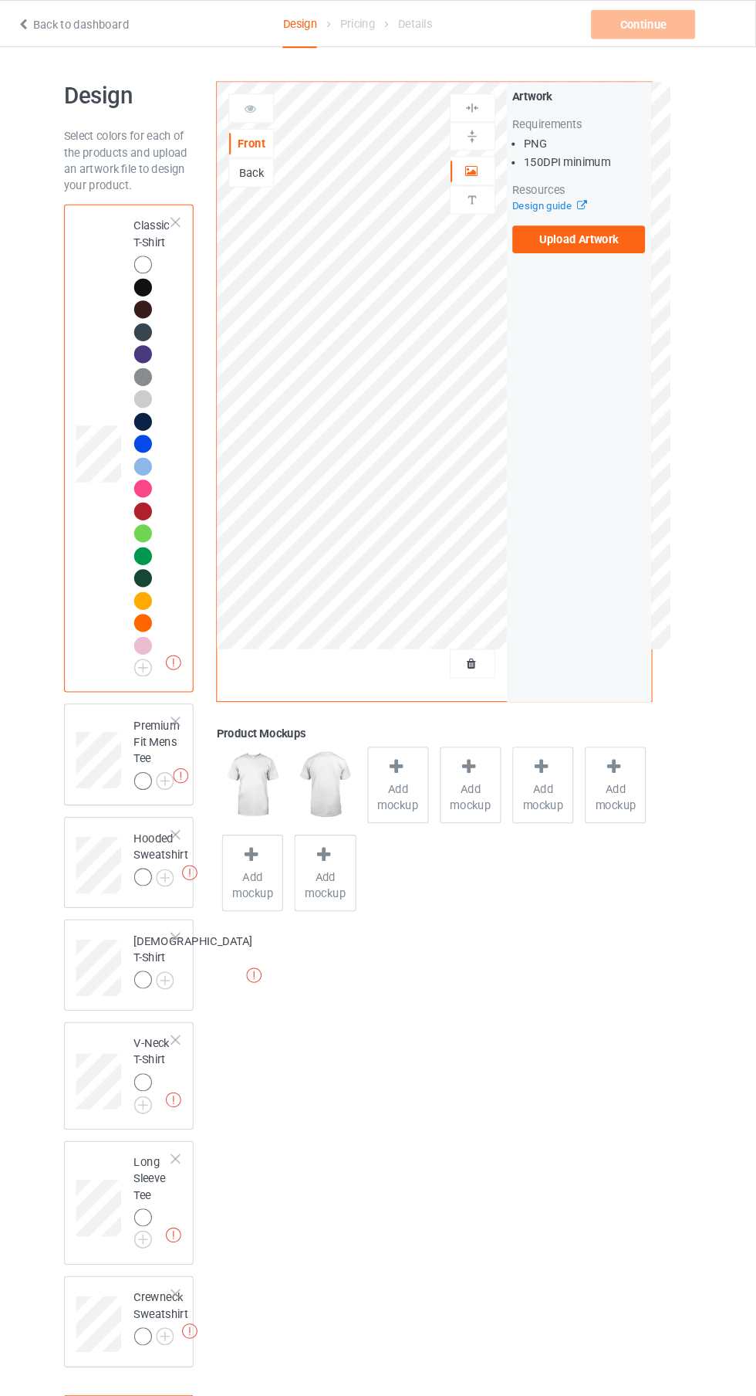
click at [0, 0] on img at bounding box center [0, 0] width 0 height 0
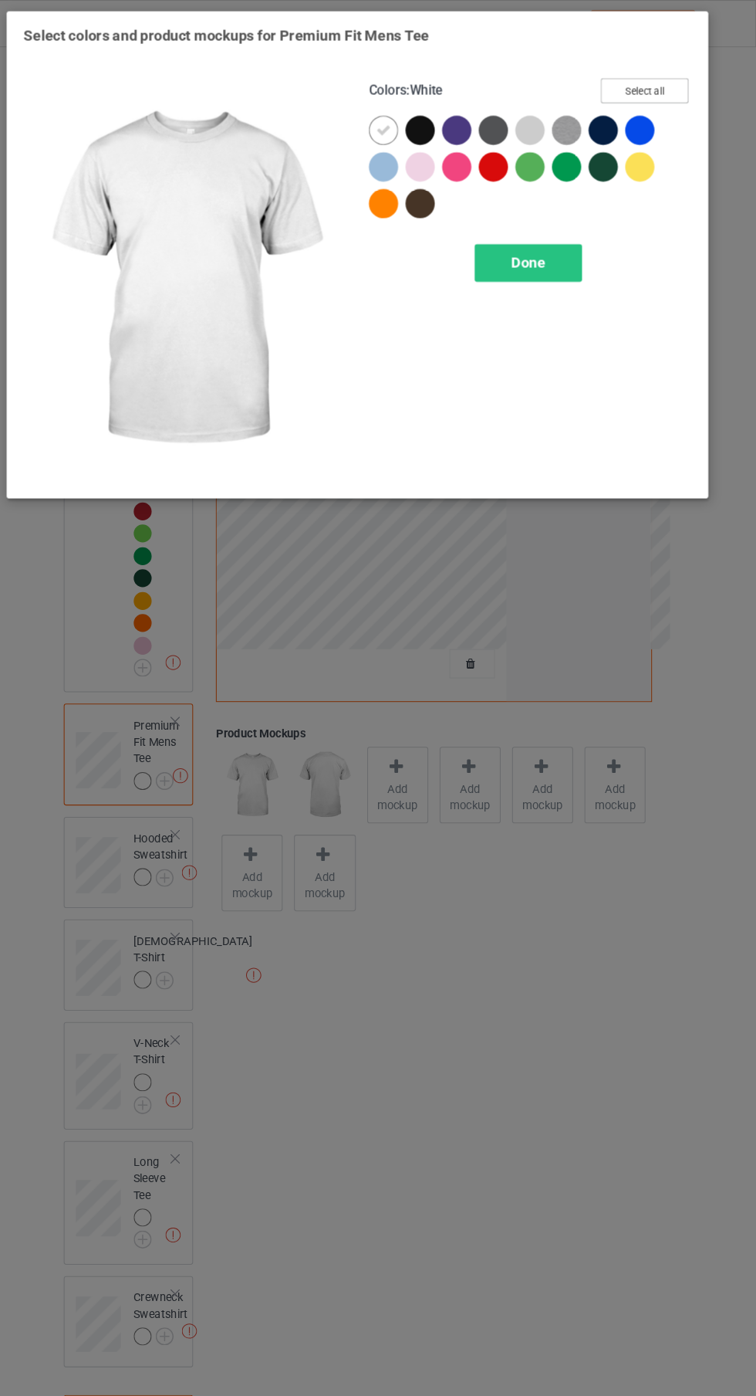
click at [678, 81] on button "Select all" at bounding box center [650, 86] width 83 height 24
click at [577, 255] on div "Done" at bounding box center [540, 250] width 102 height 36
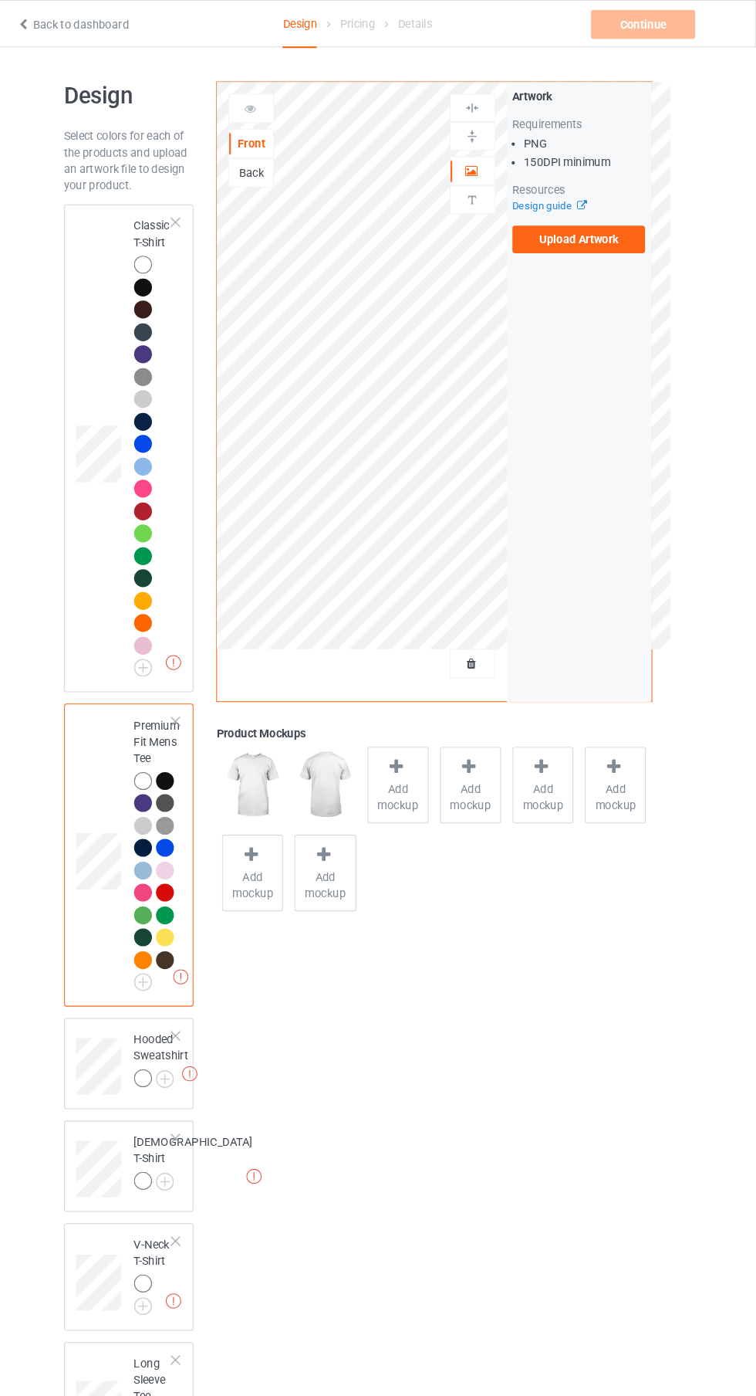
click at [0, 0] on img at bounding box center [0, 0] width 0 height 0
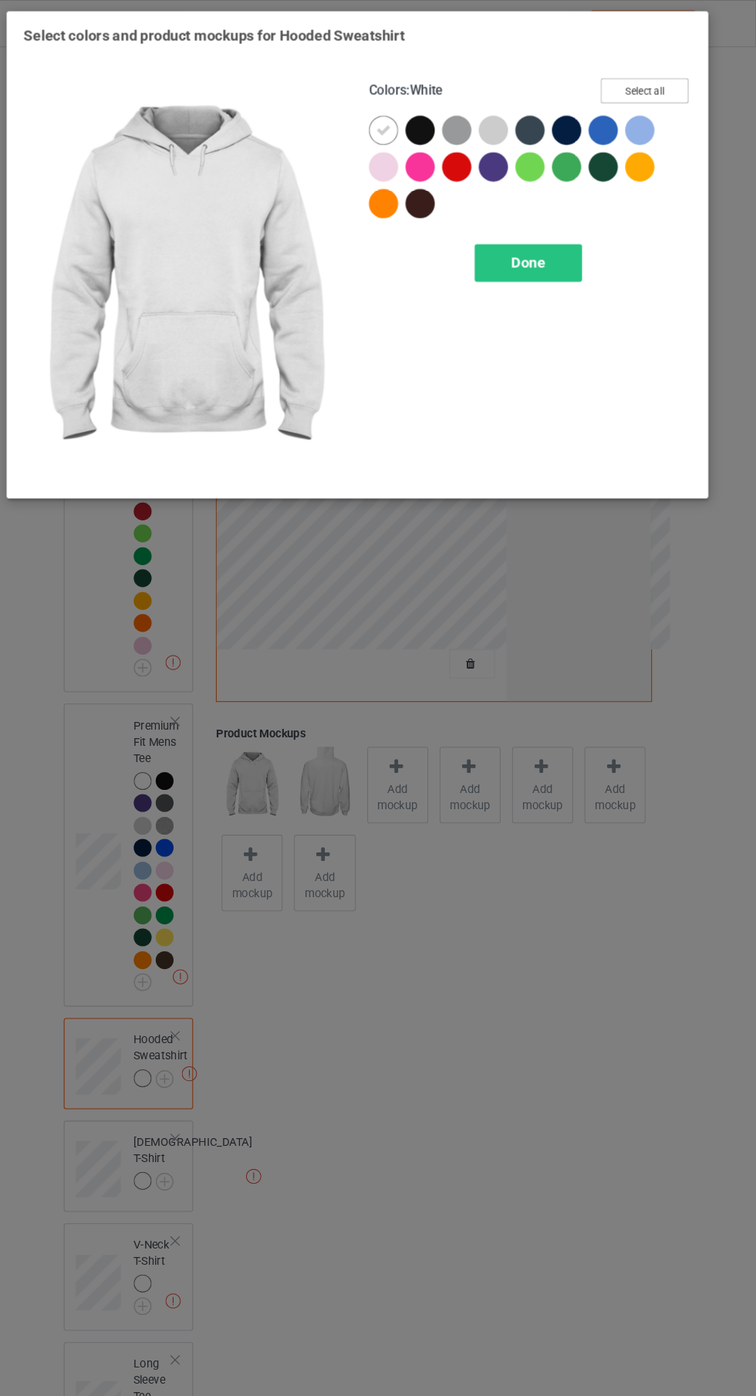
click at [672, 79] on button "Select all" at bounding box center [650, 86] width 83 height 24
click at [541, 249] on span "Done" at bounding box center [540, 249] width 32 height 16
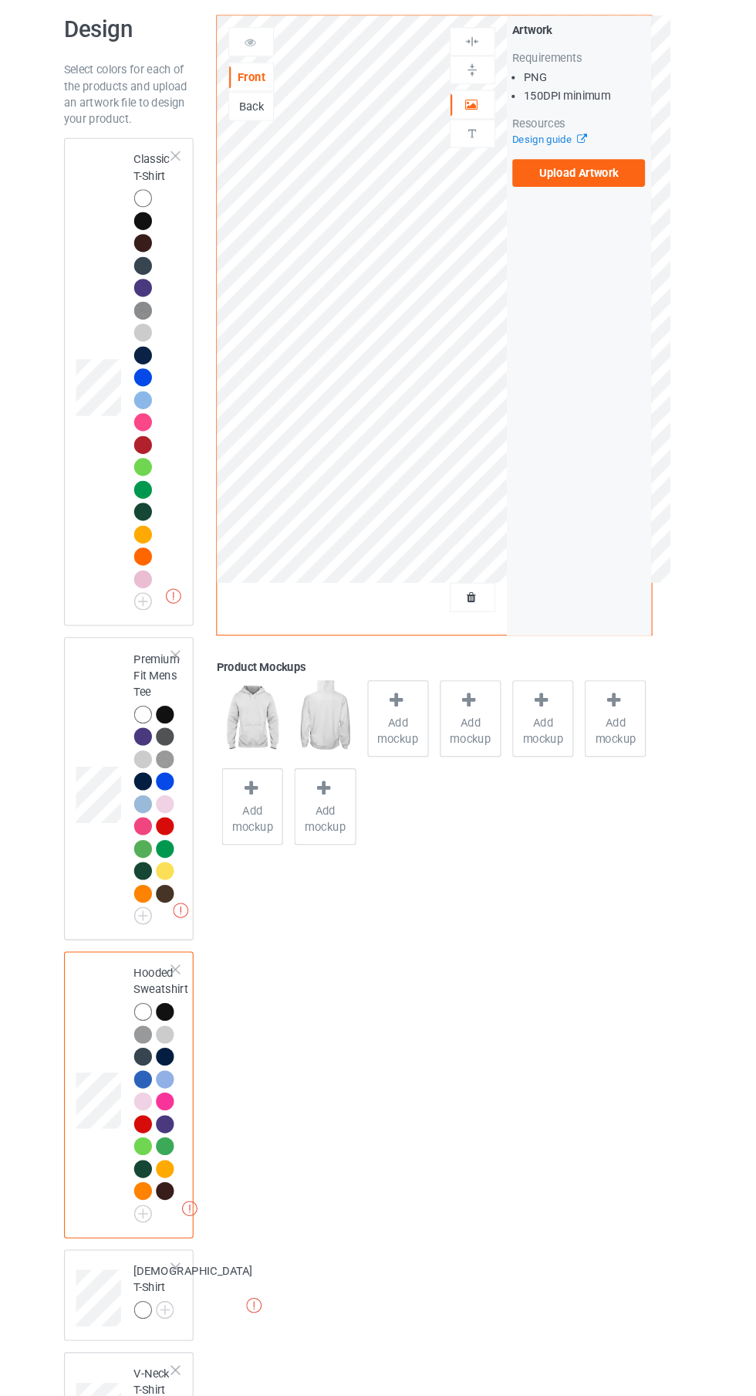
scroll to position [19, 0]
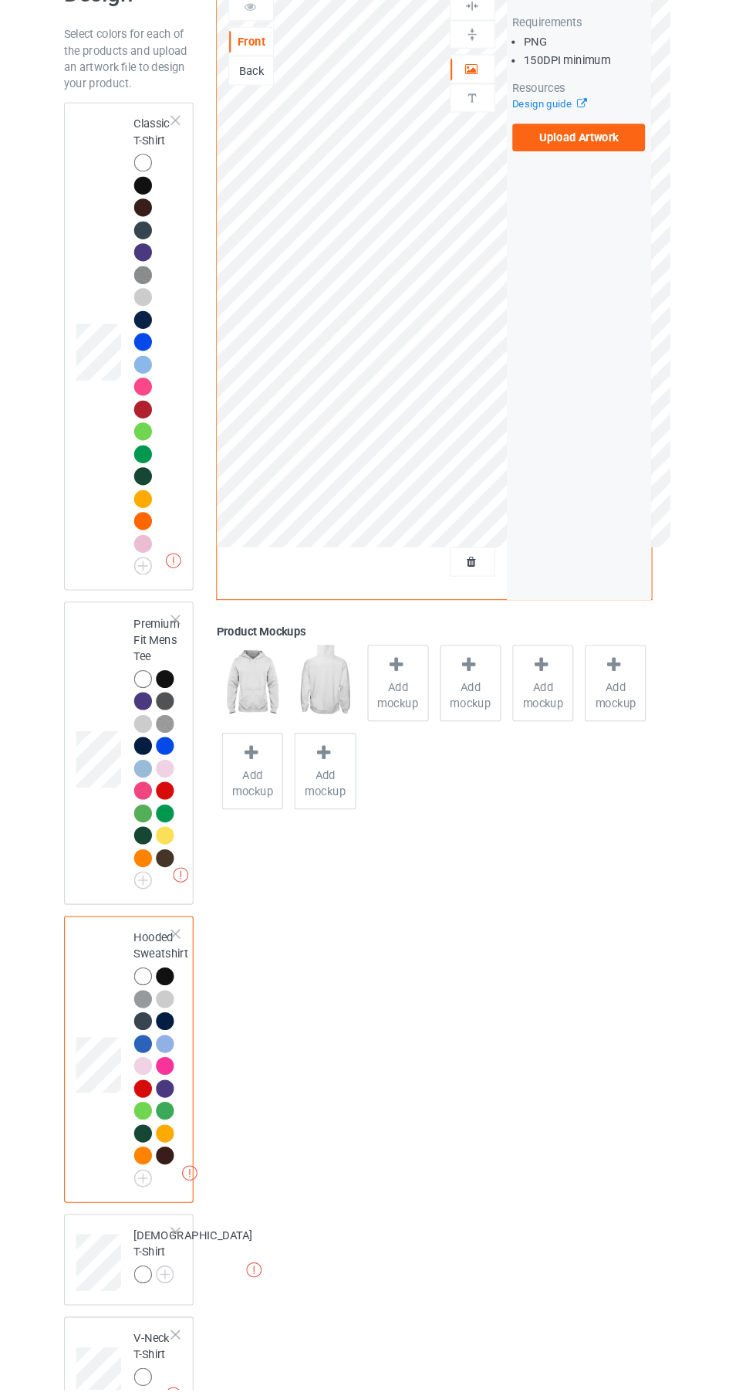
click at [0, 0] on img at bounding box center [0, 0] width 0 height 0
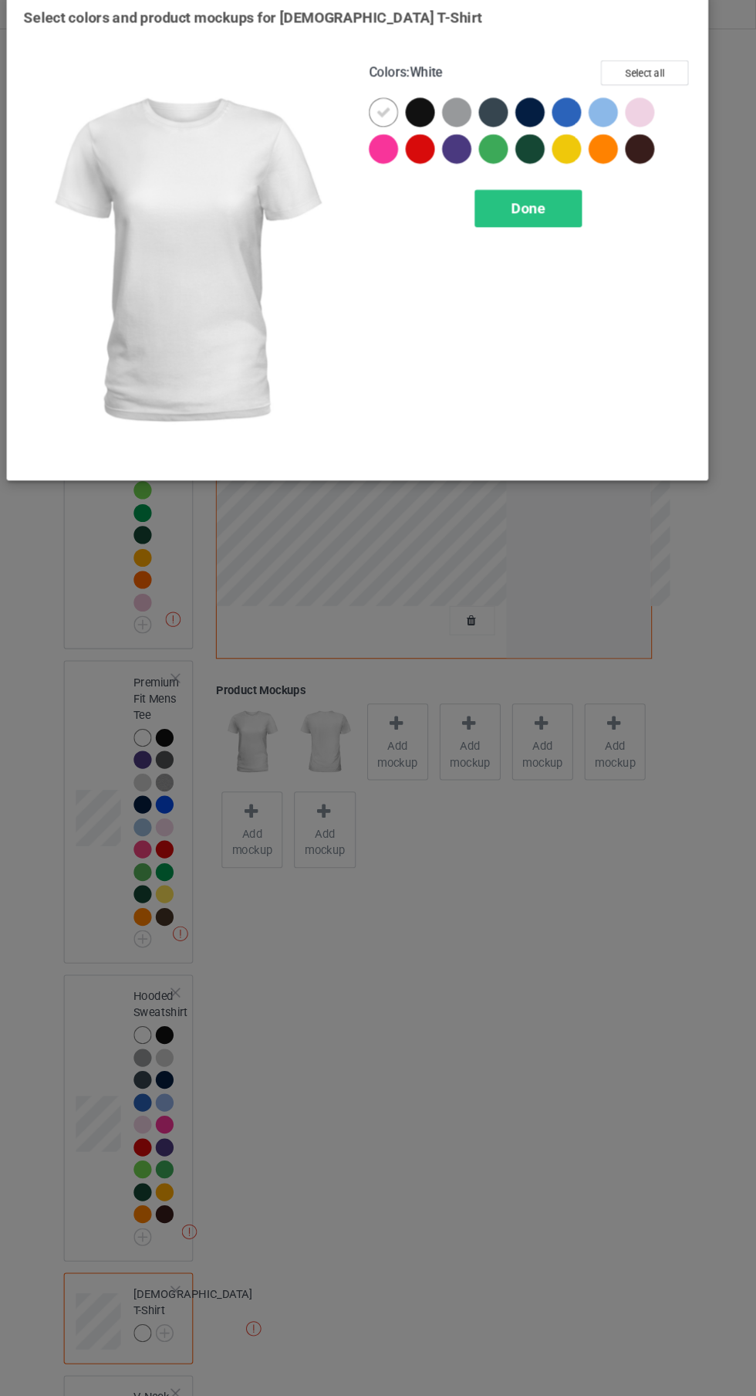
scroll to position [24, 0]
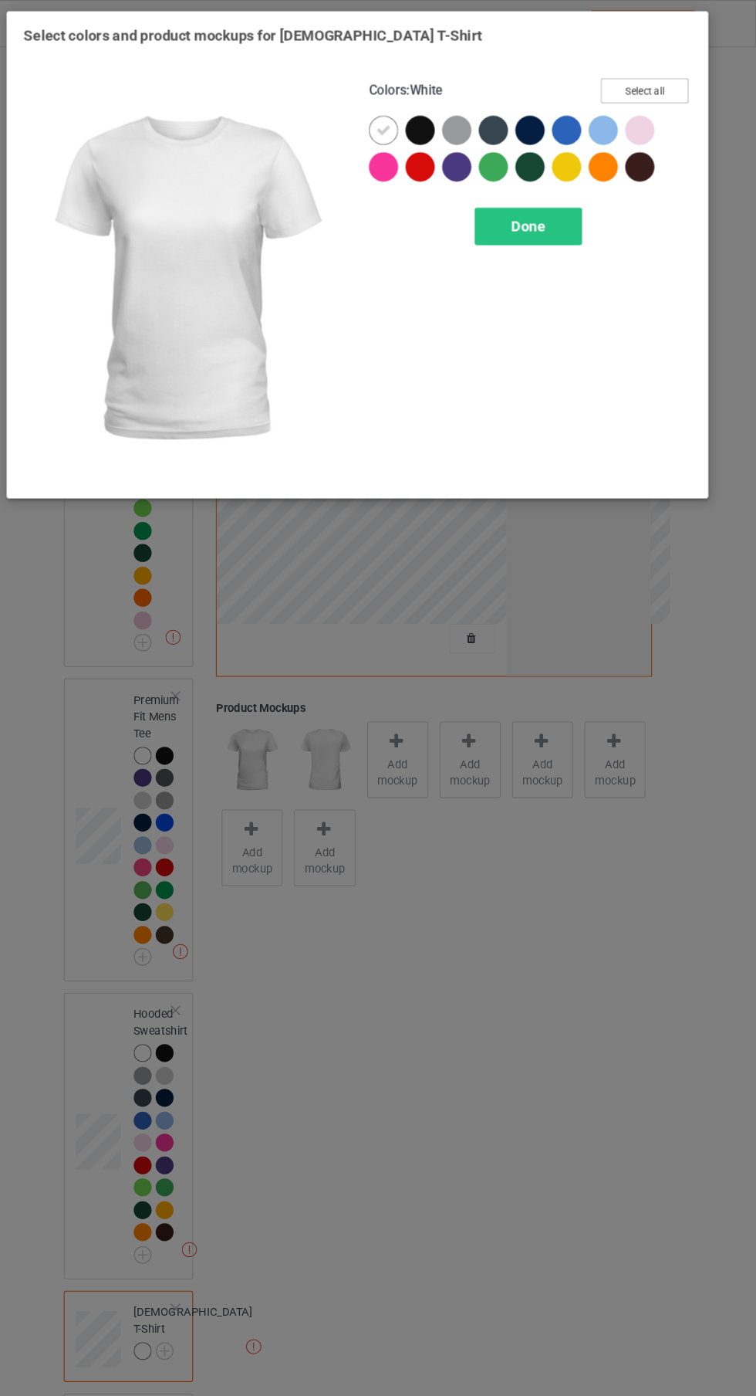
click at [686, 78] on button "Select all" at bounding box center [650, 86] width 83 height 24
click at [570, 213] on div "Done" at bounding box center [540, 215] width 102 height 36
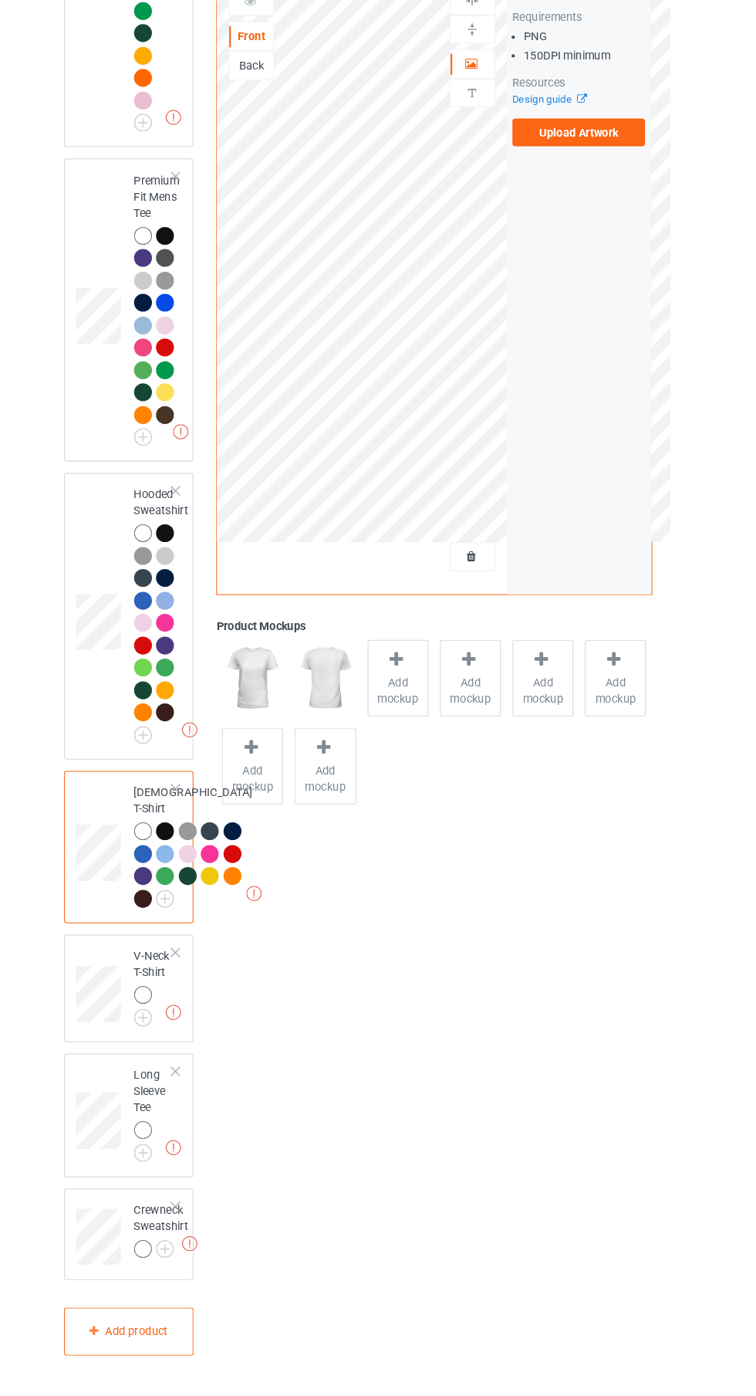
scroll to position [470, 0]
click at [0, 0] on img at bounding box center [0, 0] width 0 height 0
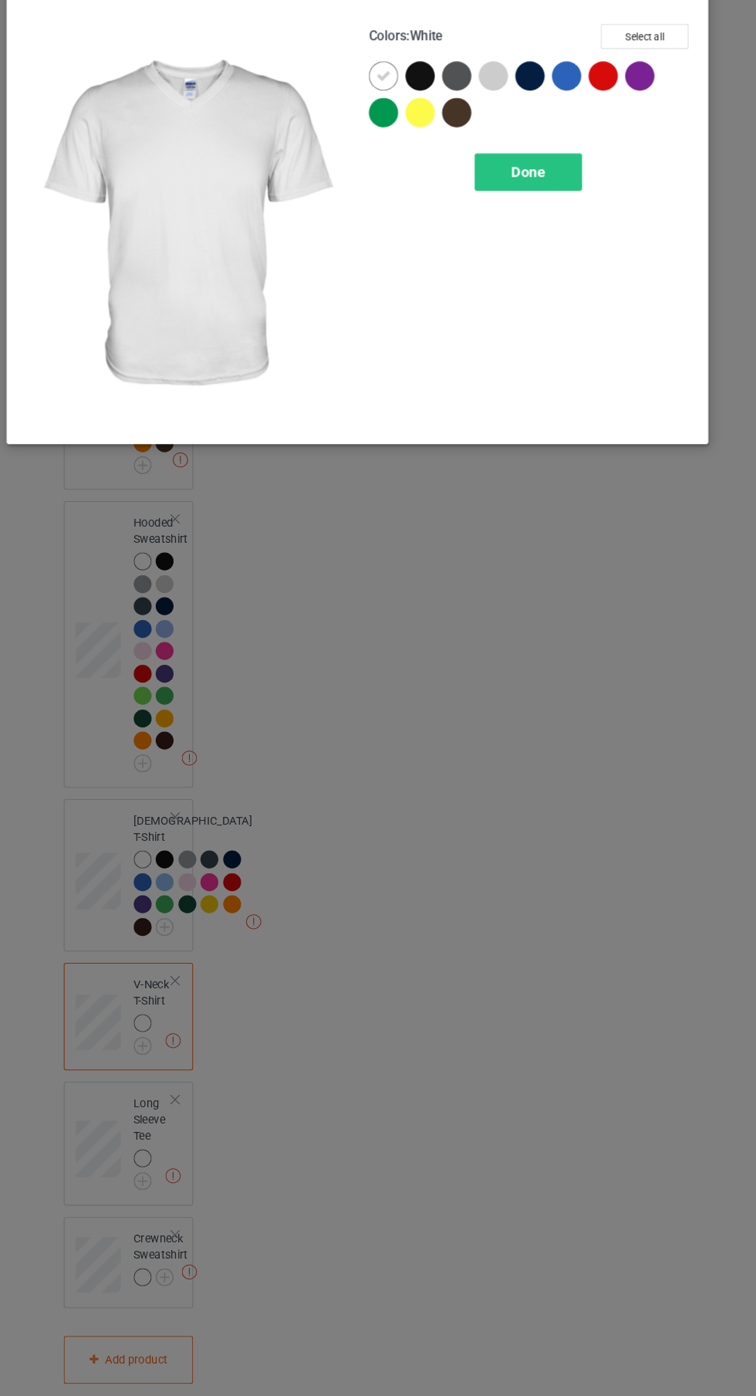
scroll to position [476, 0]
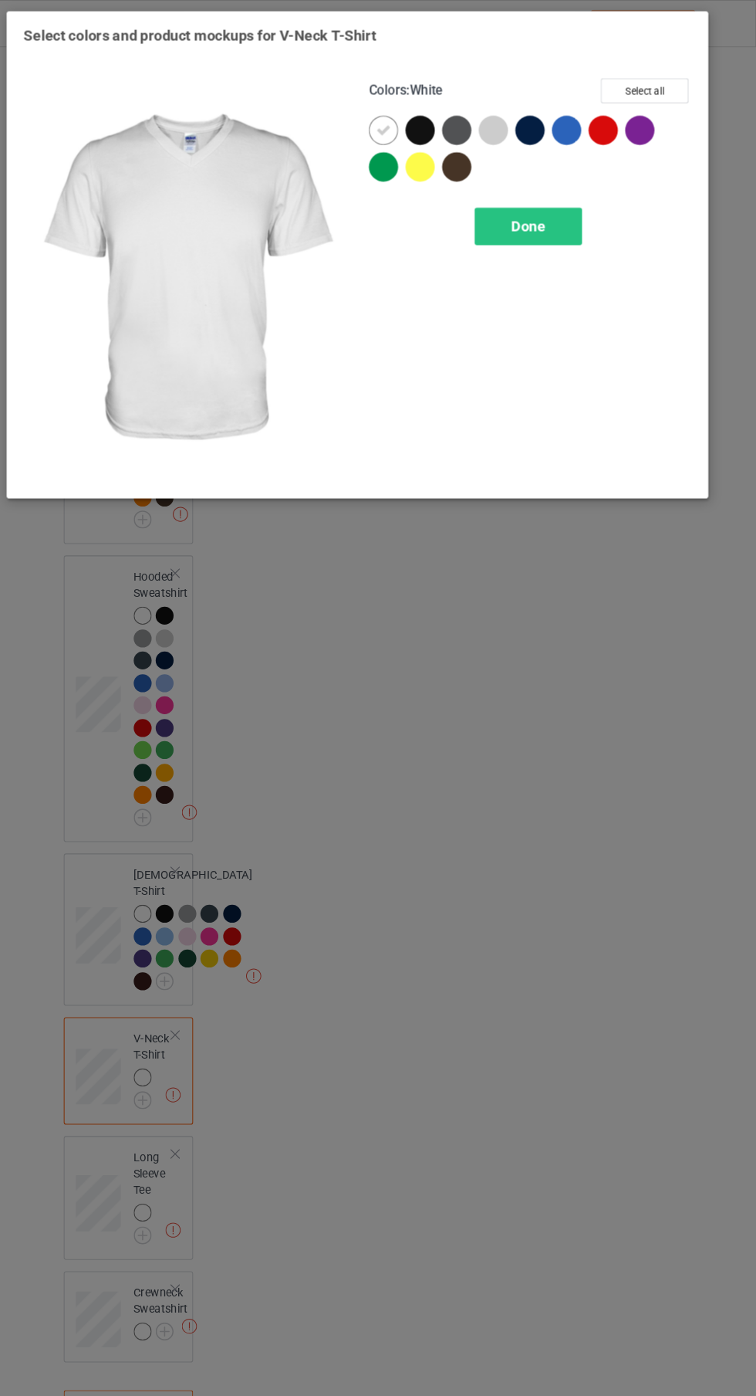
click at [655, 87] on button "Select all" at bounding box center [650, 86] width 83 height 24
click at [565, 205] on div "Done" at bounding box center [540, 215] width 102 height 36
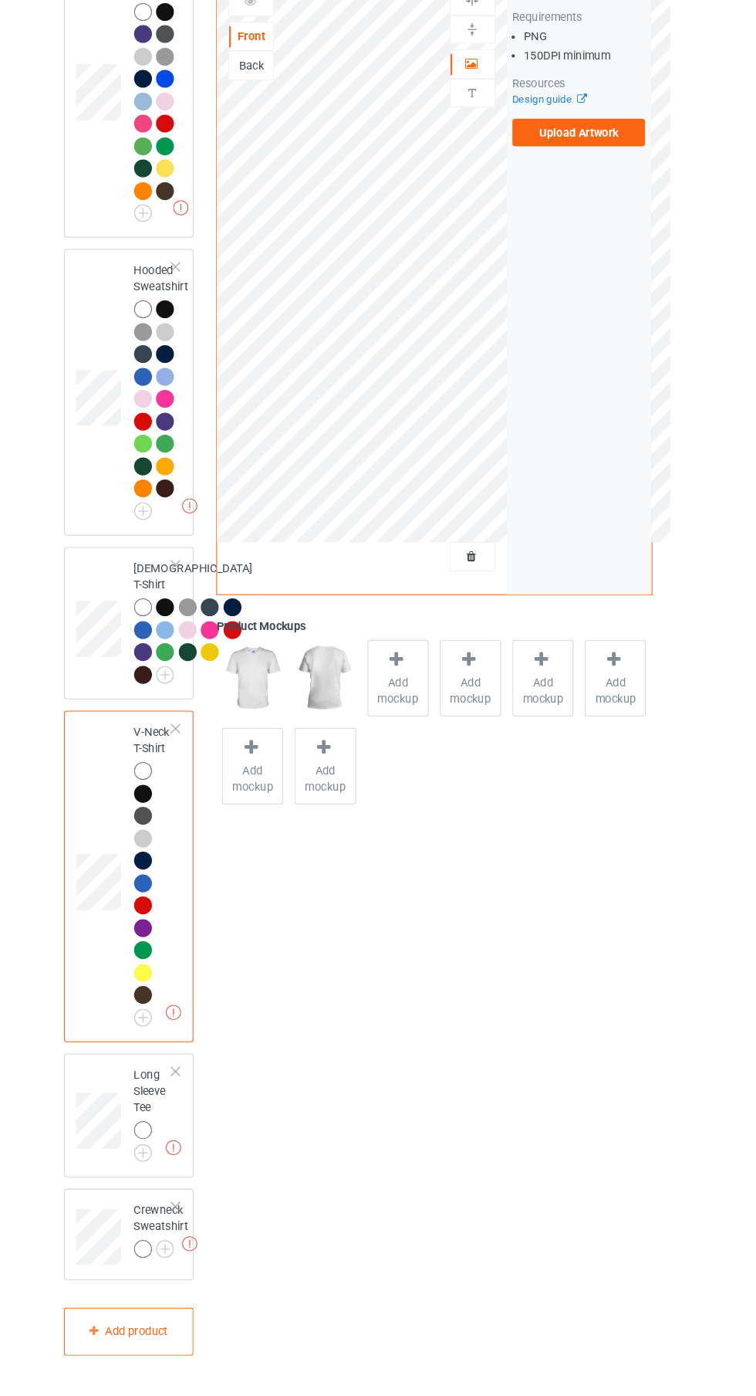
scroll to position [790, 0]
click at [0, 0] on img at bounding box center [0, 0] width 0 height 0
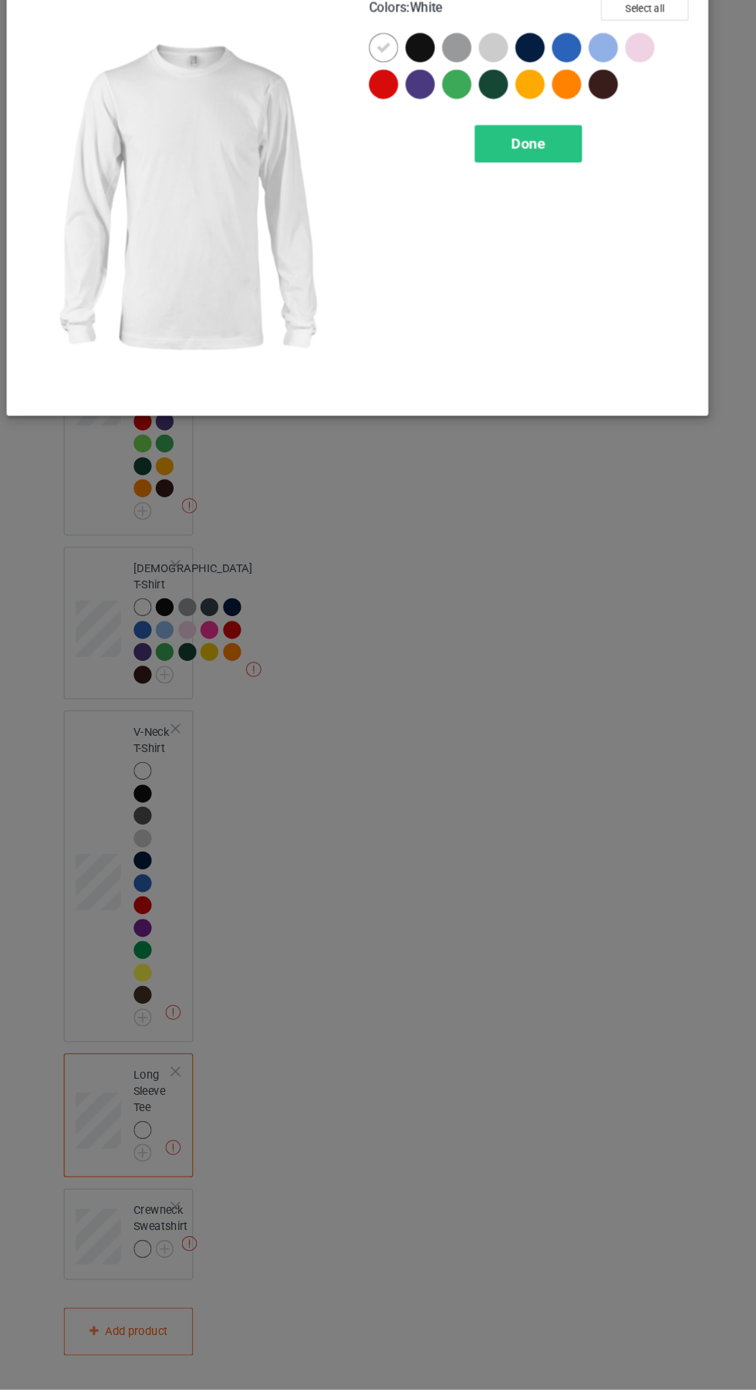
scroll to position [796, 0]
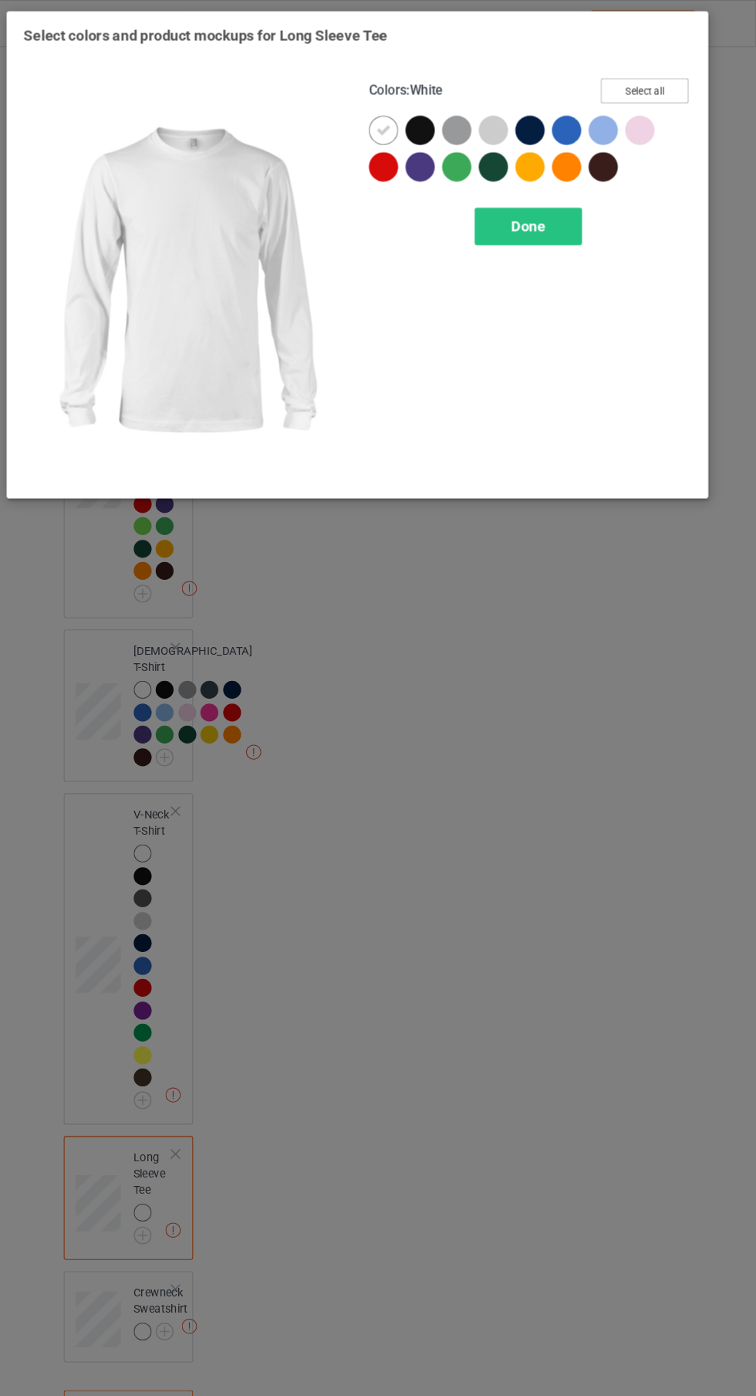
click at [672, 82] on button "Select all" at bounding box center [650, 86] width 83 height 24
click at [556, 223] on div "Done" at bounding box center [540, 215] width 102 height 36
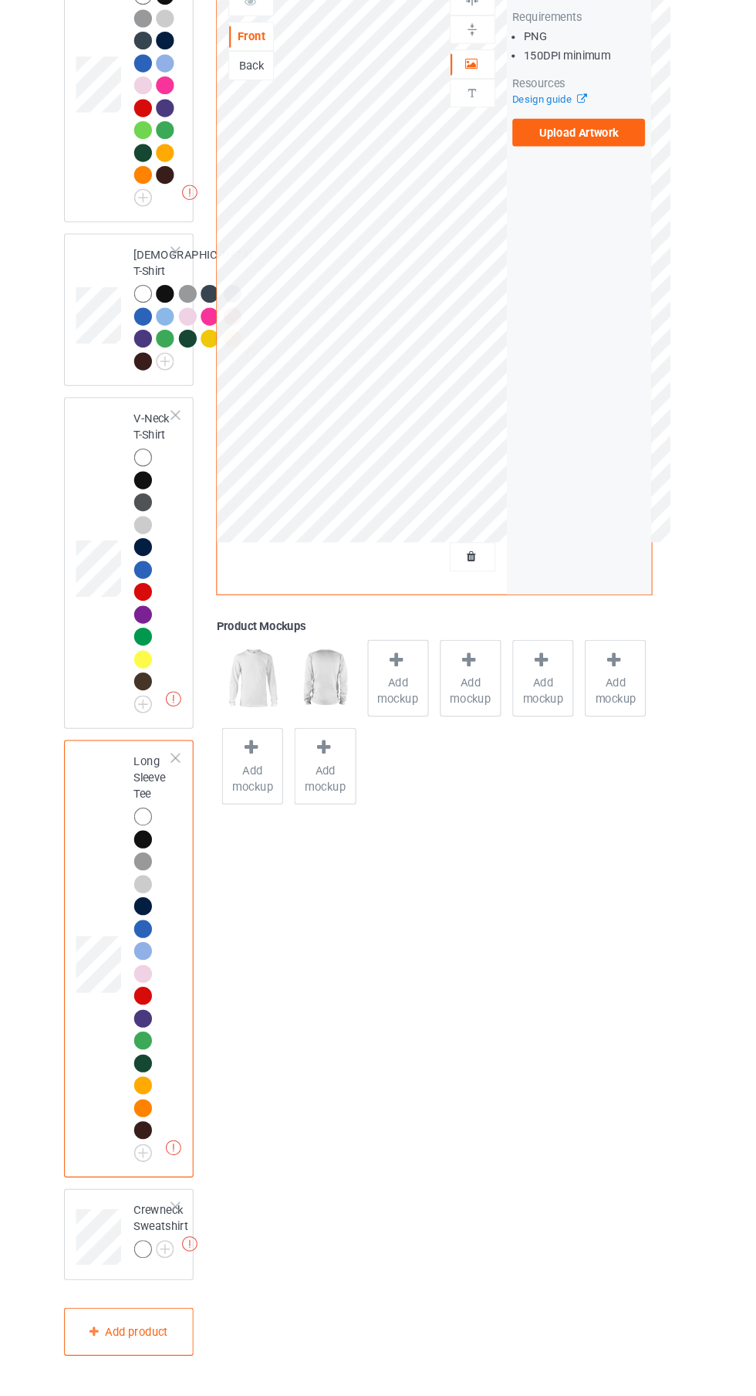
scroll to position [1108, 0]
click at [0, 0] on img at bounding box center [0, 0] width 0 height 0
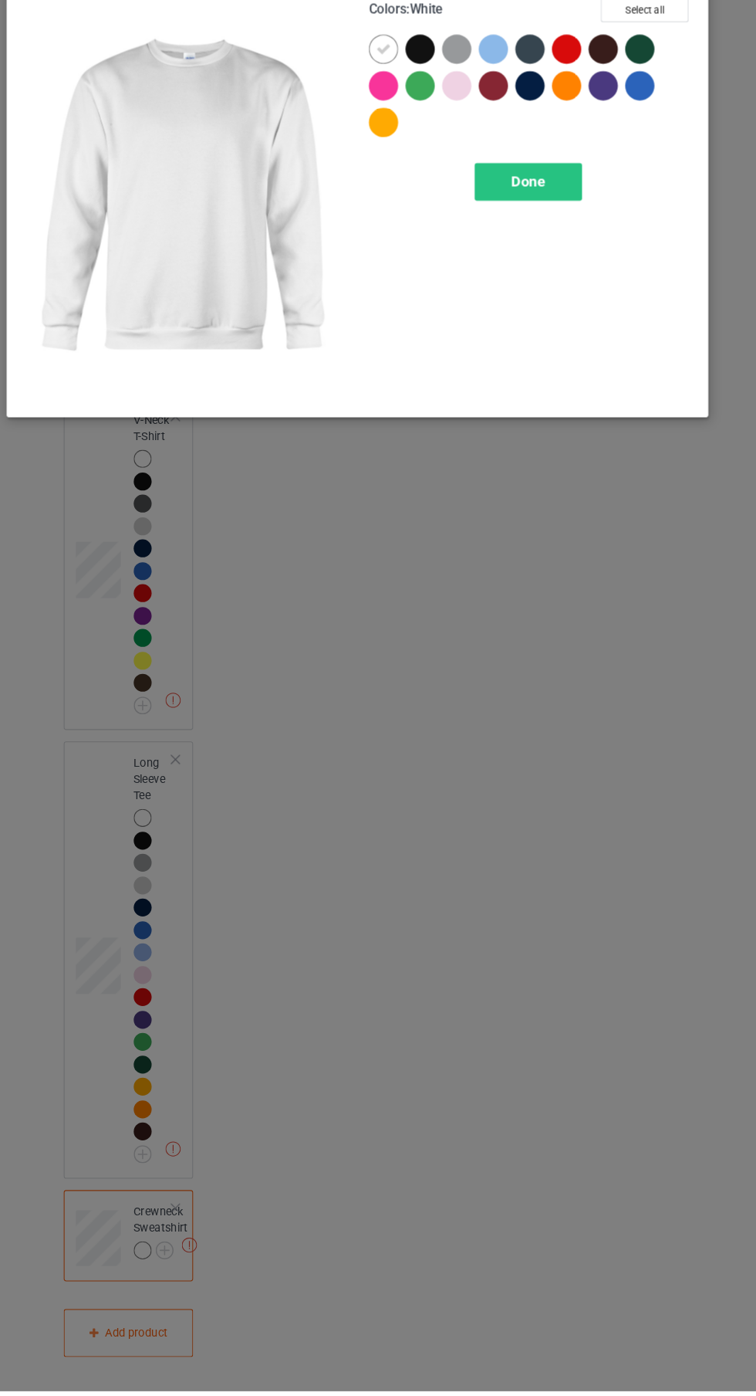
scroll to position [1115, 0]
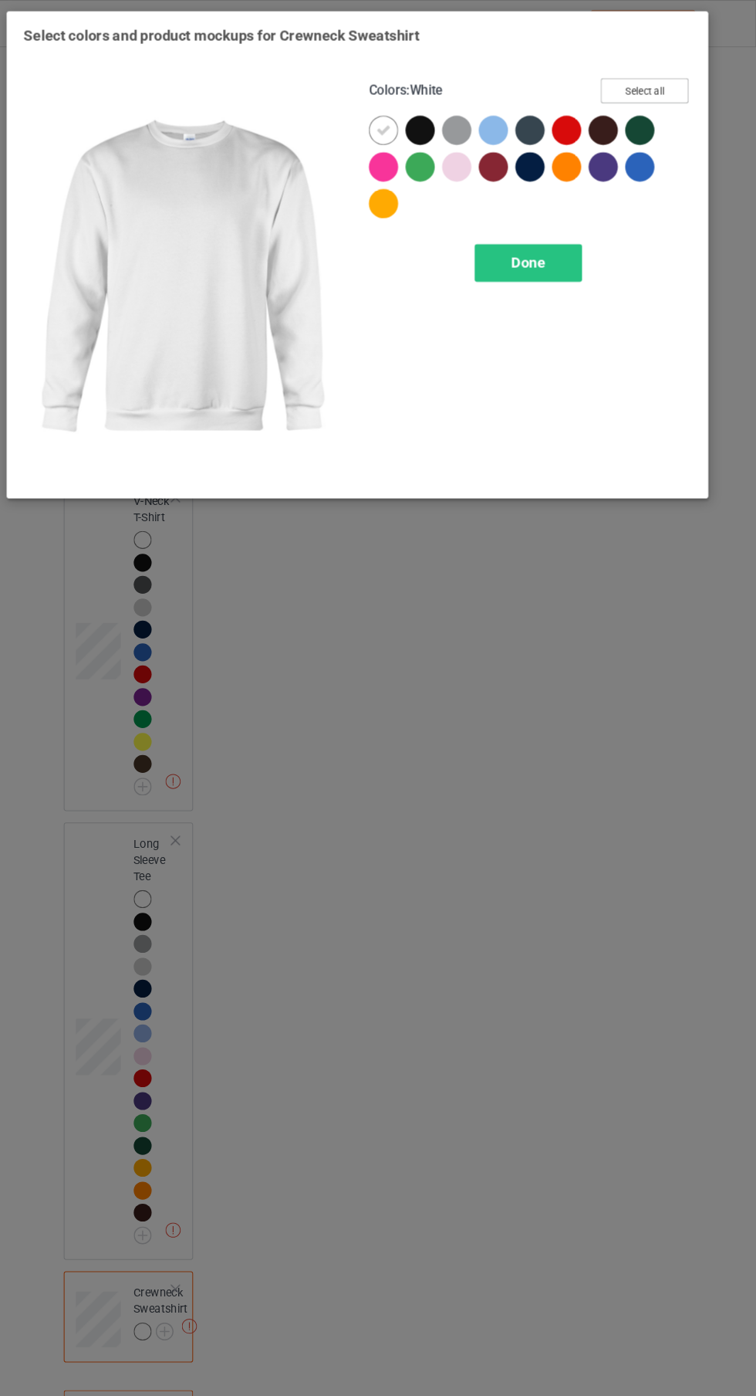
click at [659, 85] on button "Select all" at bounding box center [650, 86] width 83 height 24
click at [551, 245] on span "Done" at bounding box center [540, 249] width 32 height 16
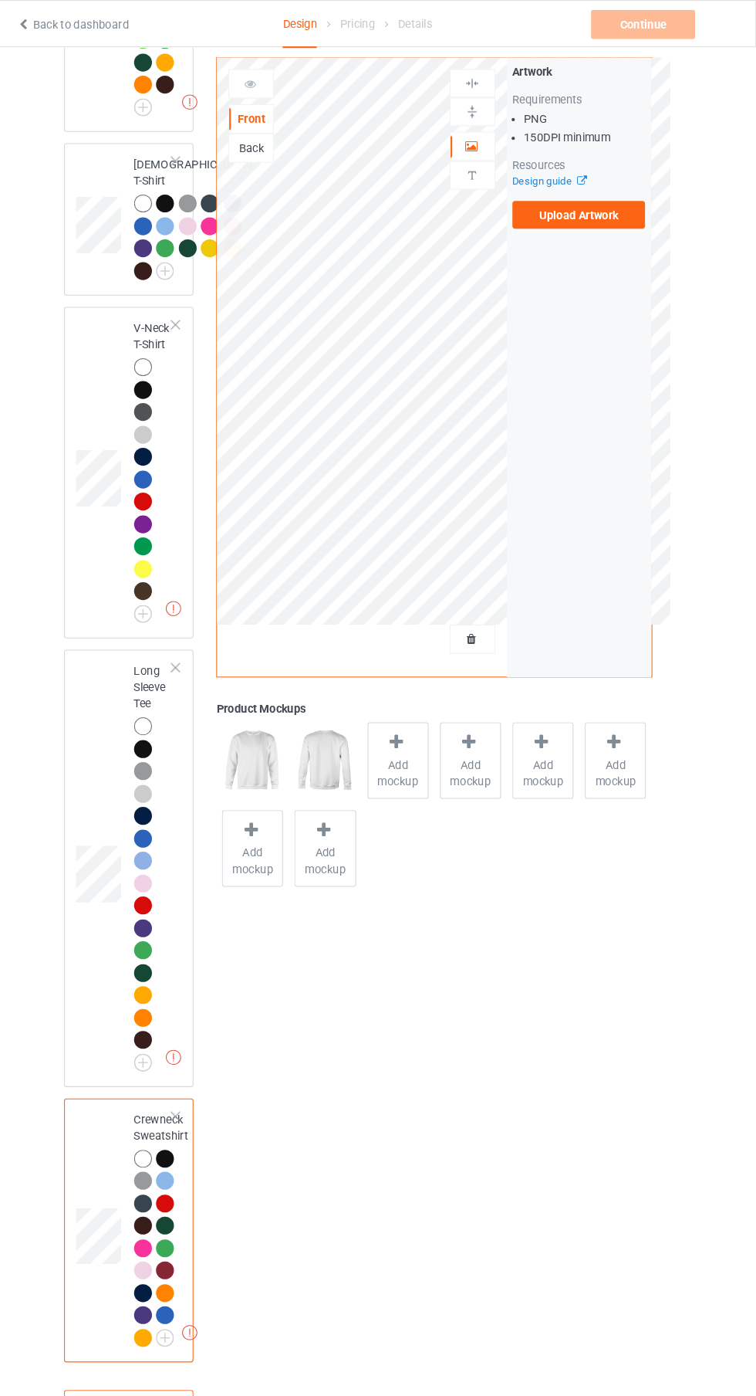
click at [611, 198] on label "Upload Artwork" at bounding box center [588, 204] width 127 height 26
click at [0, 0] on input "Upload Artwork" at bounding box center [0, 0] width 0 height 0
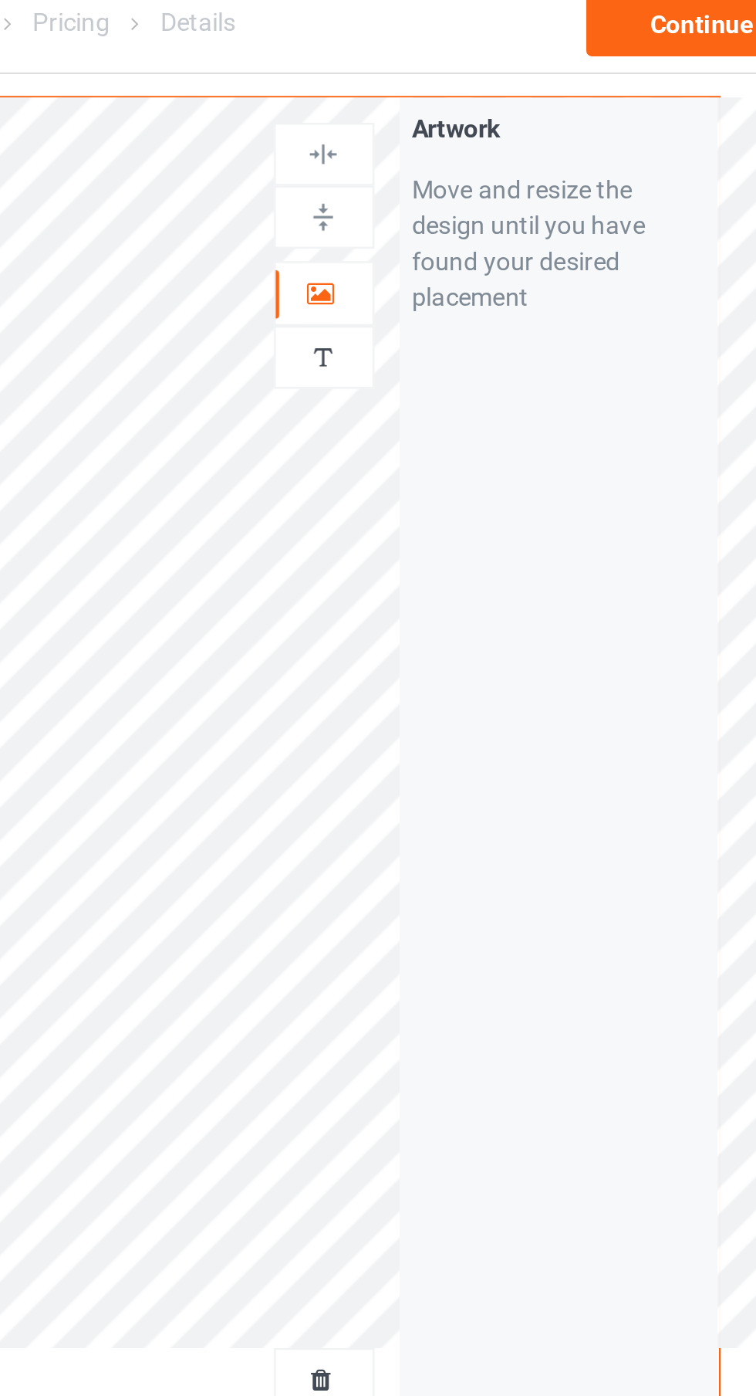
click at [486, 139] on icon at bounding box center [485, 136] width 13 height 11
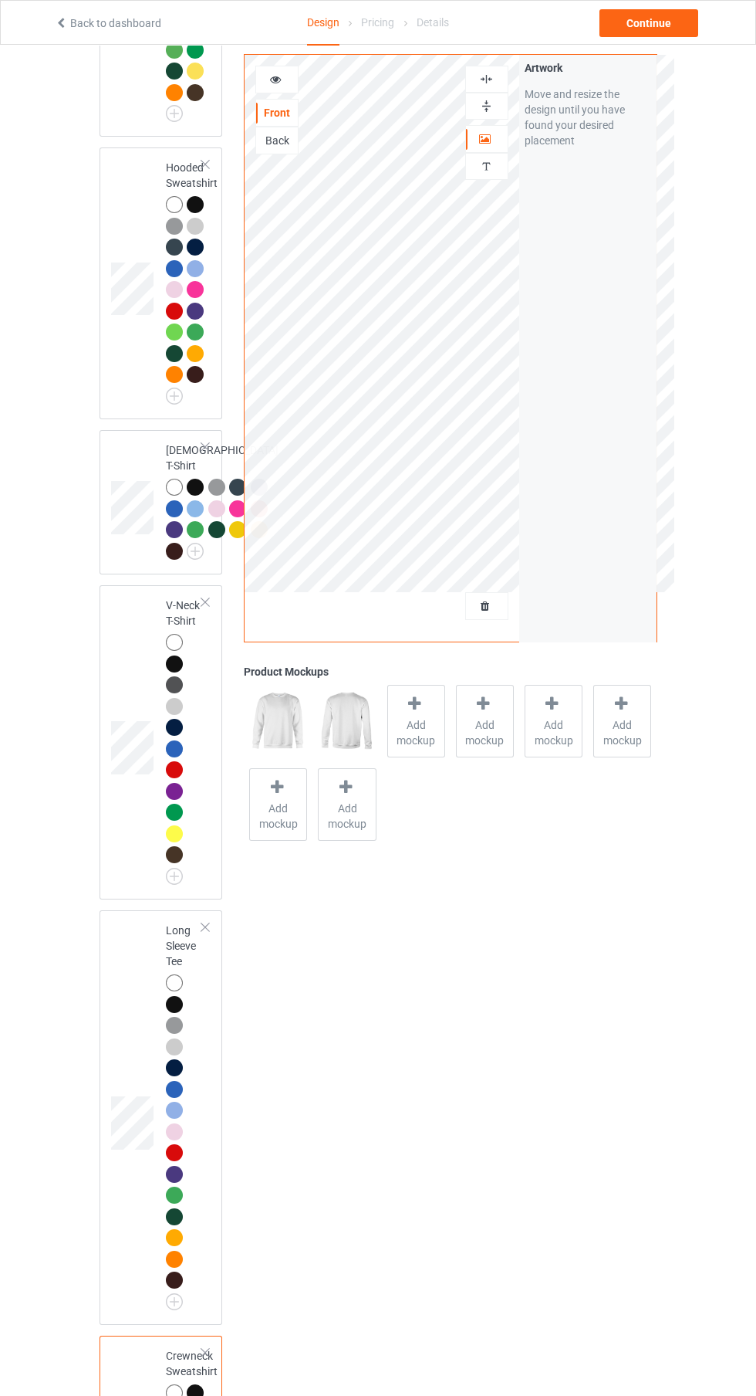
scroll to position [828, 0]
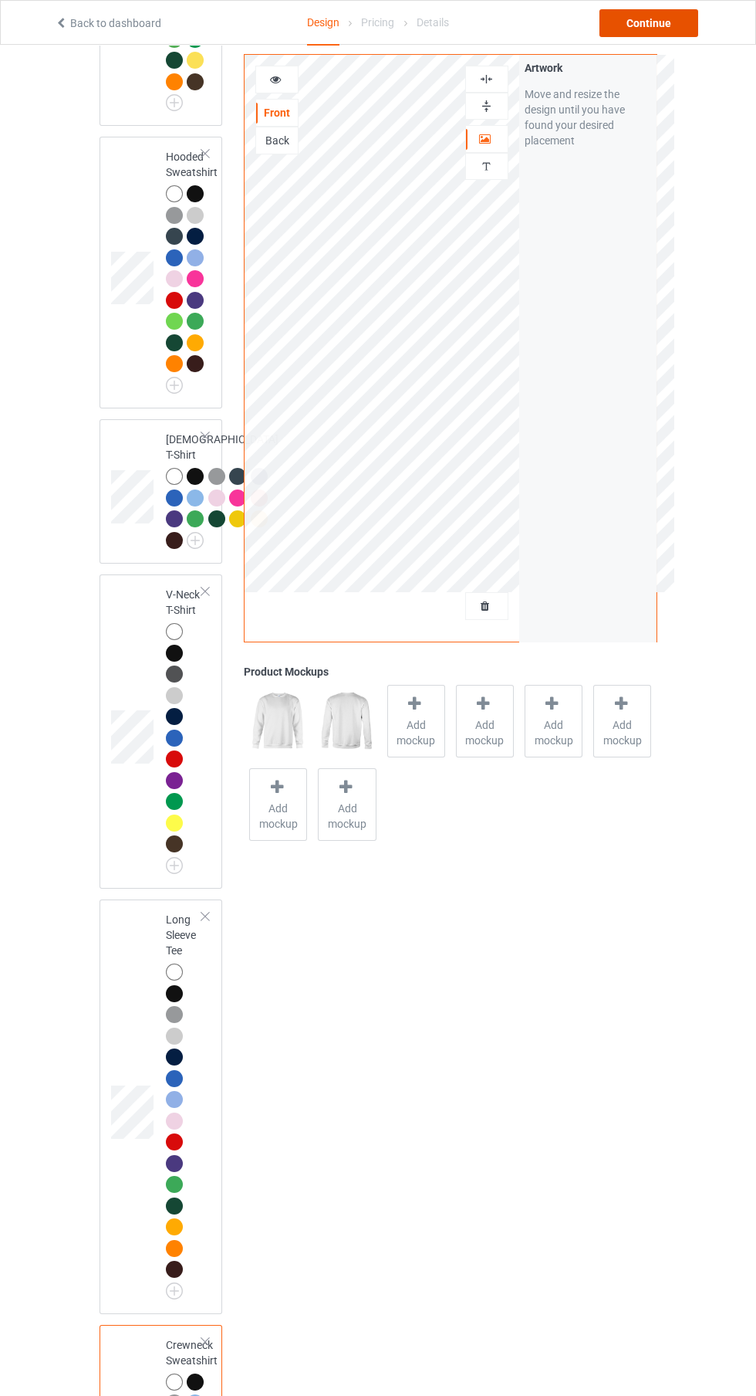
click at [656, 22] on div "Continue" at bounding box center [649, 23] width 99 height 28
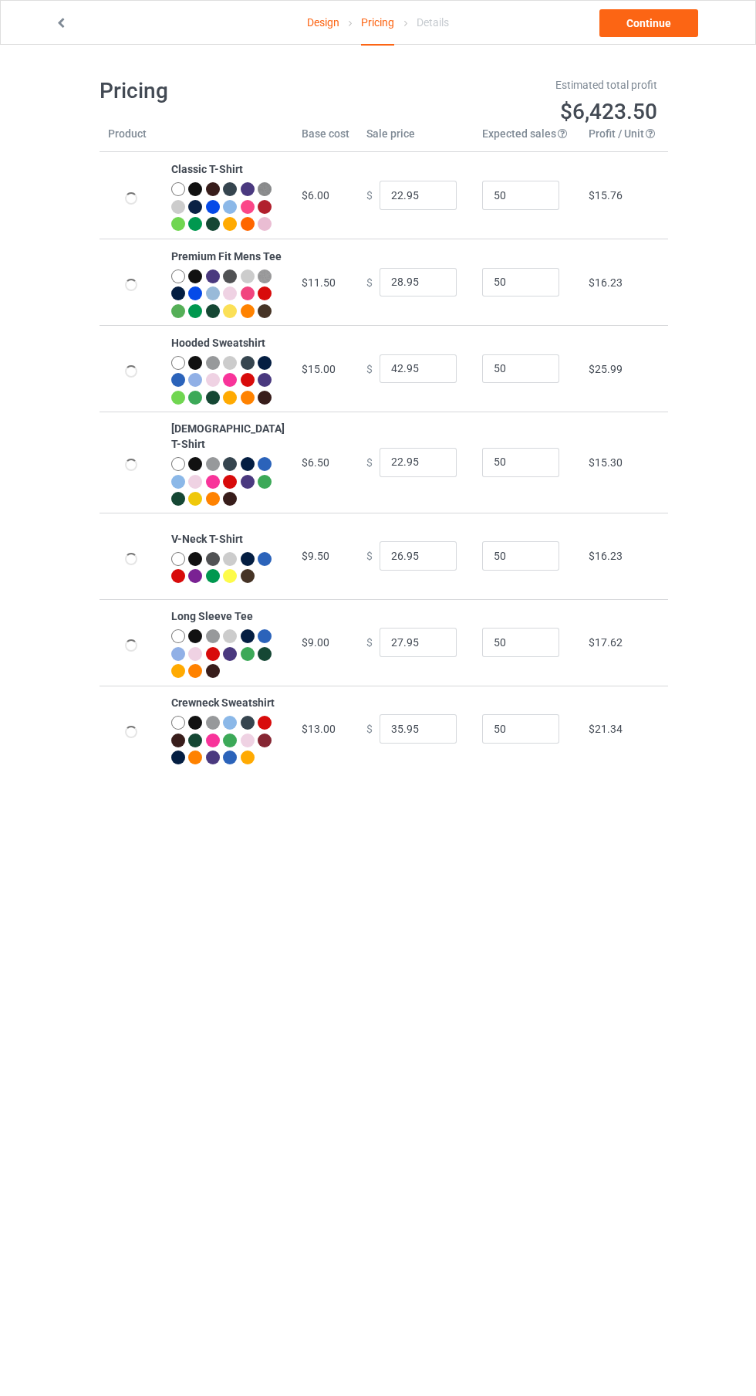
click at [333, 22] on link "Design" at bounding box center [323, 22] width 32 height 43
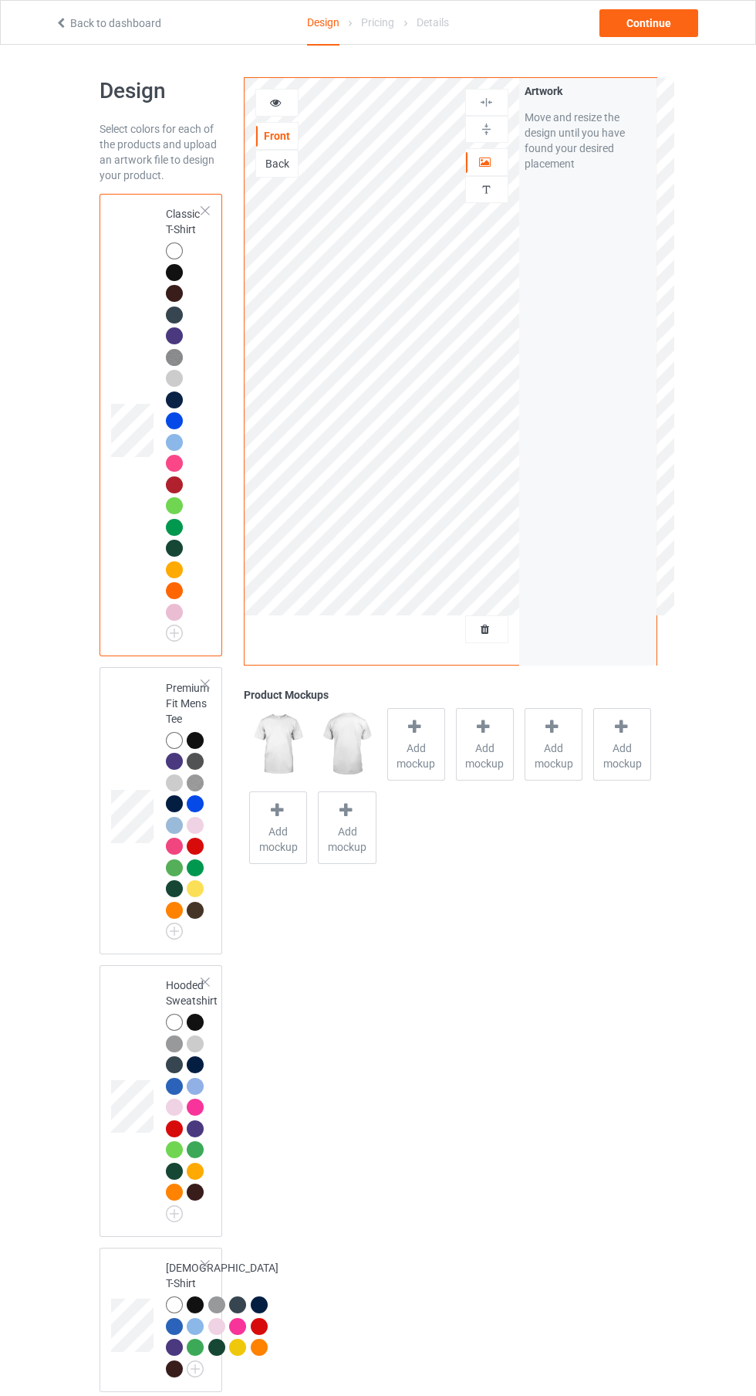
click at [408, 739] on div at bounding box center [416, 729] width 22 height 22
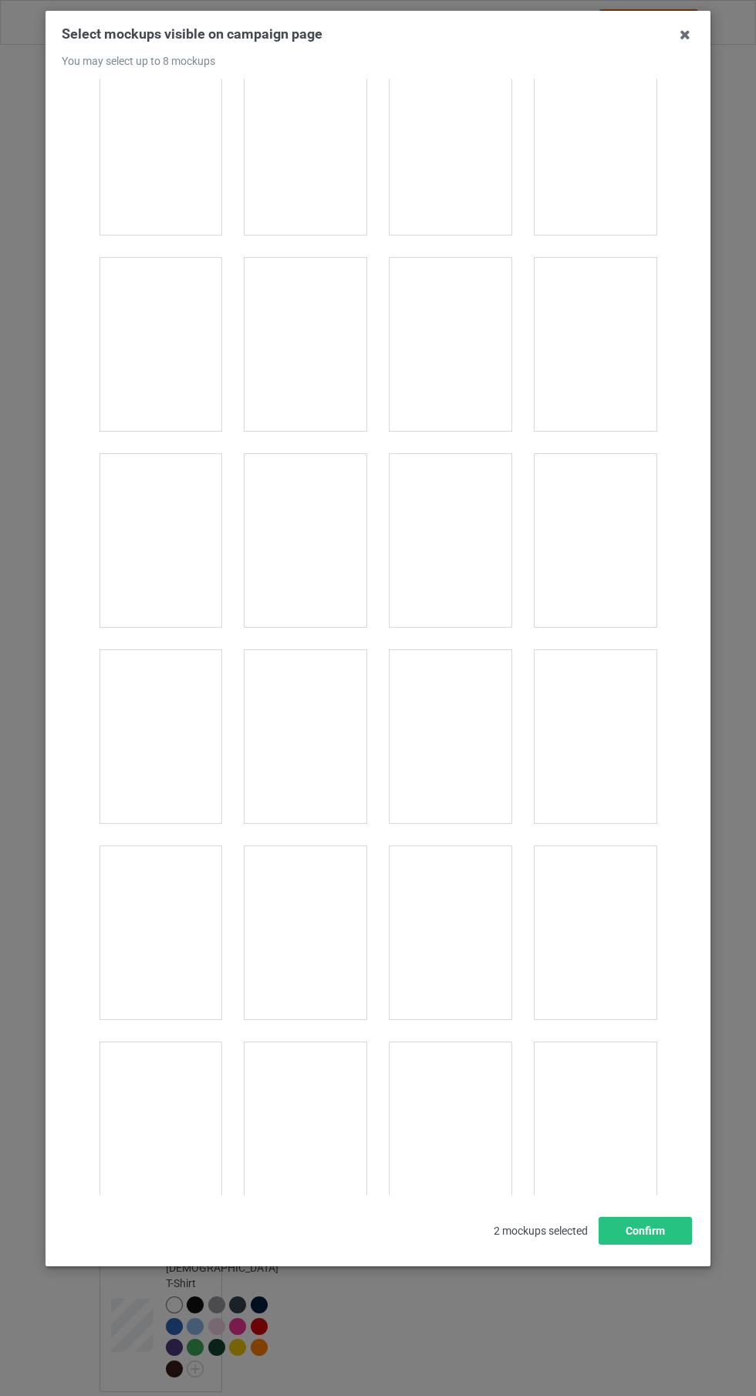
scroll to position [21336, 0]
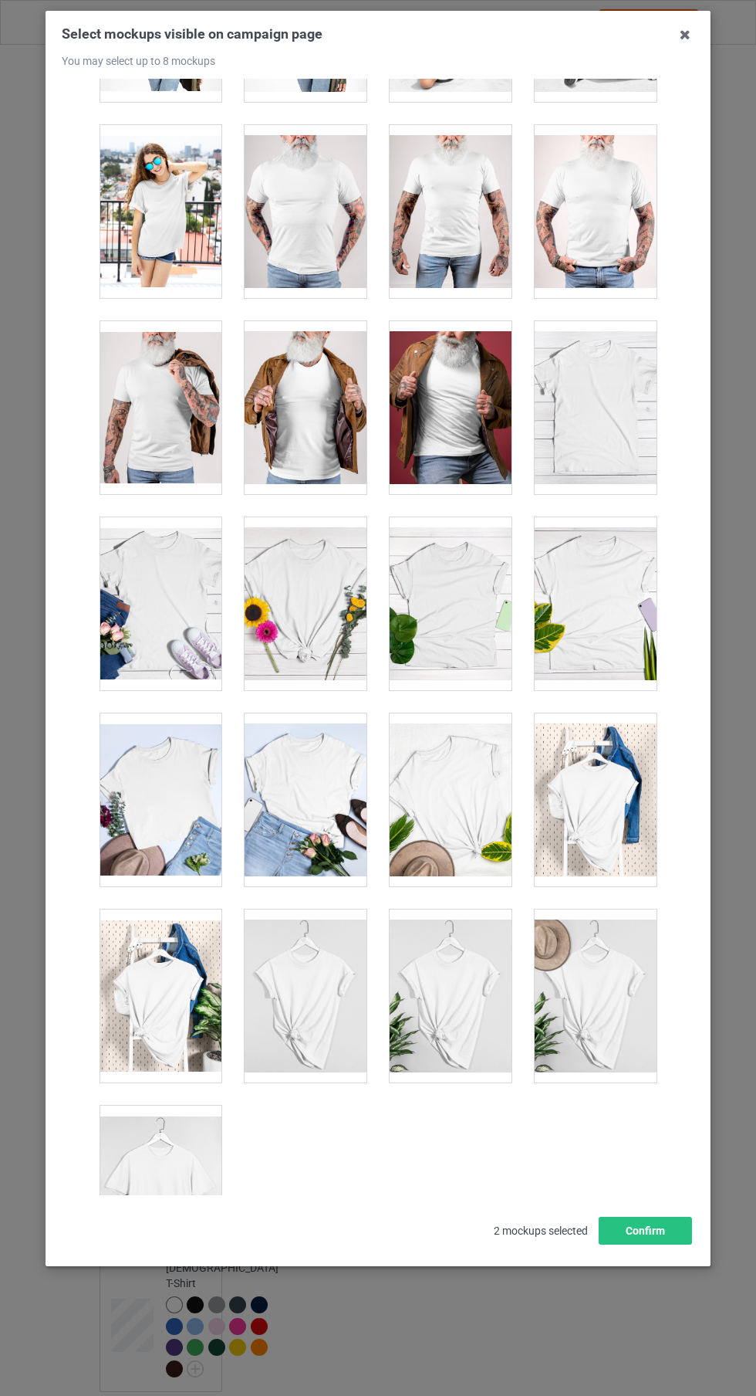
click at [170, 1206] on div at bounding box center [161, 1191] width 122 height 173
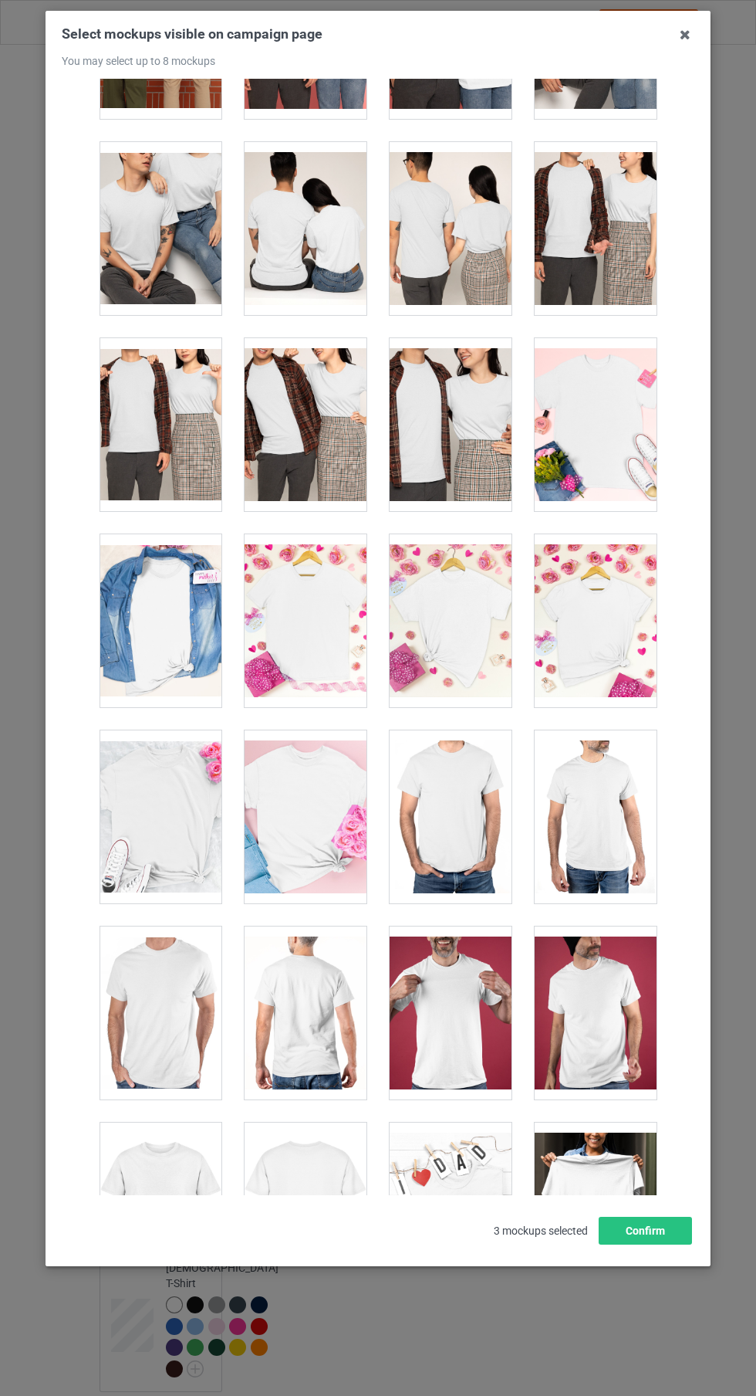
scroll to position [5825, 0]
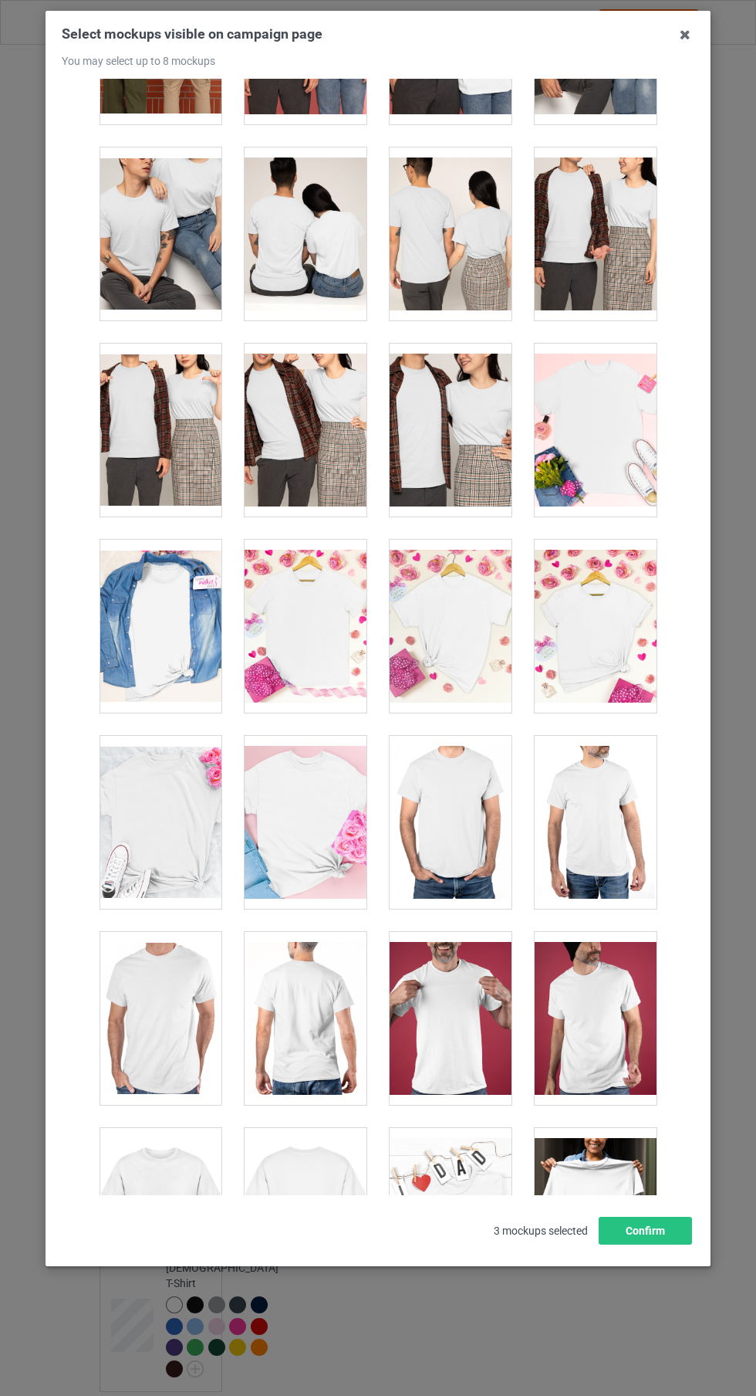
click at [616, 430] on div at bounding box center [596, 429] width 122 height 173
click at [674, 1244] on button "Confirm" at bounding box center [645, 1231] width 93 height 28
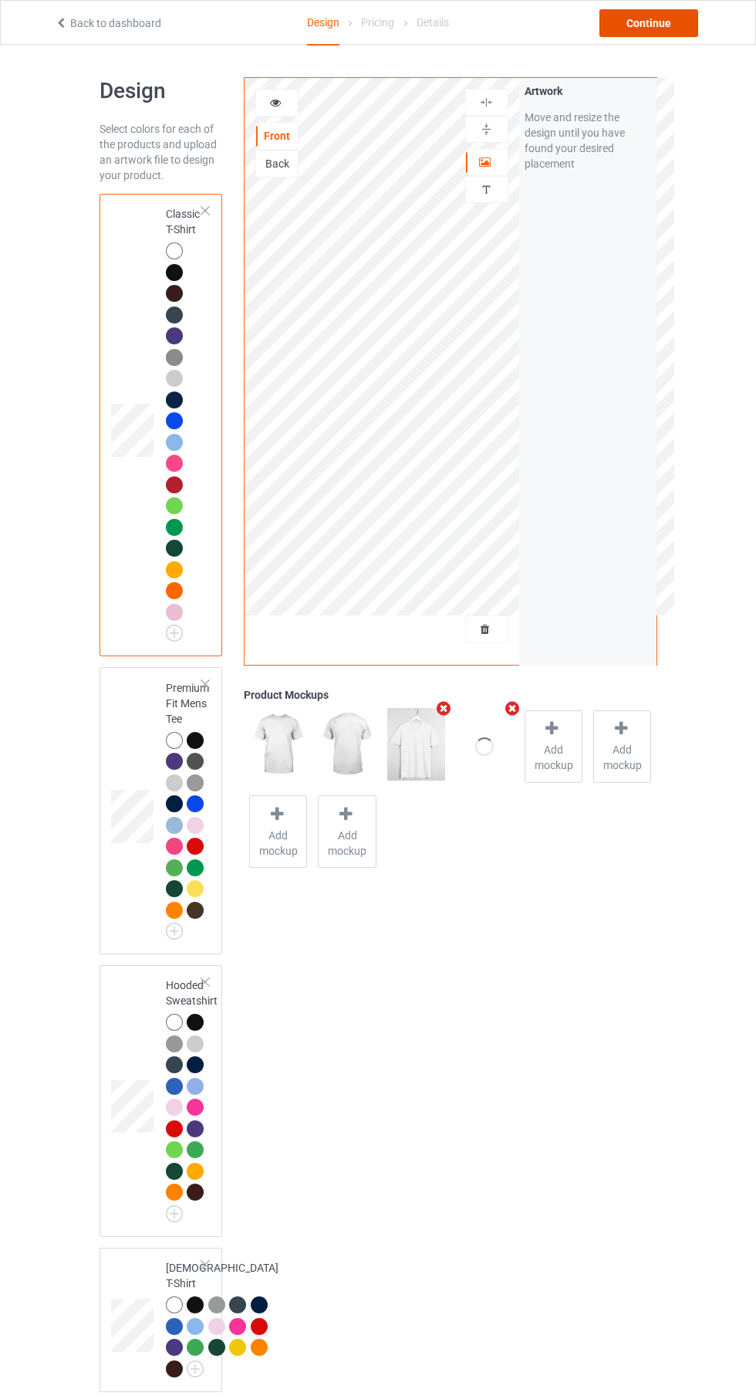
click at [666, 24] on div "Continue" at bounding box center [649, 23] width 99 height 28
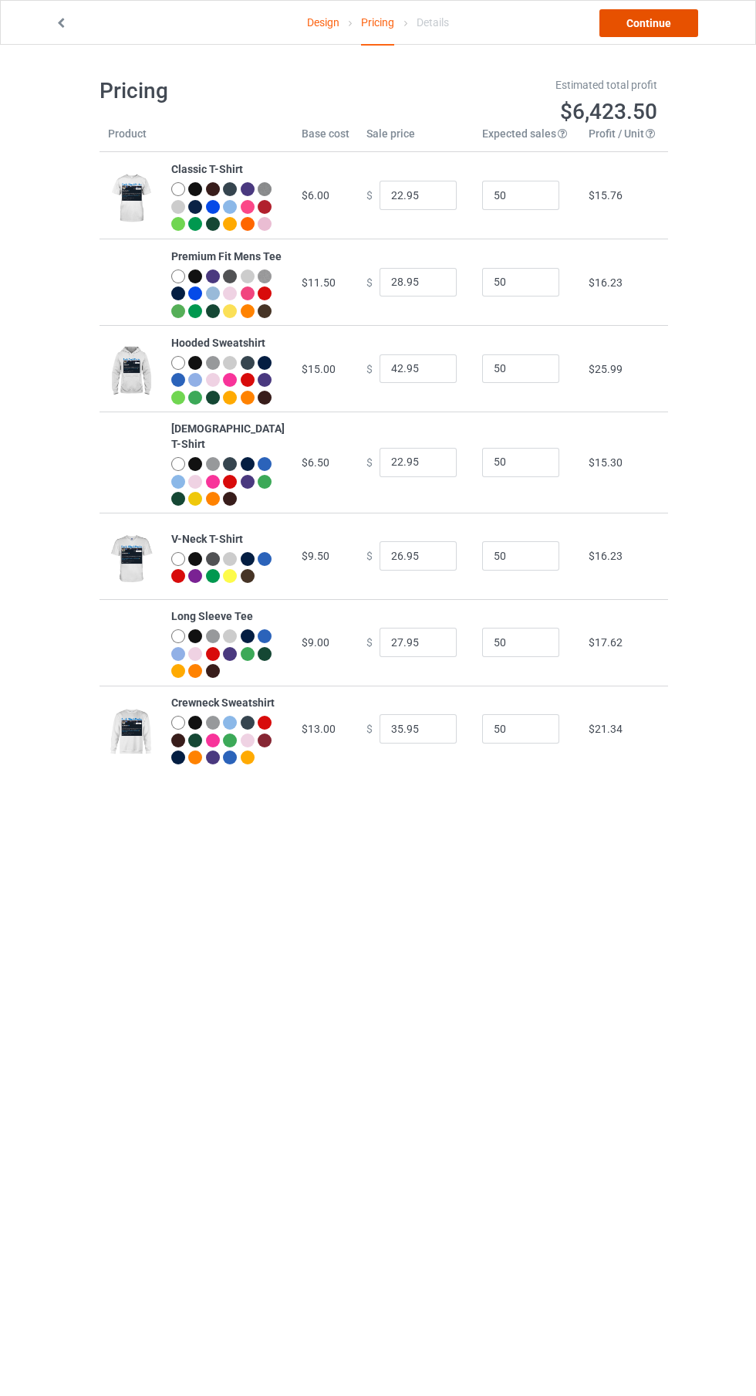
click at [659, 27] on link "Continue" at bounding box center [649, 23] width 99 height 28
click at [684, 24] on link "Continue" at bounding box center [649, 23] width 99 height 28
click at [309, 42] on link "Design" at bounding box center [323, 22] width 32 height 43
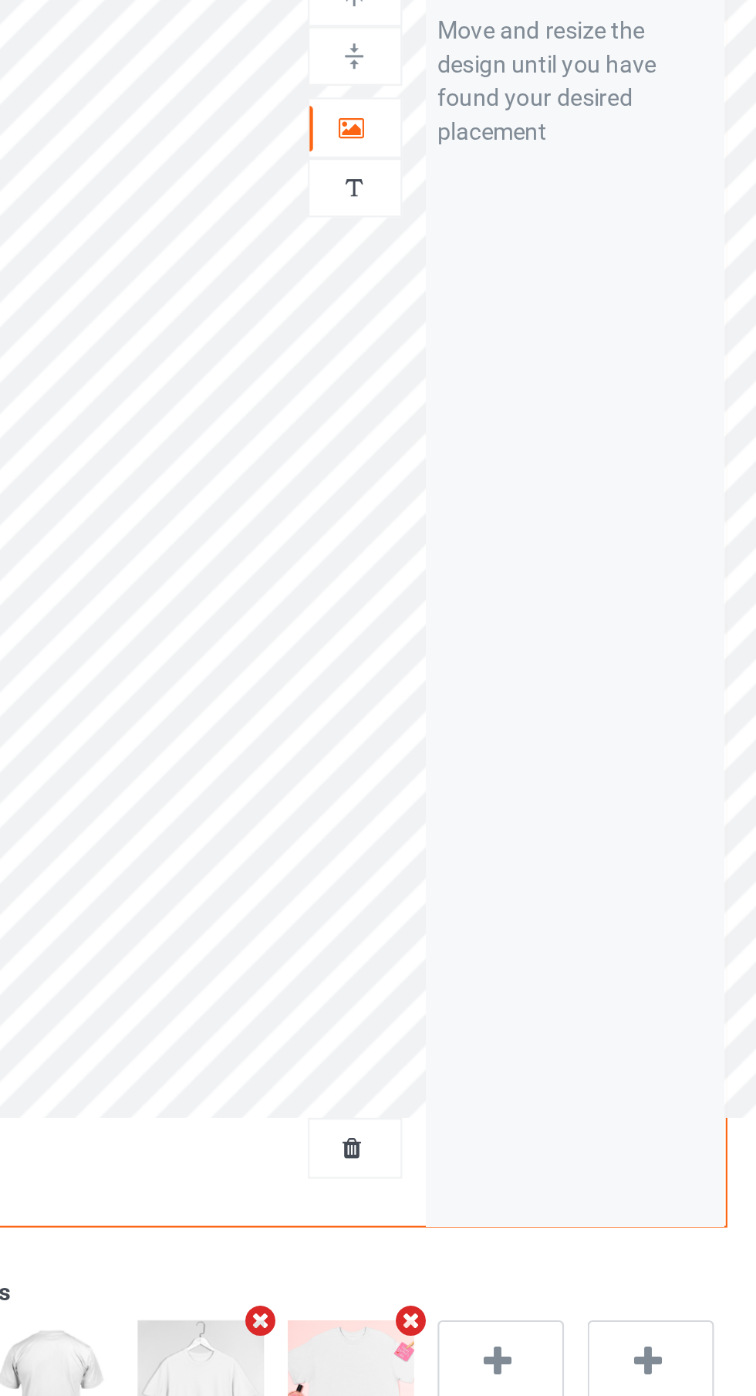
click at [496, 164] on div at bounding box center [487, 161] width 42 height 15
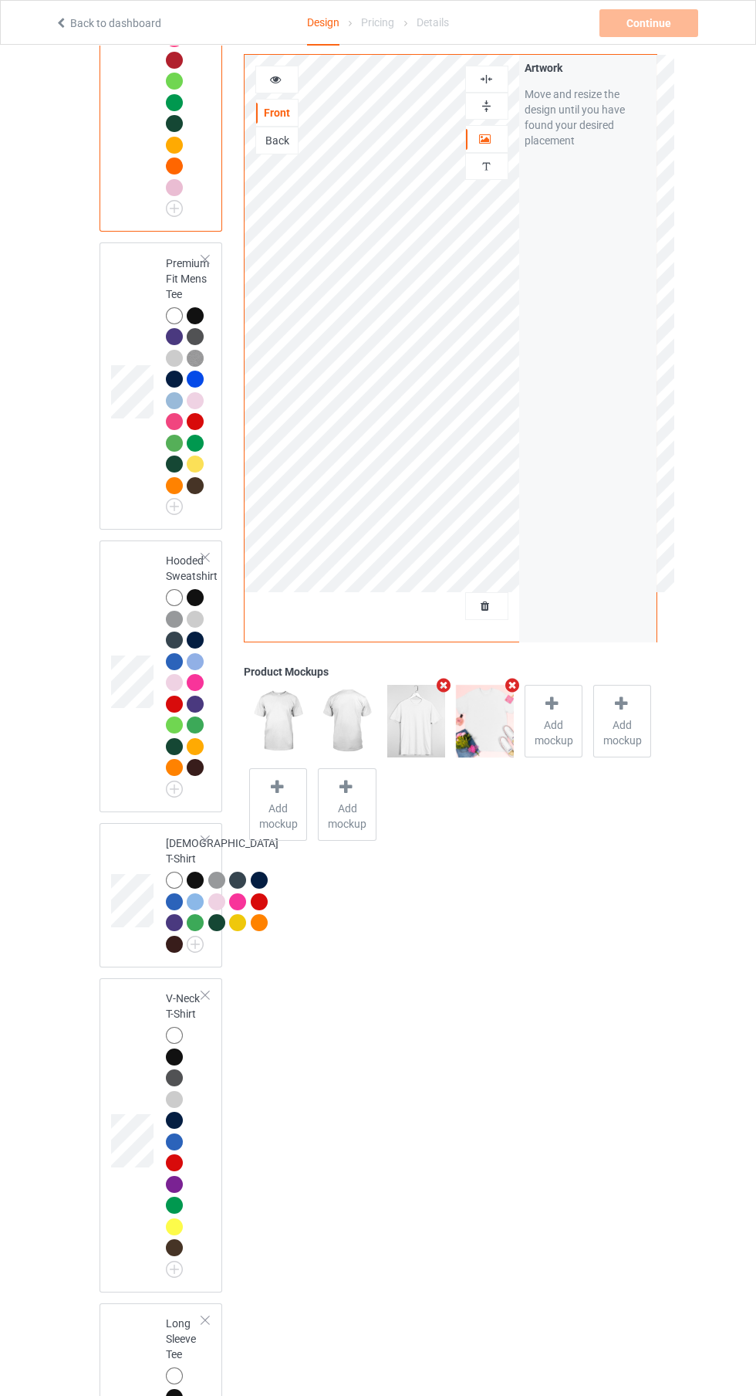
scroll to position [424, 0]
click at [662, 30] on div "Continue Can't create campaign." at bounding box center [651, 23] width 102 height 28
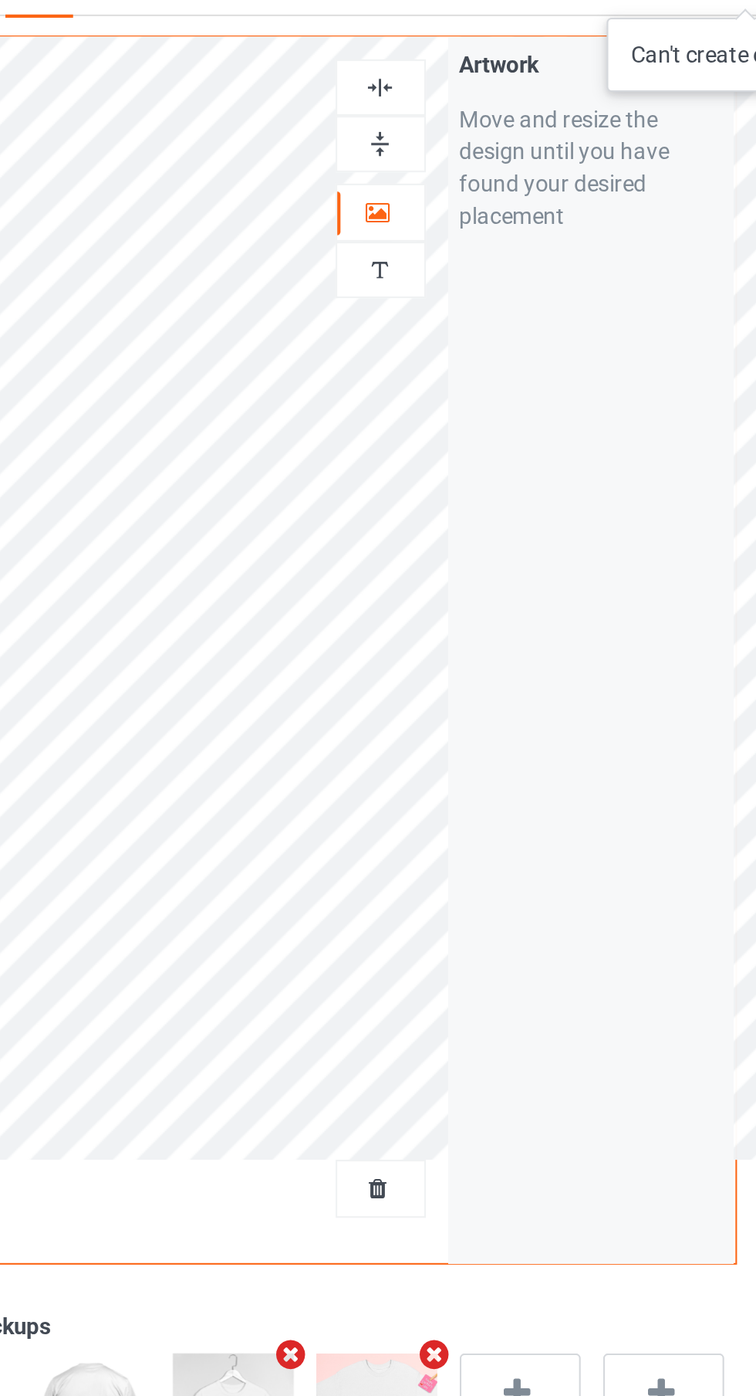
click at [489, 142] on icon at bounding box center [485, 136] width 13 height 11
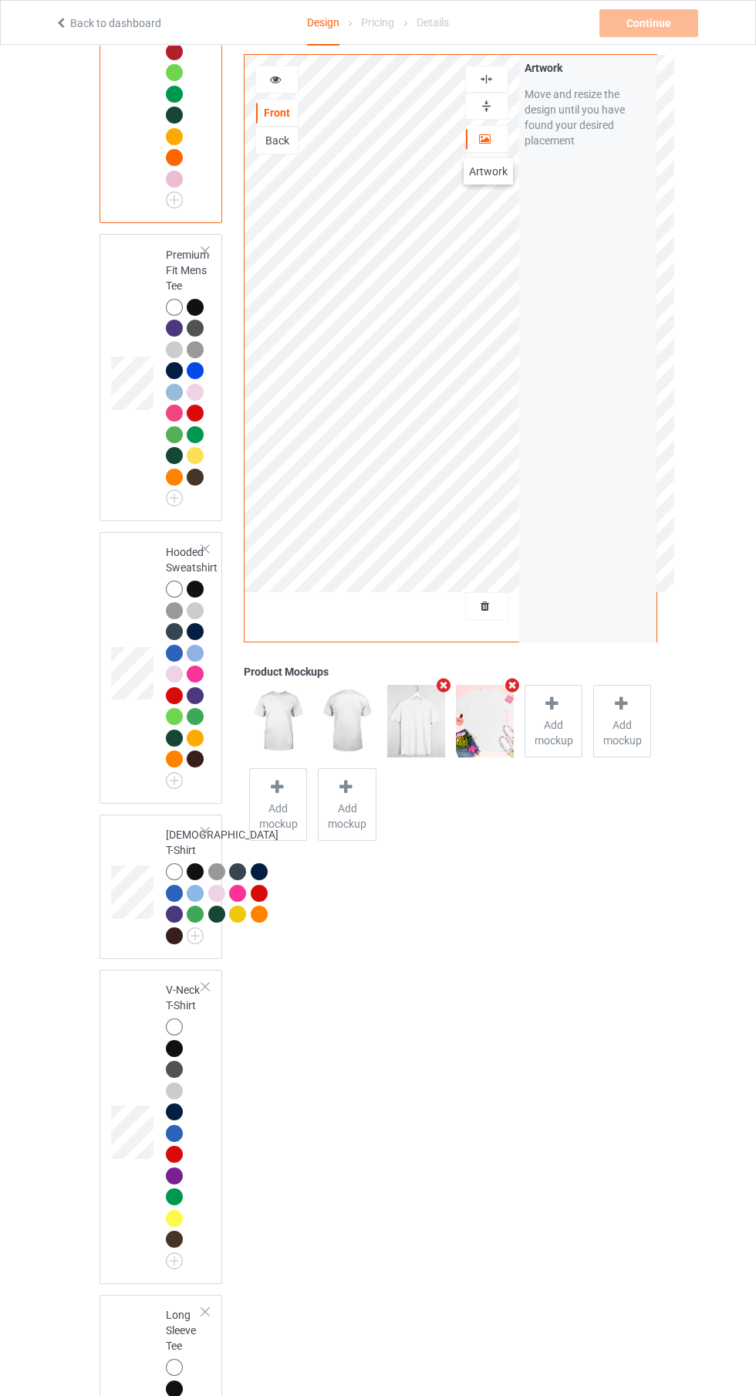
scroll to position [444, 0]
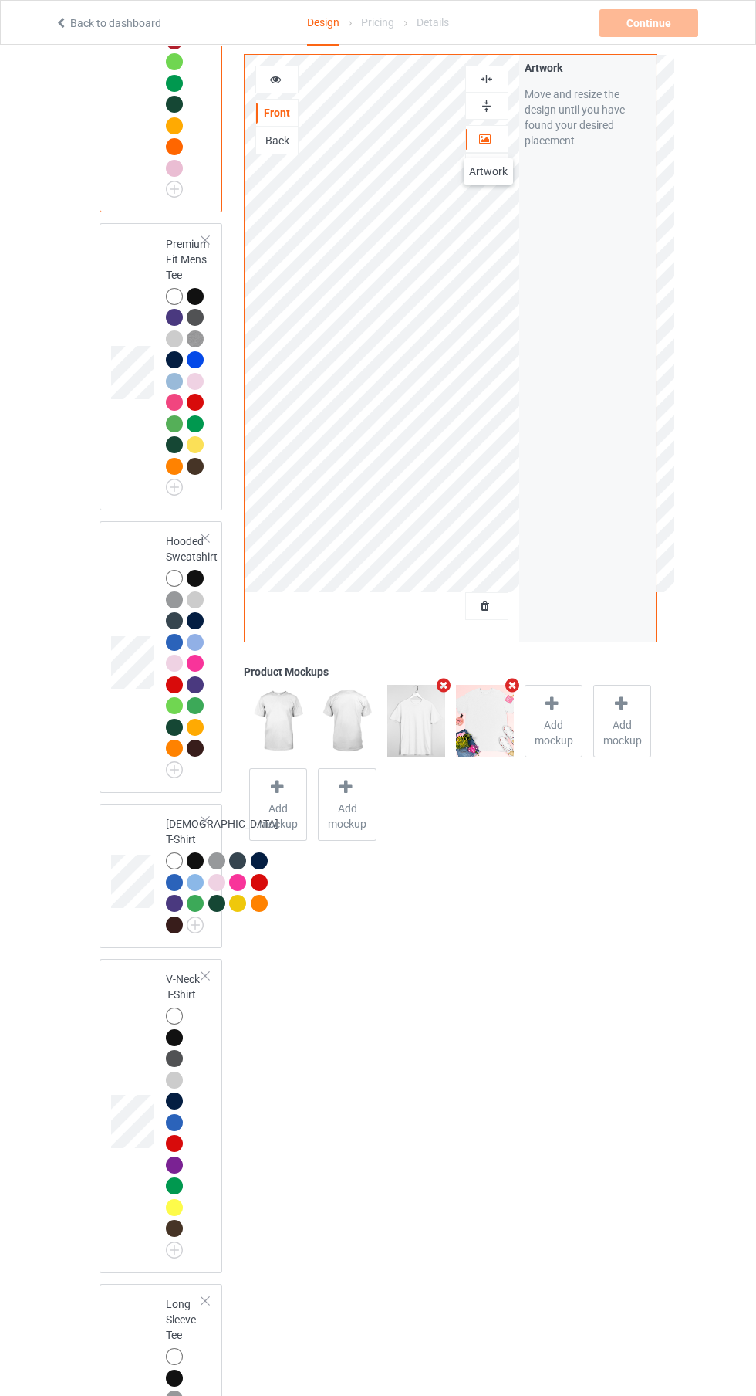
click at [186, 668] on div at bounding box center [177, 666] width 22 height 22
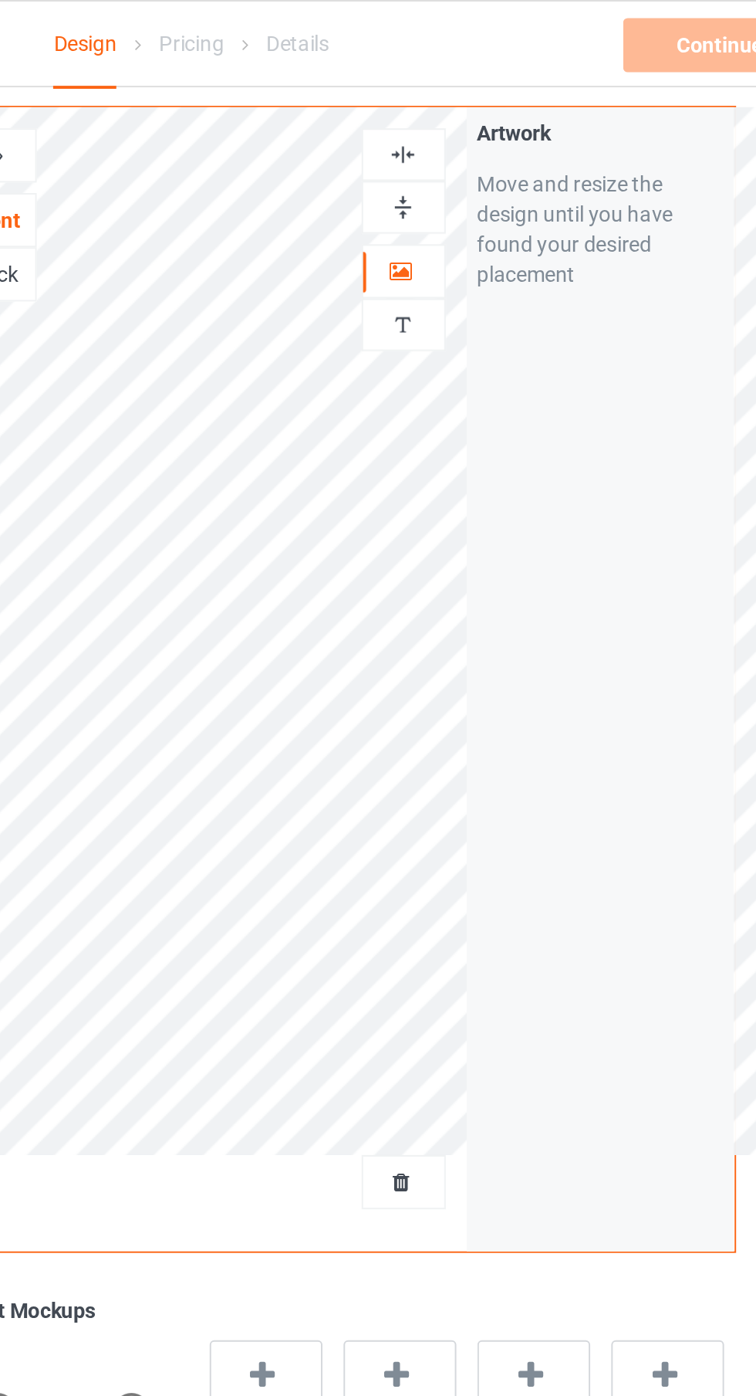
scroll to position [438, 0]
click at [493, 134] on div at bounding box center [487, 138] width 42 height 15
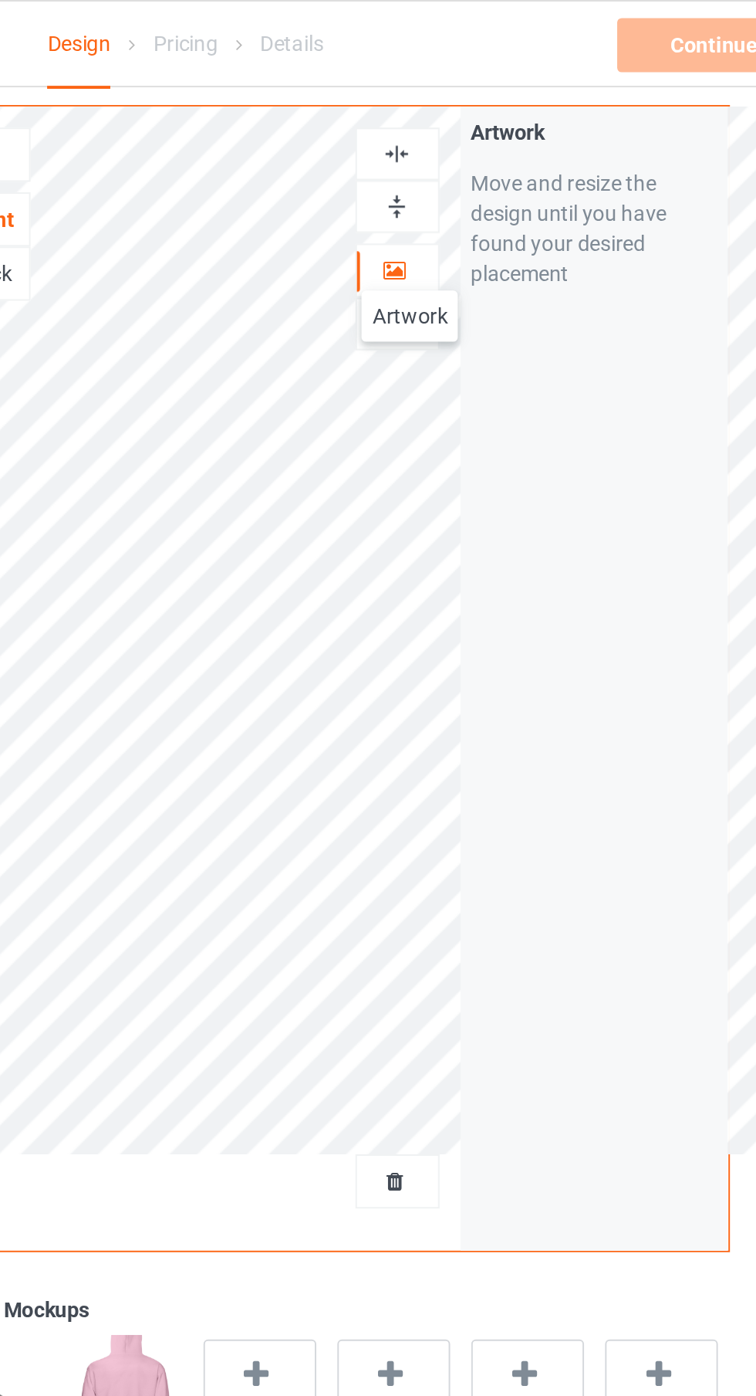
click at [486, 102] on img at bounding box center [486, 106] width 15 height 15
click at [497, 74] on div at bounding box center [487, 79] width 42 height 15
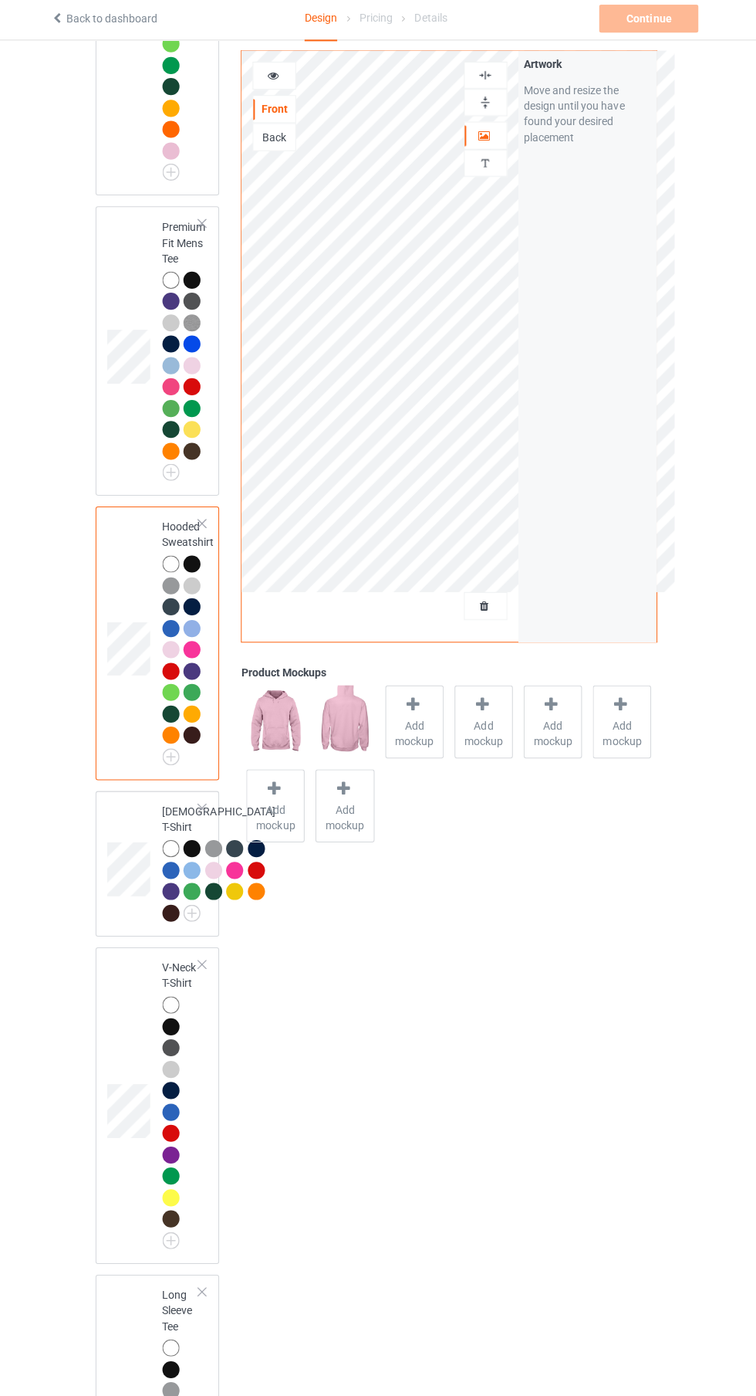
scroll to position [0, 0]
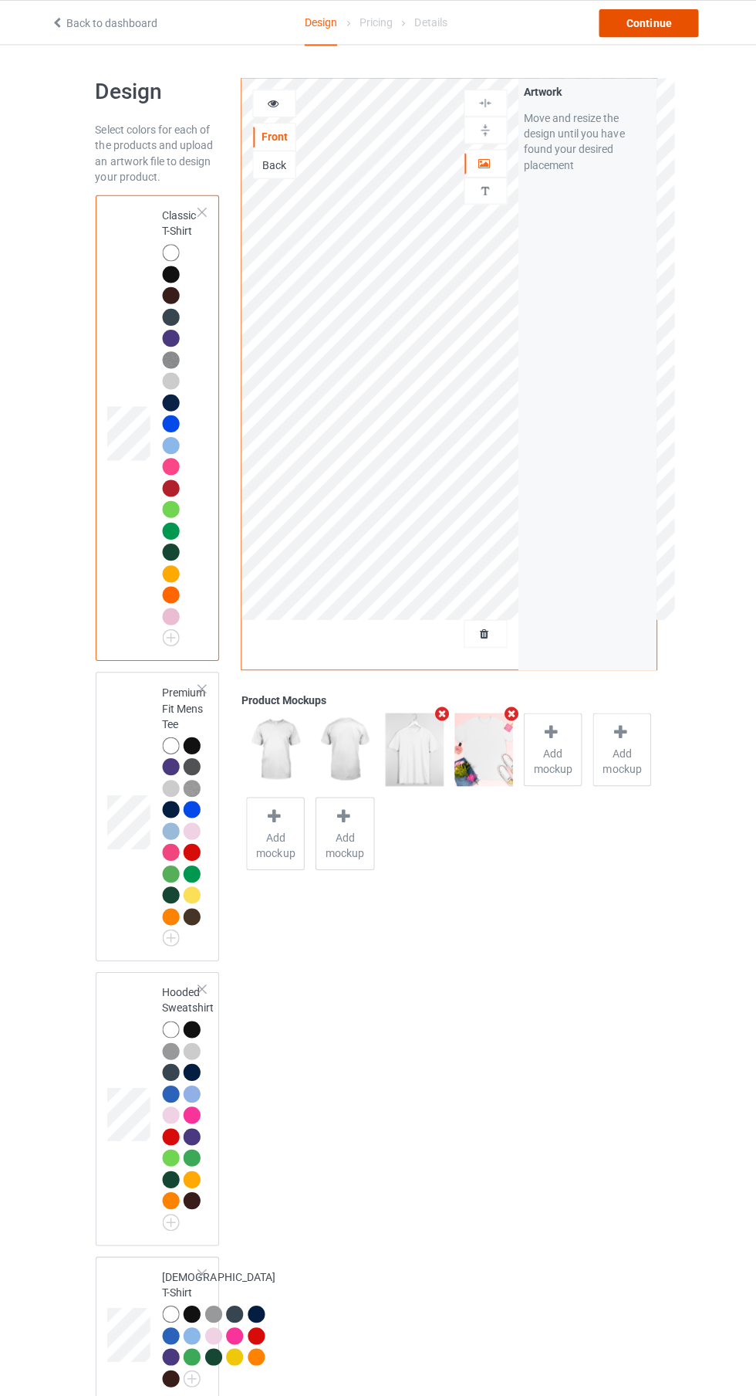
click at [651, 27] on div "Continue" at bounding box center [649, 23] width 99 height 28
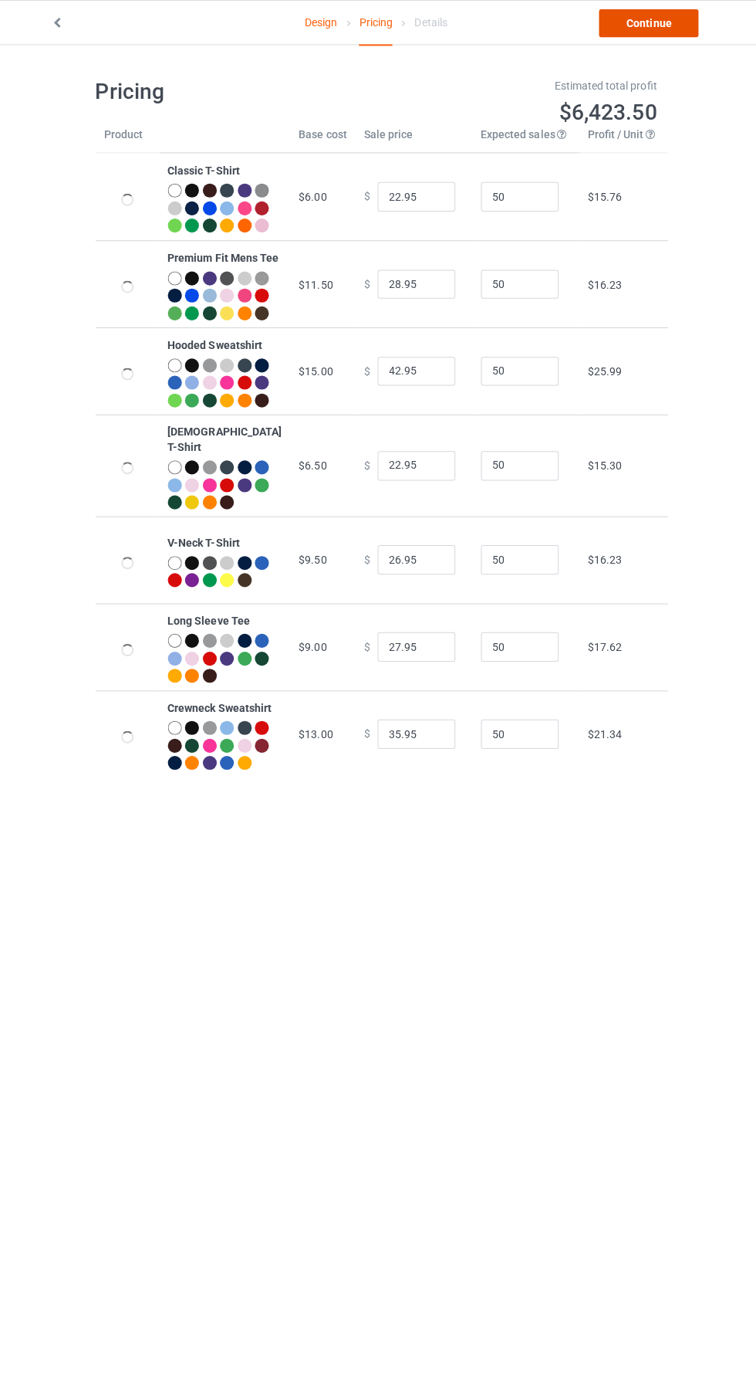
click at [663, 34] on link "Continue" at bounding box center [649, 23] width 99 height 28
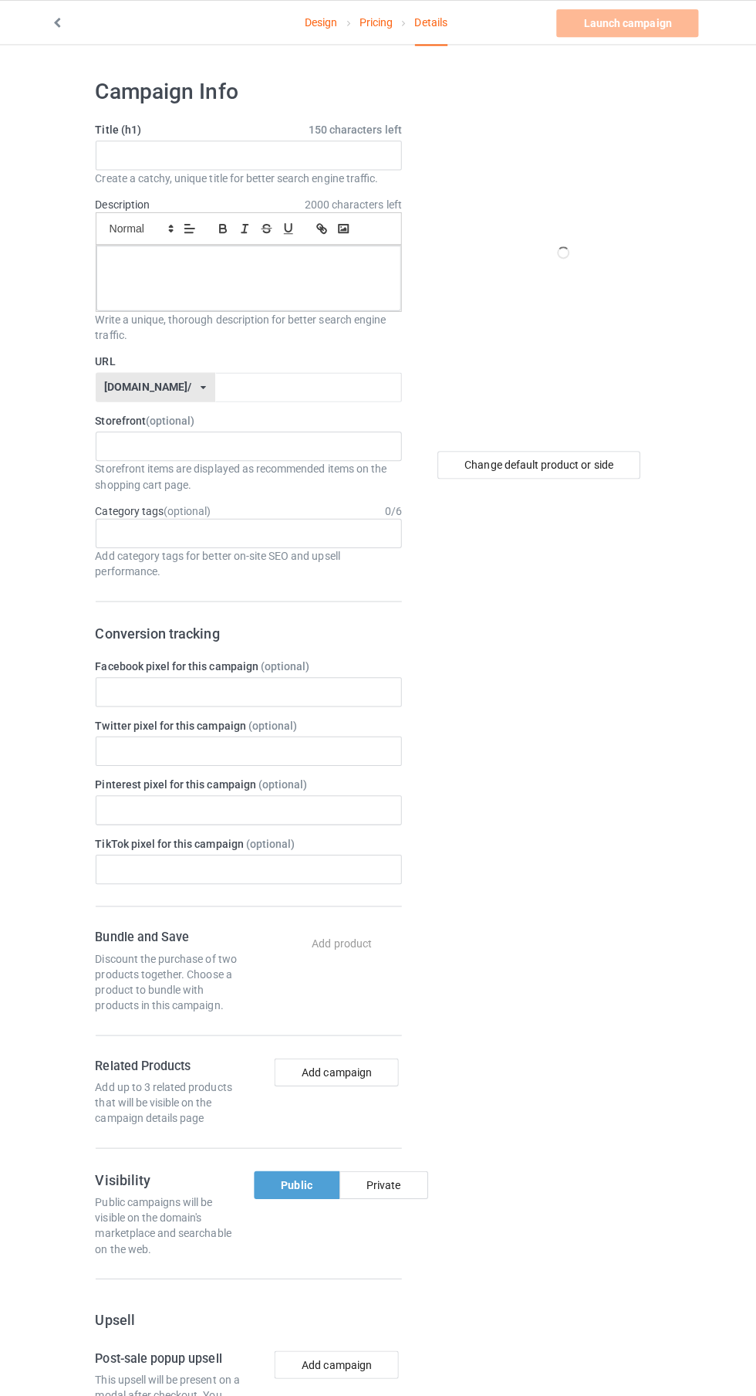
click at [308, 129] on label "Title (h1) 150 characters left" at bounding box center [252, 128] width 304 height 15
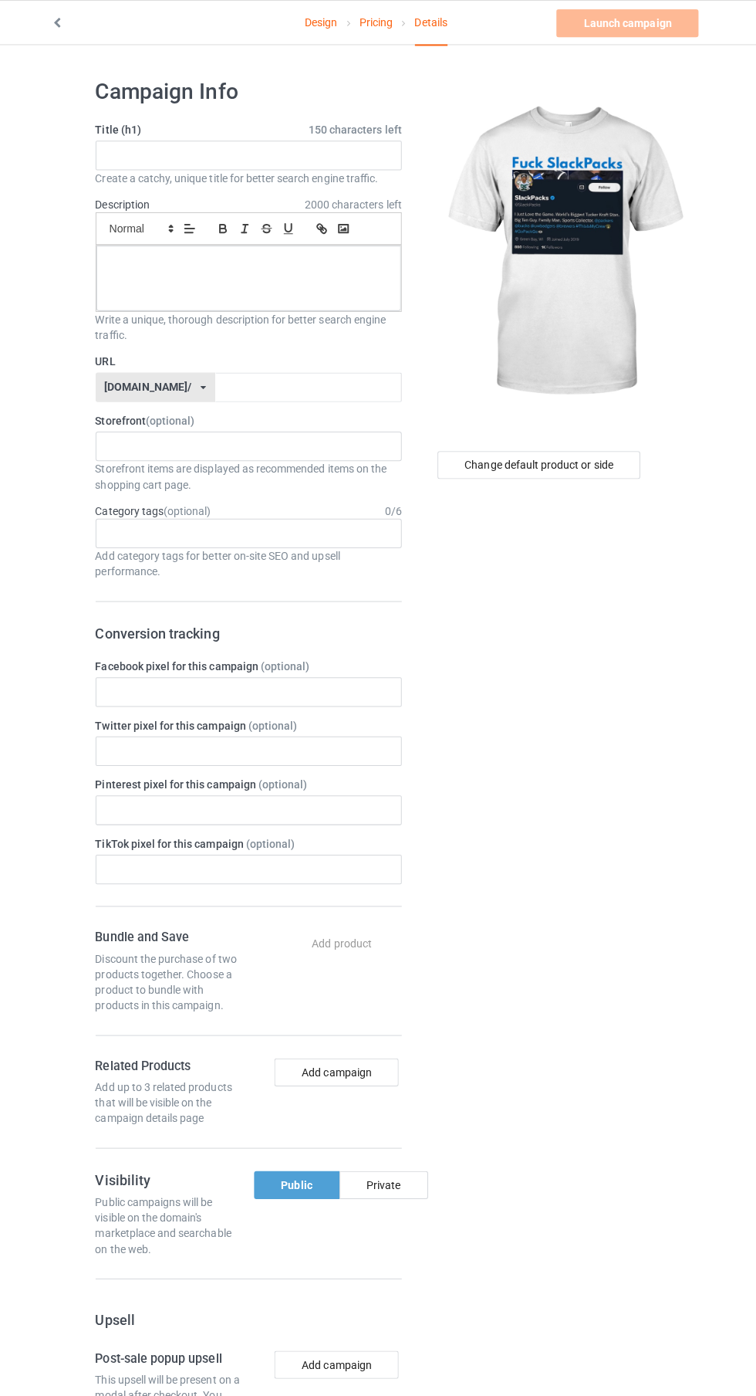
click at [290, 136] on label "Title (h1) 150 characters left" at bounding box center [252, 128] width 304 height 15
click at [292, 151] on input "text" at bounding box center [252, 154] width 304 height 29
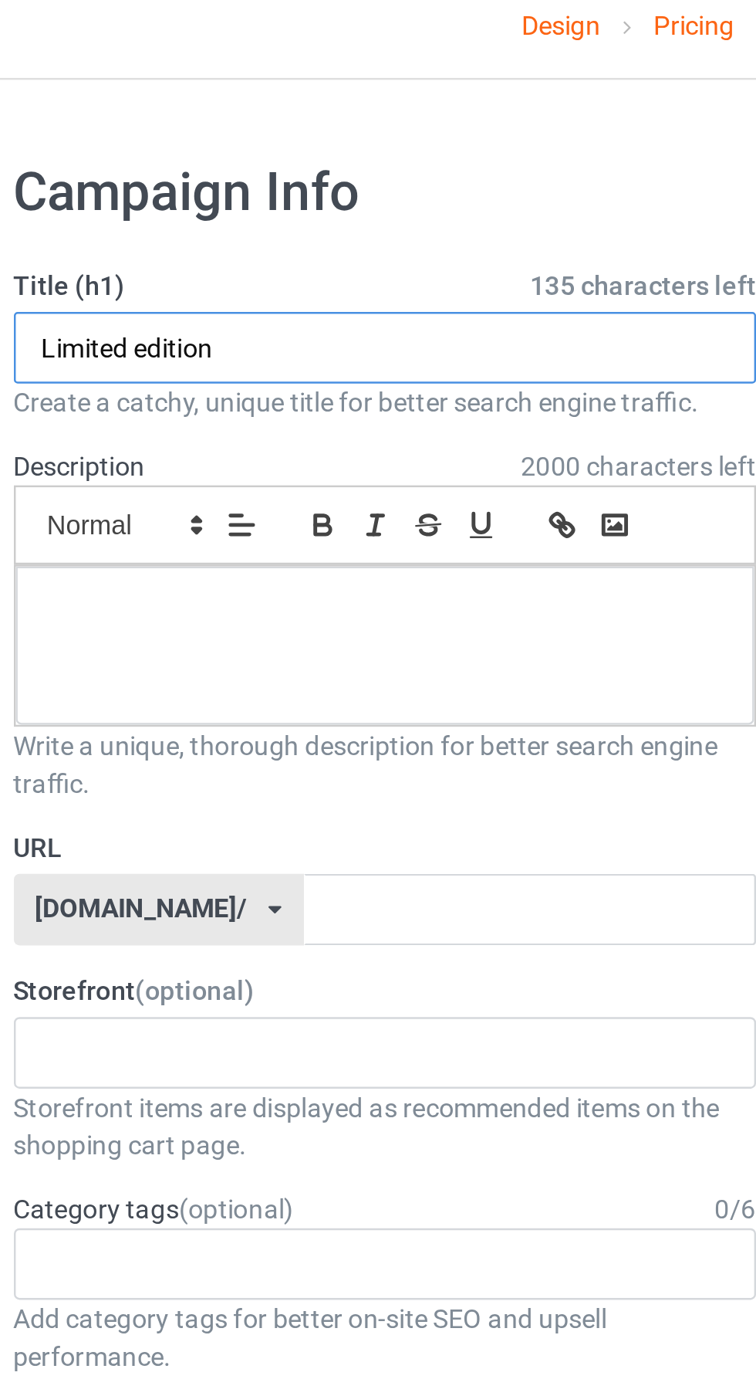
type input "Limited edition"
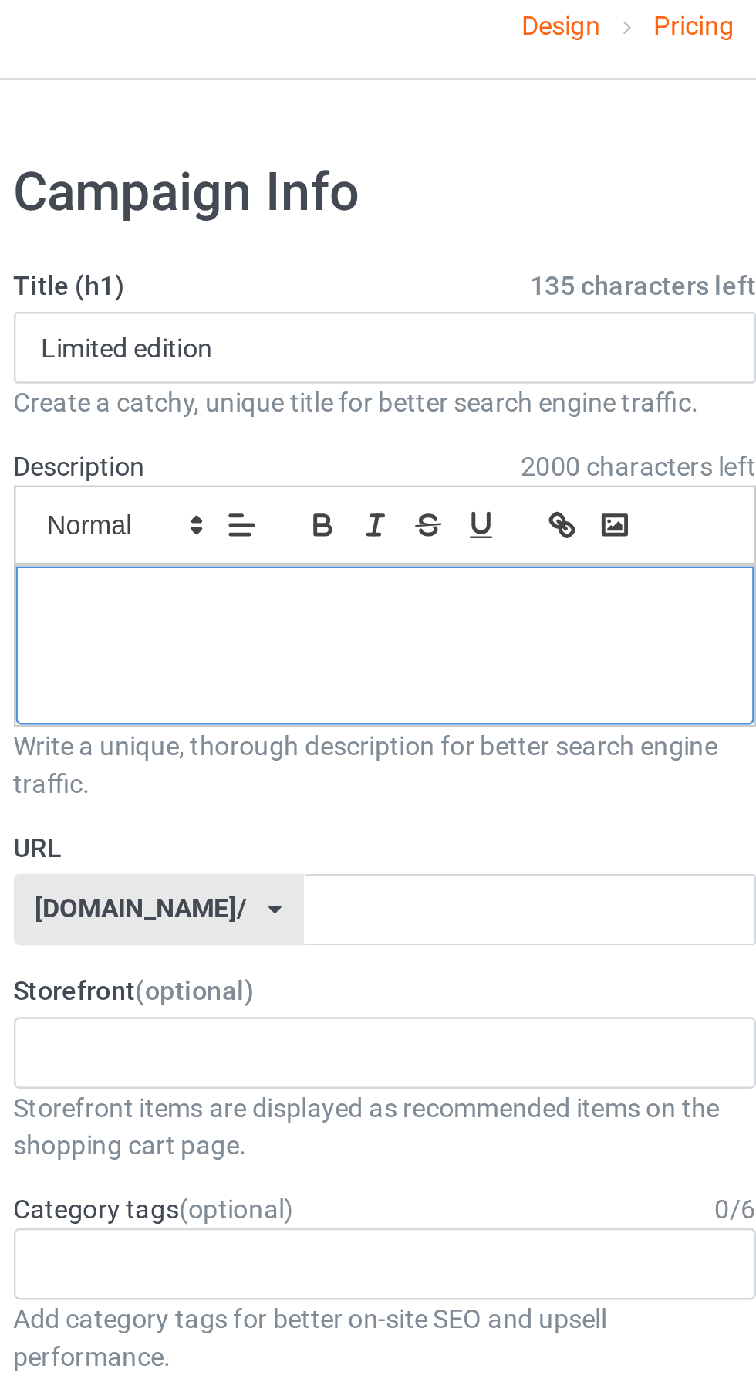
click at [253, 255] on p at bounding box center [252, 261] width 278 height 15
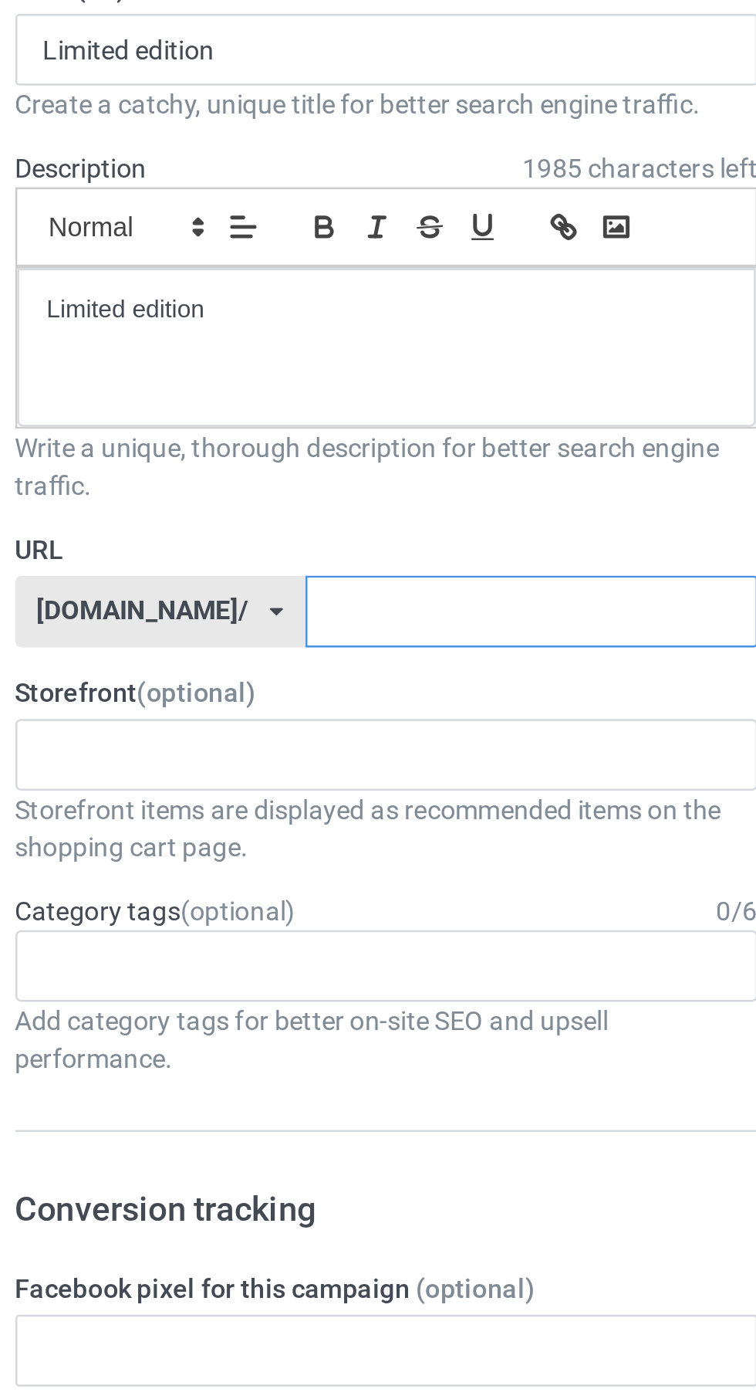
click at [279, 383] on input "text" at bounding box center [310, 384] width 185 height 29
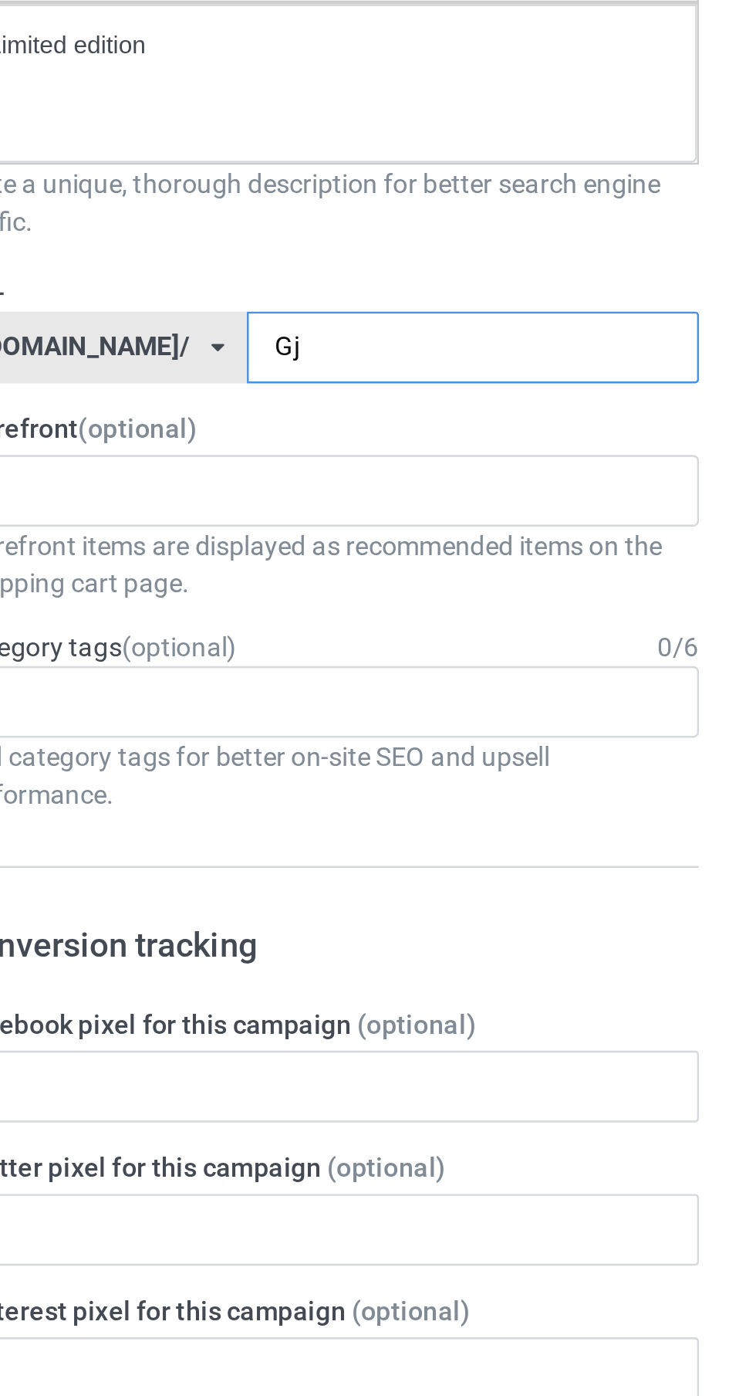
type input "Gjn"
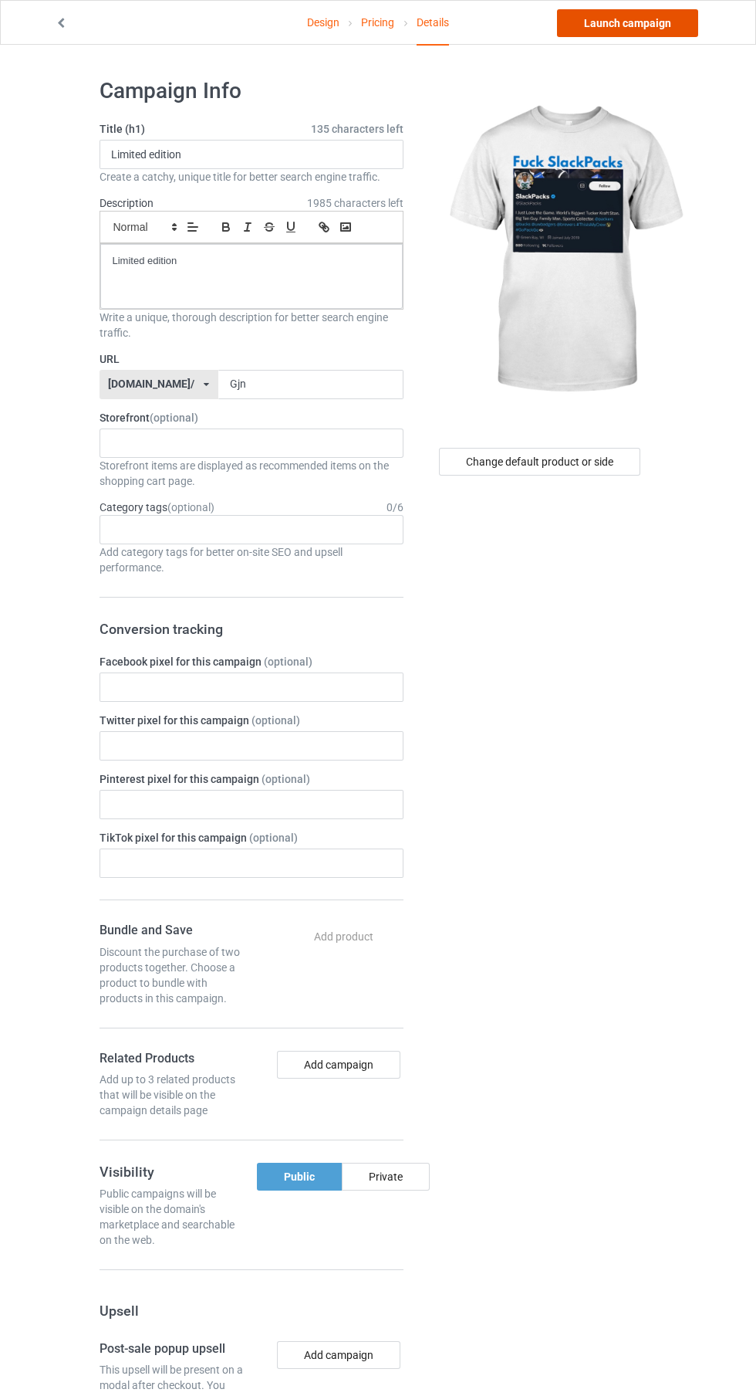
click at [655, 21] on link "Launch campaign" at bounding box center [627, 23] width 141 height 28
